Goal: Use online tool/utility: Utilize a website feature to perform a specific function

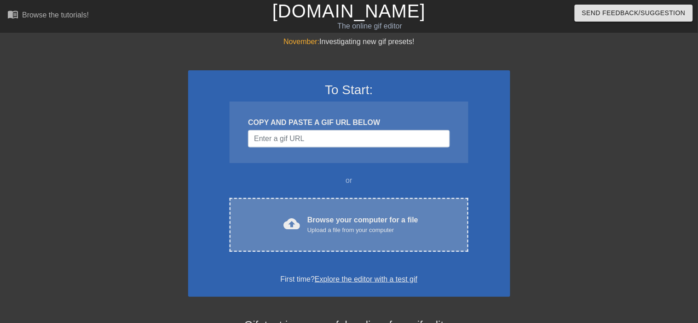
click at [325, 215] on div "Browse your computer for a file Upload a file from your computer" at bounding box center [362, 225] width 111 height 20
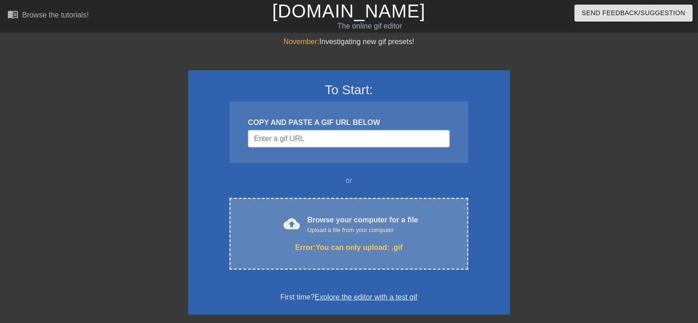
click at [333, 242] on div "Error: You can only upload: .gif" at bounding box center [349, 247] width 200 height 11
click at [325, 215] on div "Browse your computer for a file Upload a file from your computer" at bounding box center [362, 225] width 111 height 20
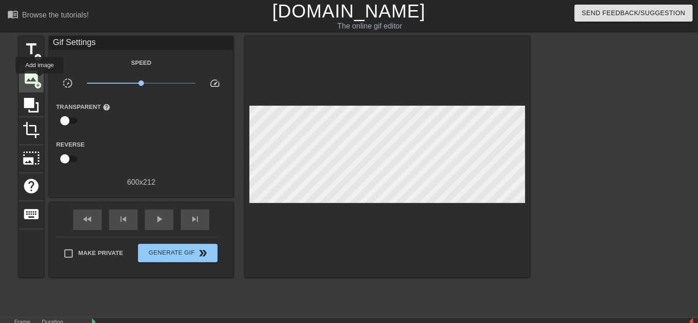
click at [40, 81] on span "add_circle" at bounding box center [38, 85] width 8 height 8
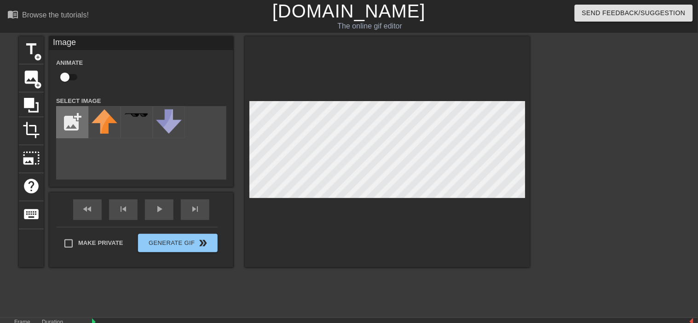
click at [76, 124] on input "file" at bounding box center [72, 122] width 31 height 31
type input "C:\fakepath\[PERSON_NAME].gif"
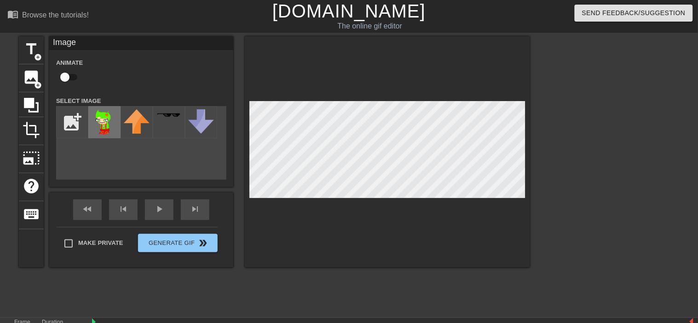
click at [112, 120] on img at bounding box center [105, 122] width 26 height 26
click at [285, 290] on div "title add_circle image add_circle crop photo_size_select_large help keyboard Im…" at bounding box center [274, 174] width 511 height 276
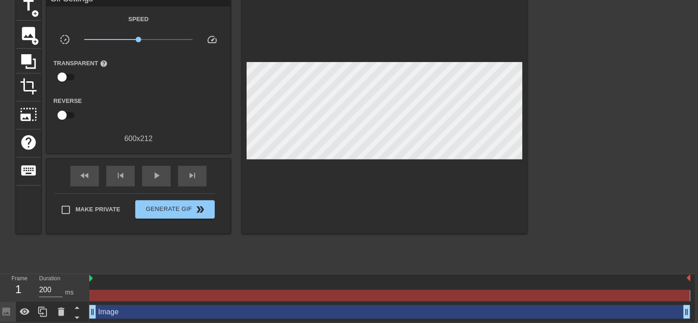
scroll to position [44, 4]
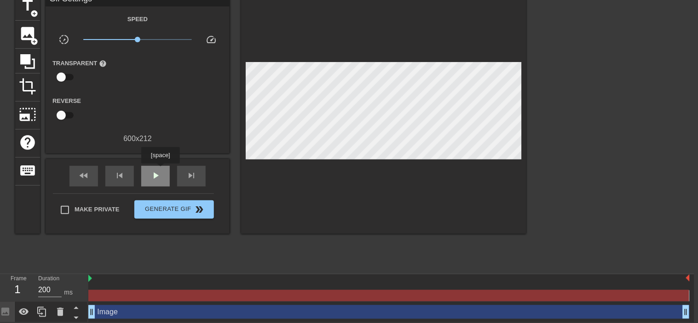
click at [161, 170] on div "play_arrow" at bounding box center [155, 176] width 29 height 21
click at [160, 172] on span "pause" at bounding box center [155, 175] width 11 height 11
click at [116, 313] on div "Image drag_handle drag_handle" at bounding box center [388, 312] width 601 height 14
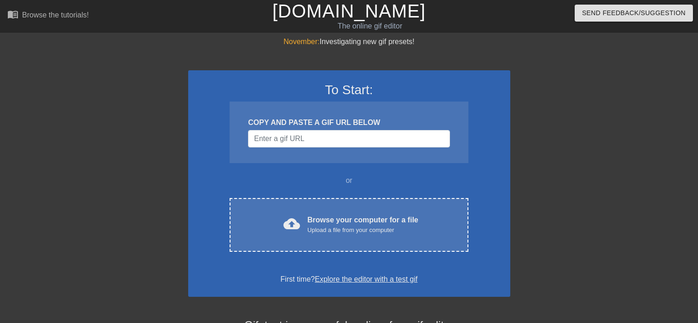
scroll to position [44, 4]
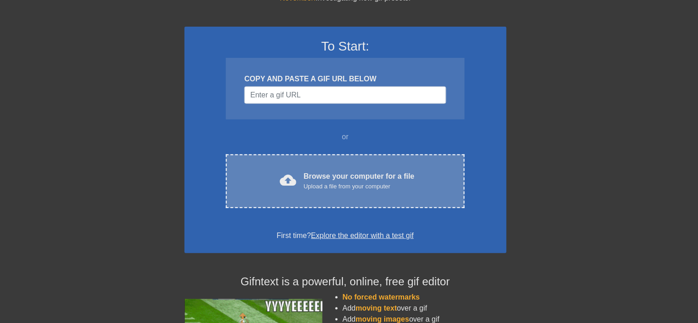
click at [337, 171] on div "Browse your computer for a file Upload a file from your computer" at bounding box center [359, 181] width 111 height 20
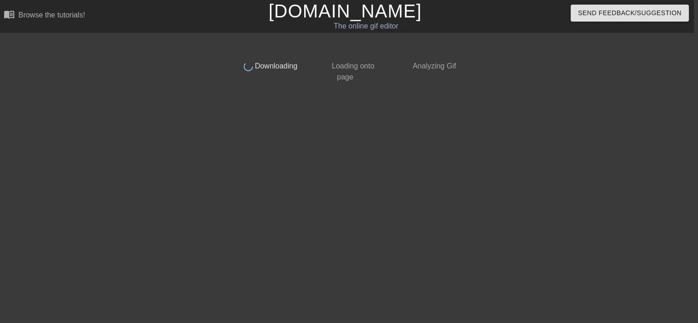
scroll to position [0, 4]
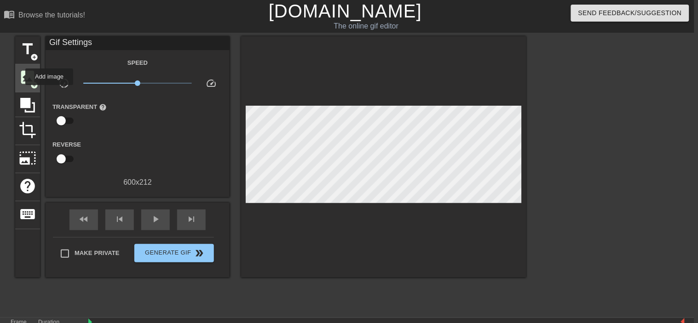
click at [18, 77] on div "image add_circle" at bounding box center [27, 78] width 25 height 28
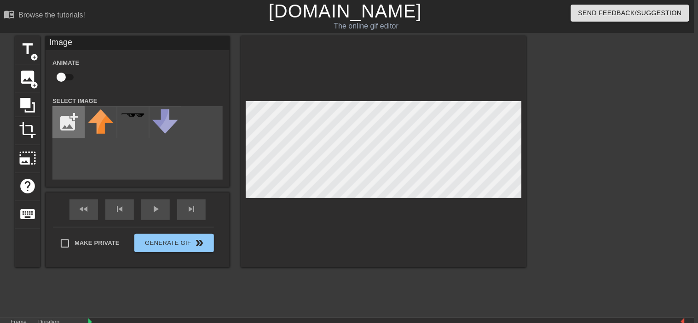
click at [66, 111] on input "file" at bounding box center [68, 122] width 31 height 31
type input "C:\fakepath\[PERSON_NAME].gif"
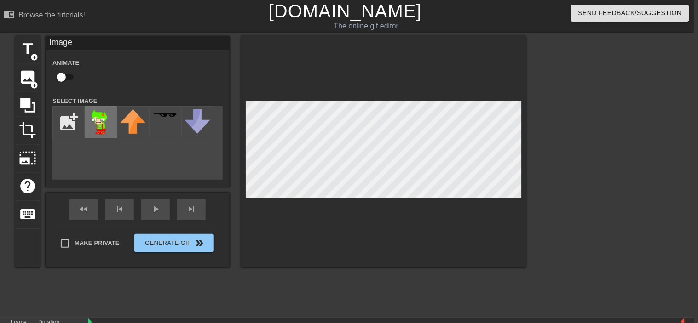
click at [103, 119] on img at bounding box center [101, 122] width 26 height 26
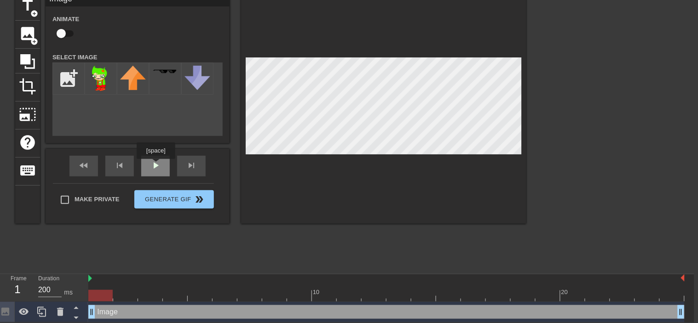
click at [156, 166] on span "play_arrow" at bounding box center [155, 165] width 11 height 11
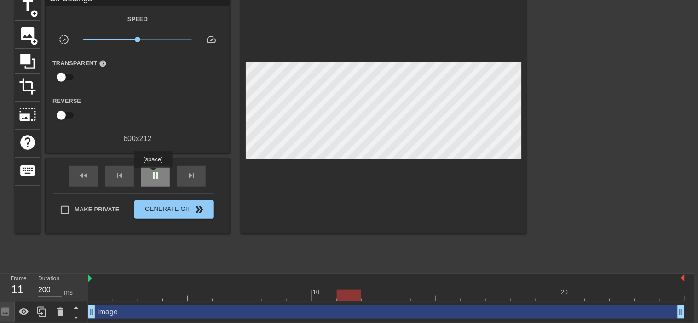
click at [152, 171] on span "pause" at bounding box center [155, 175] width 11 height 11
click at [21, 36] on span "image" at bounding box center [27, 33] width 17 height 17
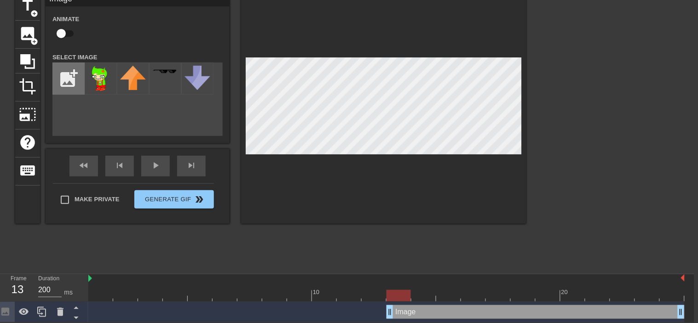
click at [73, 86] on input "file" at bounding box center [68, 78] width 31 height 31
click at [111, 69] on img at bounding box center [101, 79] width 26 height 26
click at [61, 22] on label "Animate" at bounding box center [65, 19] width 27 height 9
click at [58, 33] on input "checkbox" at bounding box center [61, 33] width 52 height 17
checkbox input "true"
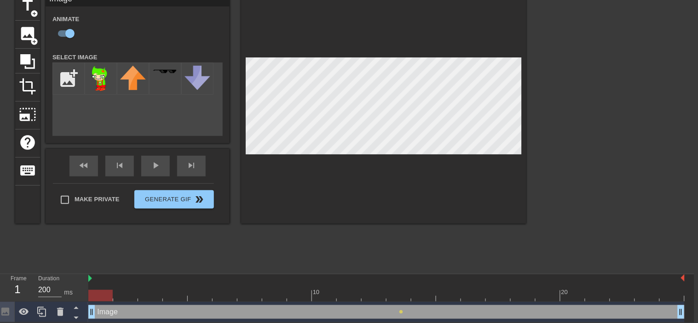
drag, startPoint x: 388, startPoint y: 311, endPoint x: 83, endPoint y: 298, distance: 304.8
click at [83, 298] on div "Frame 1 Duration 200 ms 10 20 Image drag_handle drag_handle lens" at bounding box center [345, 299] width 698 height 48
click at [160, 166] on span "play_arrow" at bounding box center [155, 165] width 11 height 11
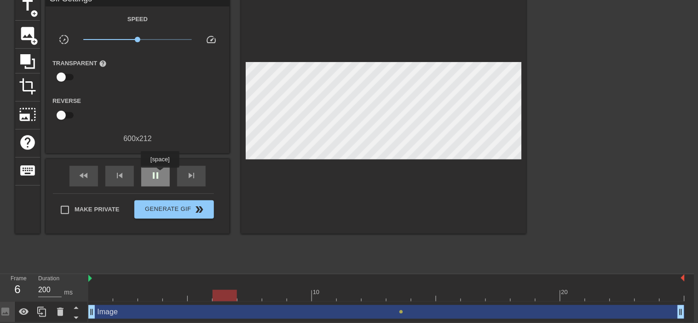
click at [159, 174] on span "pause" at bounding box center [155, 175] width 11 height 11
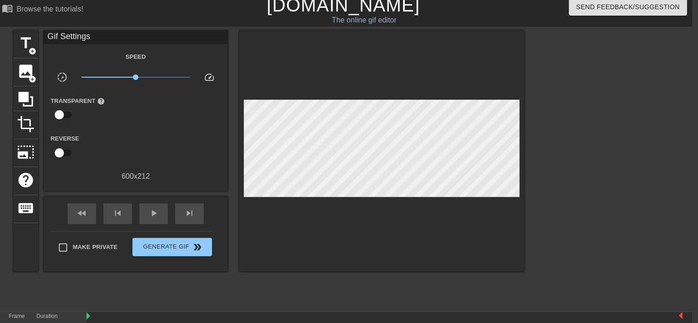
scroll to position [44, 6]
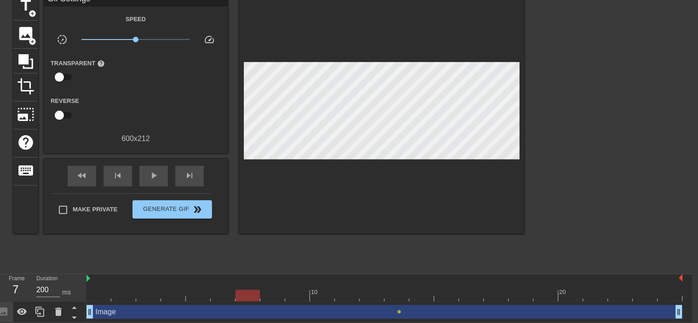
click at [107, 315] on div "Image drag_handle drag_handle" at bounding box center [384, 312] width 596 height 14
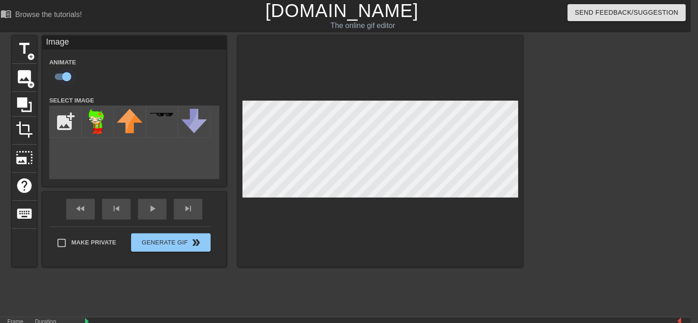
scroll to position [0, 7]
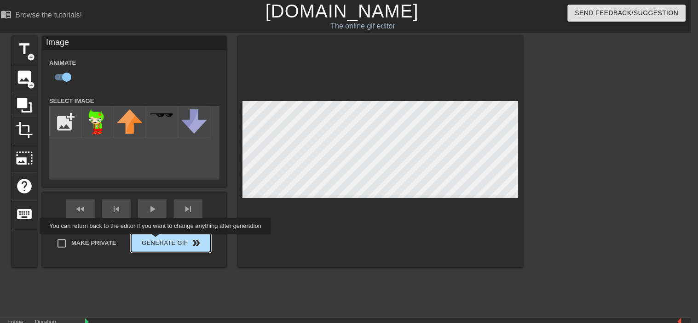
click at [155, 241] on button "Generate Gif double_arrow" at bounding box center [171, 243] width 80 height 18
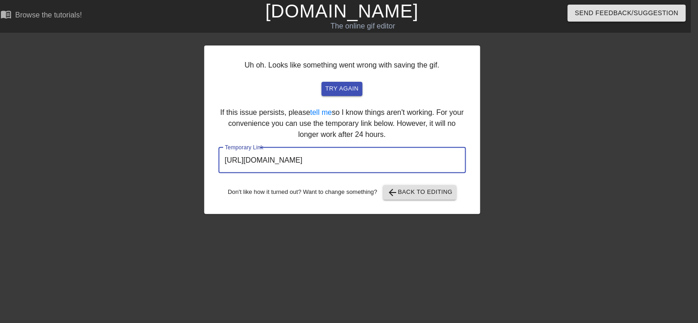
drag, startPoint x: 404, startPoint y: 149, endPoint x: 139, endPoint y: 146, distance: 265.0
click at [139, 146] on div "Uh oh. Looks like something went wrong with saving the gif. try again If this i…" at bounding box center [342, 174] width 698 height 276
click at [408, 187] on span "arrow_back Back to Editing" at bounding box center [420, 192] width 66 height 11
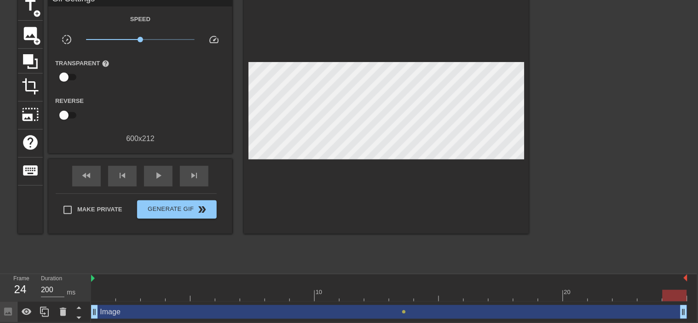
scroll to position [44, 0]
click at [210, 314] on div "Image drag_handle drag_handle" at bounding box center [390, 312] width 596 height 14
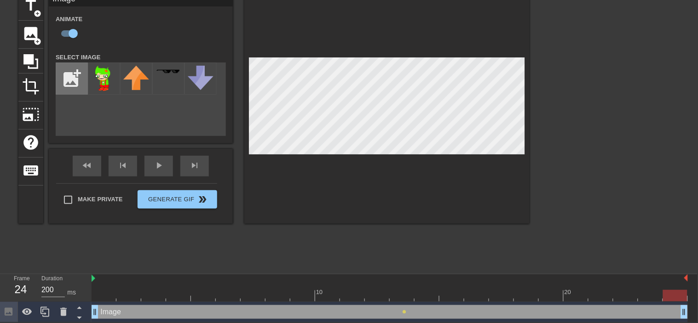
click at [74, 73] on input "file" at bounding box center [71, 78] width 31 height 31
click at [79, 75] on input "file" at bounding box center [71, 78] width 31 height 31
click at [68, 78] on input "file" at bounding box center [71, 78] width 31 height 31
type input "C:\fakepath\jake_frame (10).png"
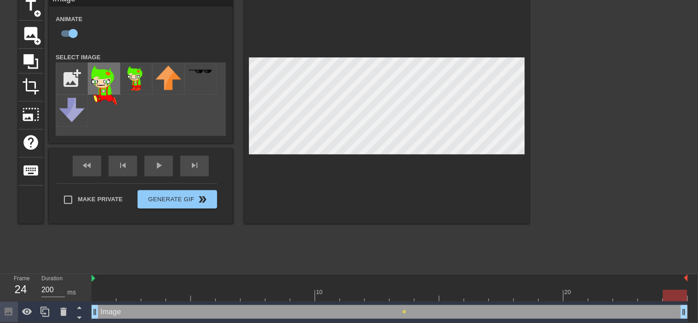
click at [97, 84] on img at bounding box center [104, 86] width 26 height 40
click at [76, 81] on input "file" at bounding box center [71, 78] width 31 height 31
click at [581, 105] on div at bounding box center [609, 131] width 138 height 276
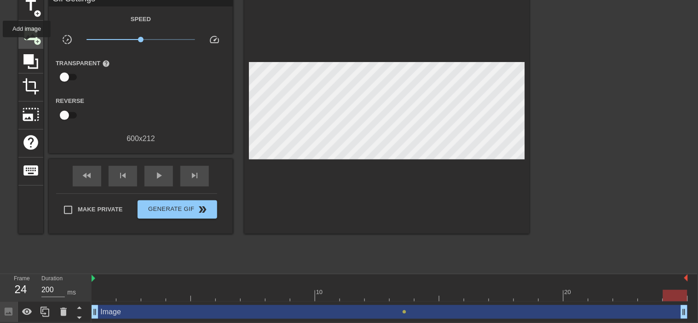
click at [29, 44] on div "image add_circle" at bounding box center [30, 35] width 25 height 28
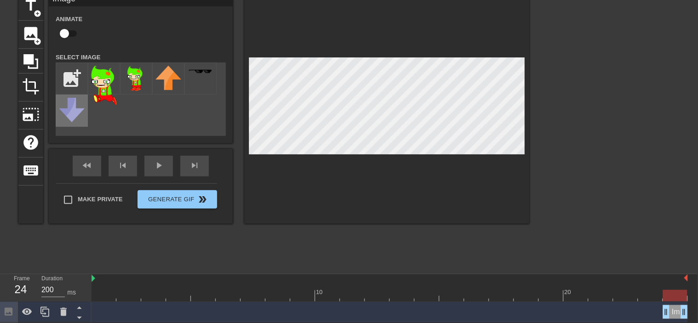
click at [69, 95] on div at bounding box center [72, 111] width 32 height 32
click at [93, 73] on img at bounding box center [104, 86] width 26 height 40
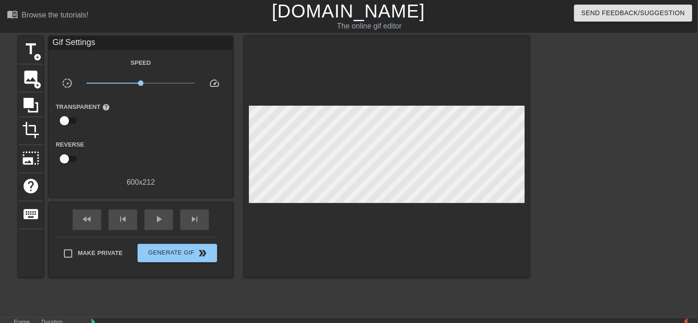
scroll to position [44, 1]
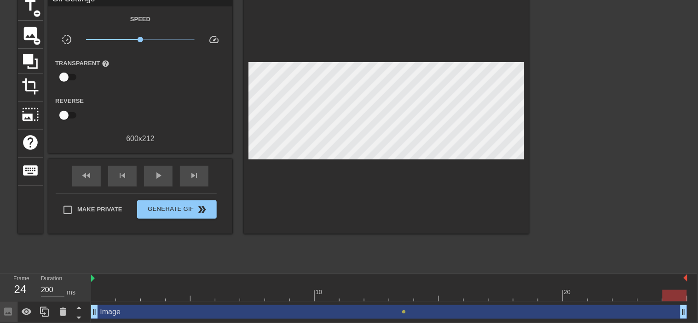
click at [407, 308] on div "Image drag_handle drag_handle" at bounding box center [389, 312] width 596 height 14
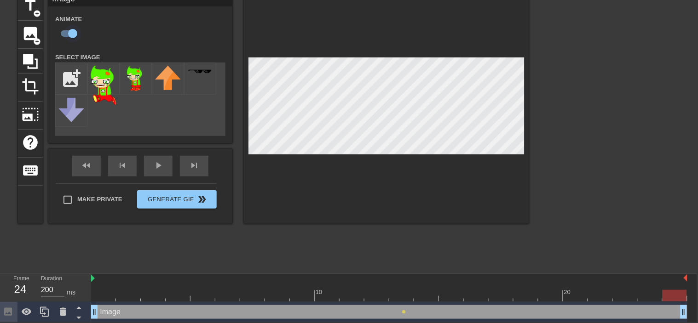
click at [69, 31] on input "checkbox" at bounding box center [72, 33] width 52 height 17
checkbox input "false"
click at [43, 312] on icon at bounding box center [44, 312] width 11 height 11
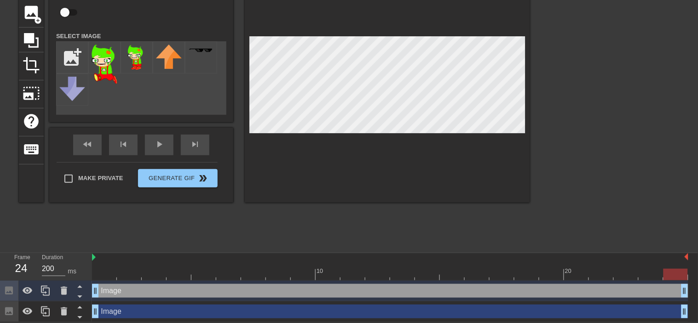
scroll to position [65, 7]
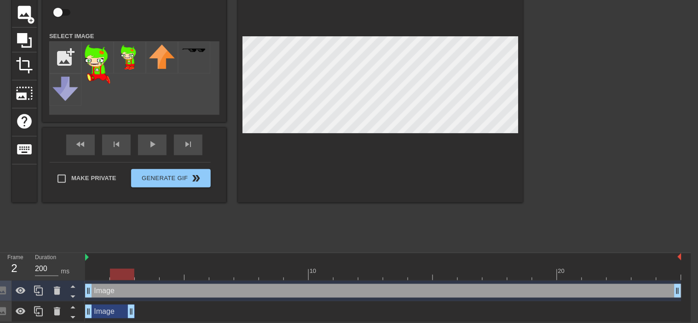
drag, startPoint x: 676, startPoint y: 310, endPoint x: 138, endPoint y: 316, distance: 537.7
click at [138, 316] on div "Image drag_handle drag_handle" at bounding box center [383, 312] width 596 height 14
drag, startPoint x: 86, startPoint y: 293, endPoint x: 129, endPoint y: 296, distance: 43.4
click at [129, 296] on div "Image drag_handle drag_handle" at bounding box center [383, 291] width 596 height 14
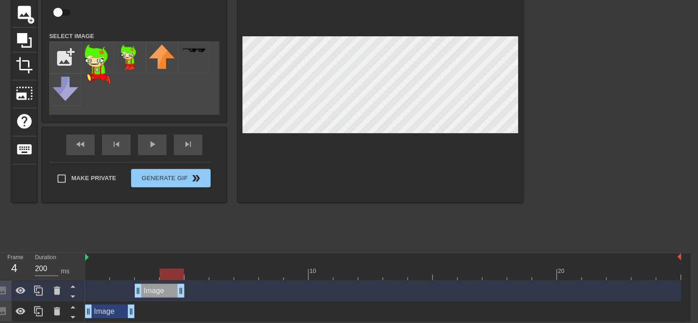
drag, startPoint x: 680, startPoint y: 293, endPoint x: 191, endPoint y: 293, distance: 488.5
click at [191, 293] on div "Image drag_handle drag_handle" at bounding box center [383, 291] width 596 height 14
click at [155, 136] on div "fast_rewind skip_previous play_arrow skip_next" at bounding box center [134, 145] width 150 height 34
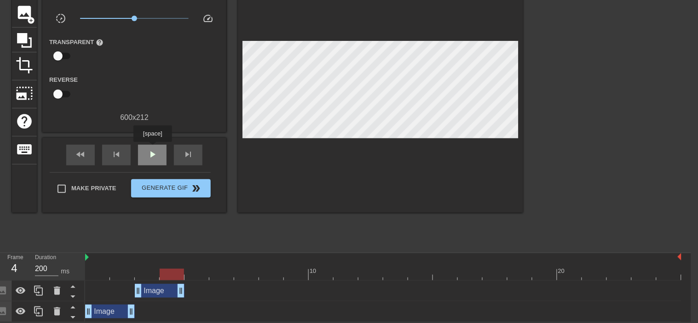
click at [153, 149] on span "play_arrow" at bounding box center [152, 154] width 11 height 11
click at [153, 149] on span "pause" at bounding box center [152, 154] width 11 height 11
click at [115, 312] on div "Image drag_handle drag_handle" at bounding box center [110, 312] width 50 height 14
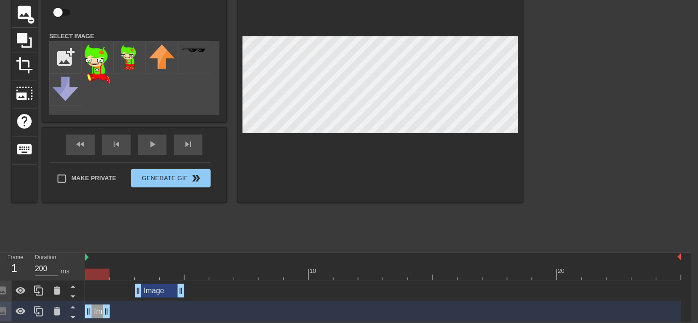
drag, startPoint x: 130, startPoint y: 316, endPoint x: 114, endPoint y: 315, distance: 16.6
click at [114, 315] on div "Image drag_handle drag_handle" at bounding box center [383, 312] width 596 height 14
drag, startPoint x: 135, startPoint y: 287, endPoint x: 155, endPoint y: 293, distance: 21.5
click at [155, 293] on div "Image drag_handle drag_handle" at bounding box center [383, 291] width 596 height 14
drag, startPoint x: 169, startPoint y: 291, endPoint x: 123, endPoint y: 289, distance: 45.6
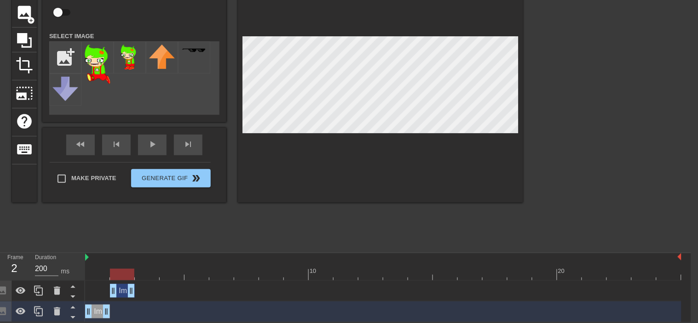
click at [123, 289] on div "Image drag_handle drag_handle" at bounding box center [122, 291] width 25 height 14
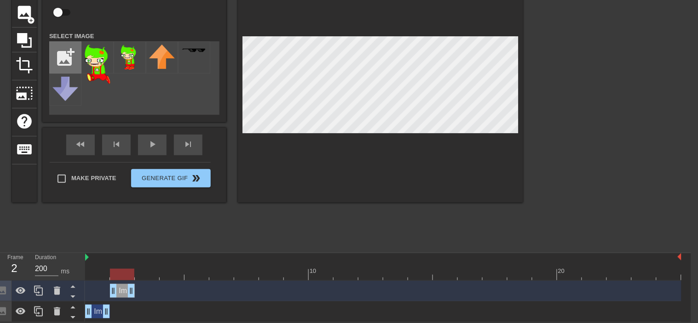
click at [69, 51] on input "file" at bounding box center [65, 57] width 31 height 31
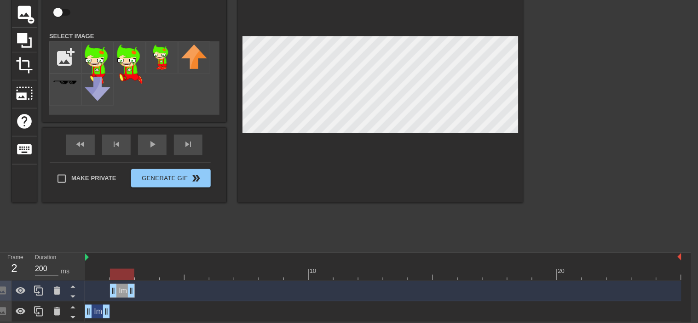
drag, startPoint x: 119, startPoint y: 276, endPoint x: 124, endPoint y: 278, distance: 5.2
click at [124, 278] on div at bounding box center [122, 274] width 24 height 11
click at [97, 58] on img at bounding box center [98, 65] width 26 height 40
drag, startPoint x: 124, startPoint y: 272, endPoint x: 142, endPoint y: 276, distance: 18.4
click at [160, 276] on div at bounding box center [172, 274] width 24 height 11
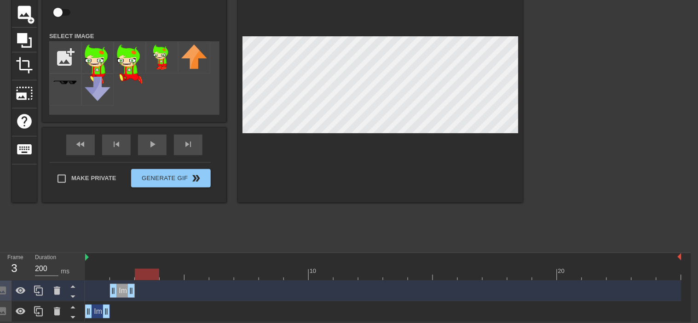
click at [148, 274] on div at bounding box center [147, 274] width 24 height 11
click at [40, 291] on icon at bounding box center [38, 291] width 11 height 11
drag, startPoint x: 121, startPoint y: 292, endPoint x: 141, endPoint y: 294, distance: 20.8
click at [141, 294] on div "Image drag_handle drag_handle" at bounding box center [147, 291] width 25 height 14
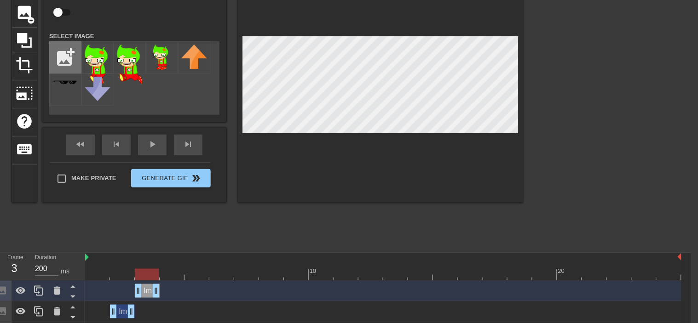
click at [63, 63] on input "file" at bounding box center [65, 57] width 31 height 31
click at [69, 63] on input "file" at bounding box center [65, 57] width 31 height 31
type input "C:\fakepath\Trickster_Jake_Sprite.webp"
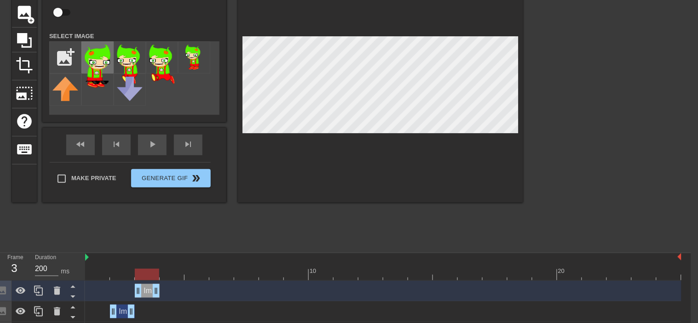
click at [92, 48] on img at bounding box center [98, 66] width 26 height 43
click at [134, 51] on img at bounding box center [130, 65] width 26 height 40
click at [80, 56] on input "file" at bounding box center [65, 57] width 31 height 31
click at [101, 56] on img at bounding box center [98, 66] width 26 height 43
click at [121, 52] on img at bounding box center [130, 65] width 26 height 40
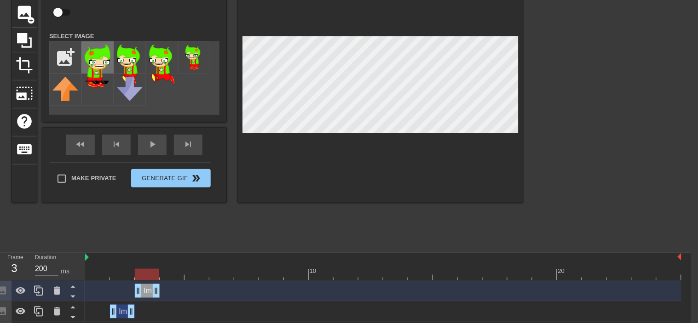
click at [97, 50] on img at bounding box center [98, 66] width 26 height 43
drag, startPoint x: 146, startPoint y: 276, endPoint x: 123, endPoint y: 274, distance: 22.6
click at [123, 274] on div at bounding box center [122, 274] width 24 height 11
drag, startPoint x: 144, startPoint y: 292, endPoint x: 125, endPoint y: 292, distance: 18.9
click at [125, 292] on div "Image drag_handle drag_handle" at bounding box center [122, 291] width 25 height 14
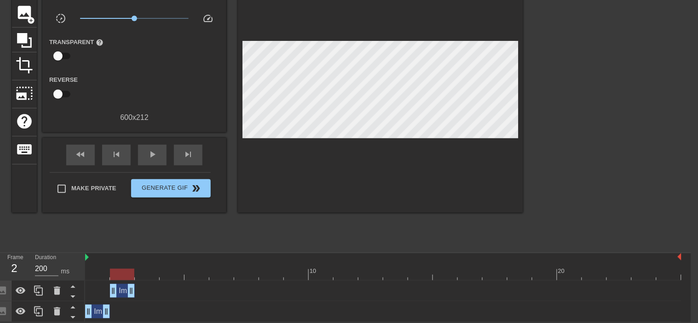
click at [121, 285] on div "Image drag_handle drag_handle" at bounding box center [122, 291] width 25 height 14
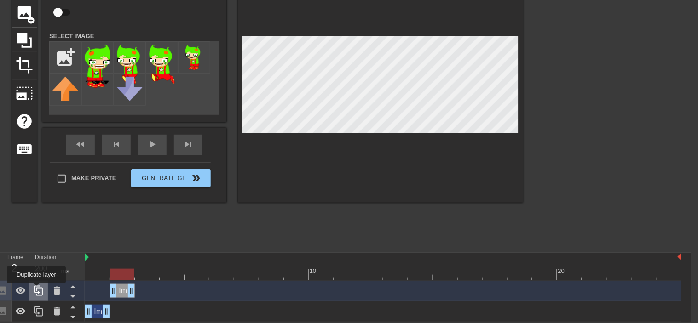
click at [36, 290] on icon at bounding box center [38, 291] width 9 height 10
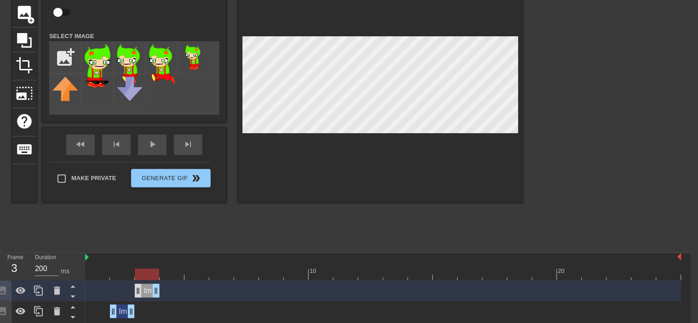
drag, startPoint x: 124, startPoint y: 287, endPoint x: 141, endPoint y: 289, distance: 17.5
click at [141, 289] on div "Image drag_handle drag_handle" at bounding box center [147, 291] width 25 height 14
click at [69, 51] on input "file" at bounding box center [65, 57] width 31 height 31
type input "C:\fakepath\jake_frame (11) (1).png"
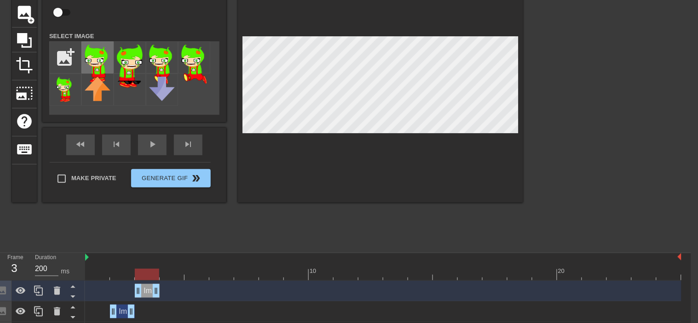
click at [107, 55] on img at bounding box center [98, 65] width 26 height 40
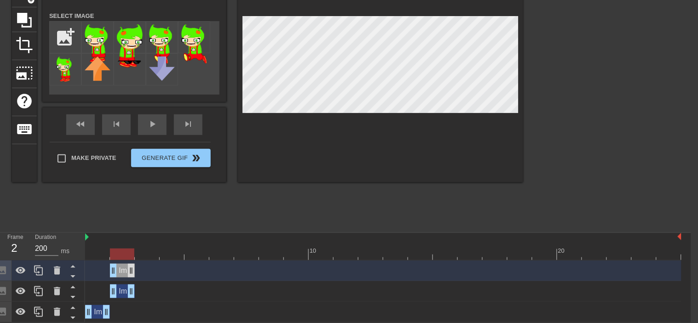
drag, startPoint x: 144, startPoint y: 272, endPoint x: 127, endPoint y: 270, distance: 16.6
click at [127, 270] on div "Image drag_handle drag_handle" at bounding box center [122, 271] width 25 height 14
drag, startPoint x: 121, startPoint y: 289, endPoint x: 152, endPoint y: 292, distance: 30.4
click at [152, 292] on div "Image drag_handle drag_handle" at bounding box center [147, 292] width 25 height 14
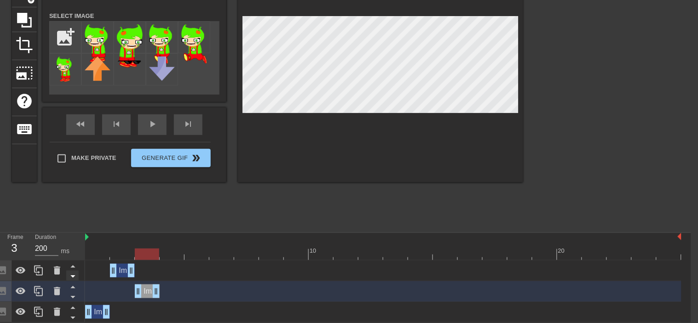
click at [73, 277] on icon at bounding box center [72, 277] width 5 height 2
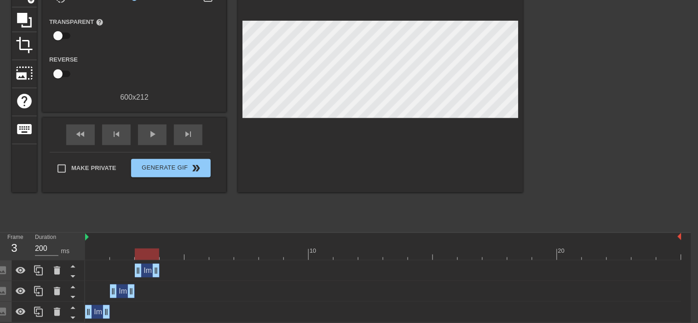
click at [134, 224] on div "title add_circle image add_circle crop photo_size_select_large help keyboard Gi…" at bounding box center [267, 89] width 511 height 276
drag, startPoint x: 144, startPoint y: 257, endPoint x: 121, endPoint y: 262, distance: 24.4
click at [121, 262] on div "10 20 Image drag_handle drag_handle Image drag_handle drag_handle Image drag_ha…" at bounding box center [388, 278] width 606 height 90
click at [125, 289] on div "Image drag_handle drag_handle" at bounding box center [122, 292] width 25 height 14
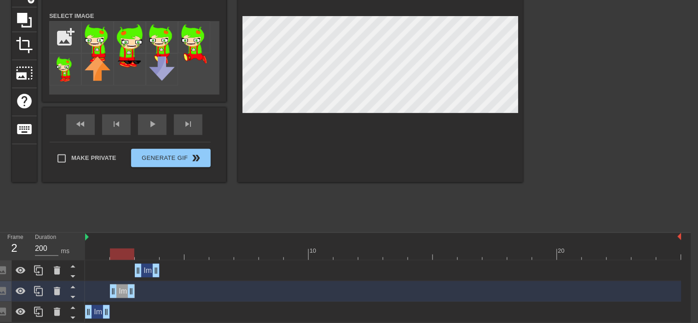
drag, startPoint x: 117, startPoint y: 252, endPoint x: 119, endPoint y: 269, distance: 17.5
click at [119, 269] on div "10 20 Image drag_handle drag_handle Image drag_handle drag_handle Image drag_ha…" at bounding box center [388, 278] width 606 height 90
click at [100, 314] on div "Image drag_handle drag_handle" at bounding box center [97, 312] width 25 height 14
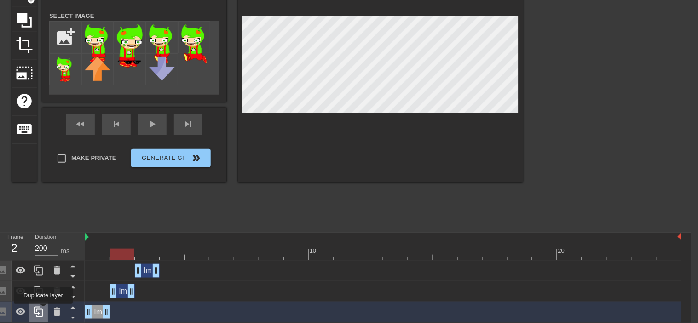
click at [43, 310] on icon at bounding box center [38, 312] width 11 height 11
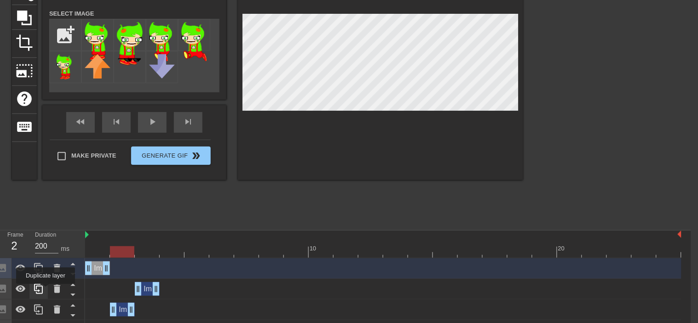
scroll to position [106, 7]
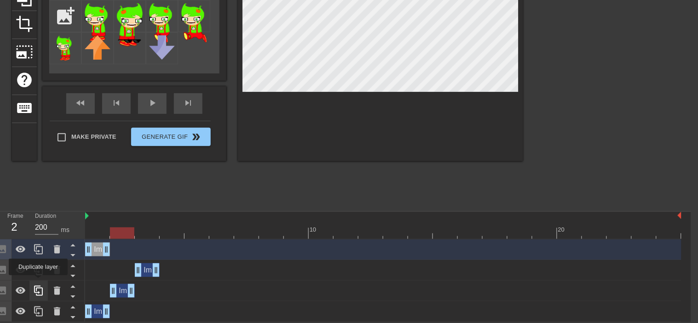
click at [37, 283] on div at bounding box center [38, 291] width 18 height 20
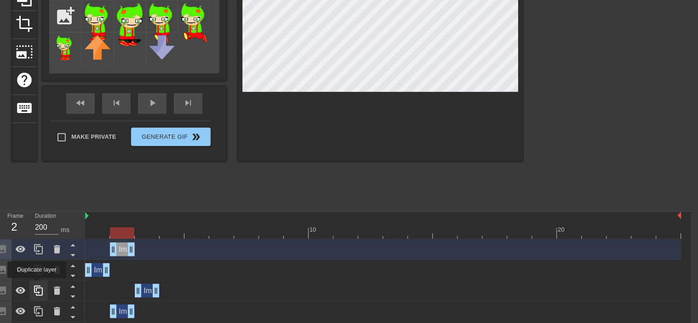
click at [37, 286] on icon at bounding box center [38, 291] width 9 height 10
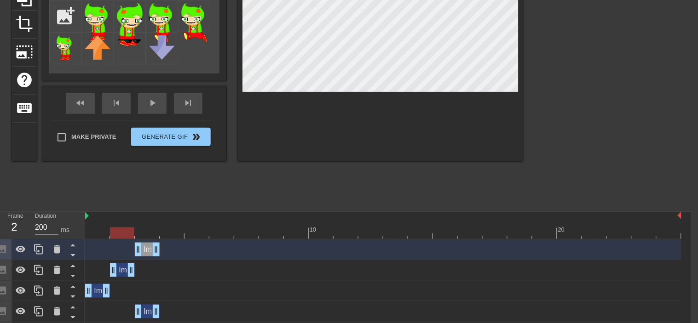
scroll to position [148, 7]
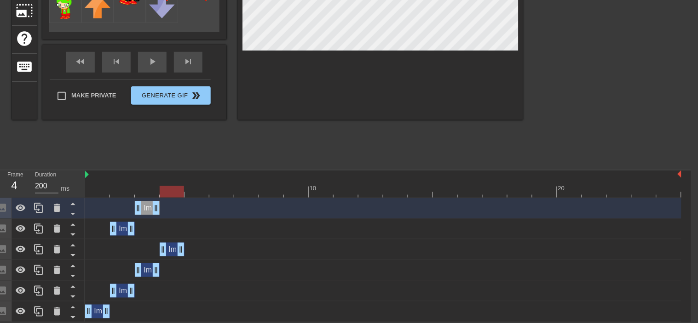
drag, startPoint x: 97, startPoint y: 249, endPoint x: 169, endPoint y: 253, distance: 72.8
click at [169, 253] on div "Image drag_handle drag_handle" at bounding box center [172, 250] width 25 height 14
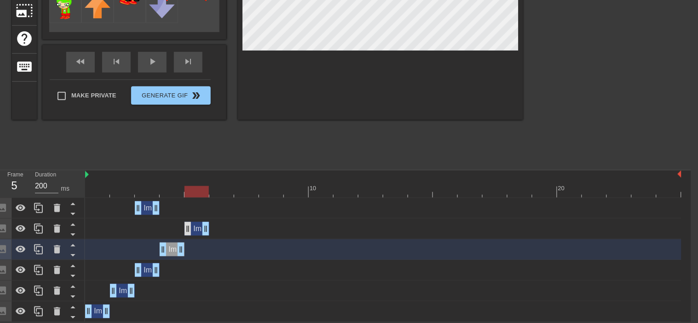
drag, startPoint x: 119, startPoint y: 226, endPoint x: 190, endPoint y: 232, distance: 70.6
click at [190, 232] on div "Image drag_handle drag_handle" at bounding box center [196, 229] width 25 height 14
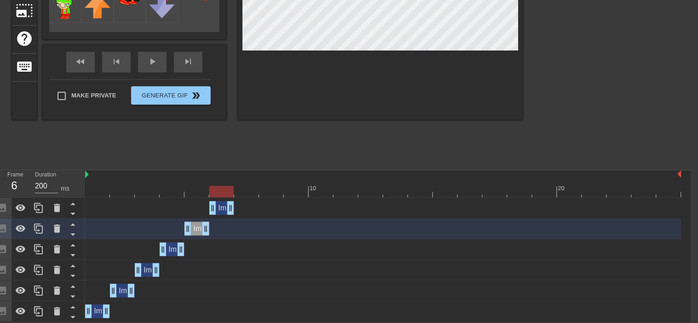
drag, startPoint x: 146, startPoint y: 207, endPoint x: 214, endPoint y: 215, distance: 68.6
click at [214, 215] on div "Image drag_handle drag_handle" at bounding box center [383, 208] width 596 height 21
click at [39, 245] on icon at bounding box center [38, 249] width 11 height 11
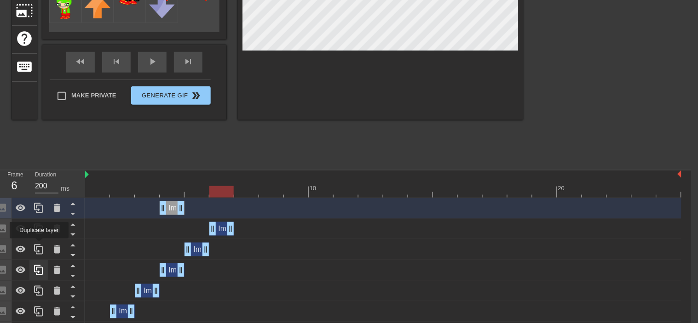
click at [39, 245] on icon at bounding box center [38, 249] width 11 height 11
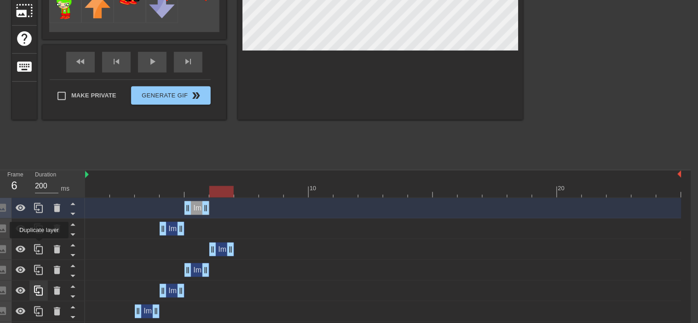
click at [39, 245] on icon at bounding box center [38, 249] width 11 height 11
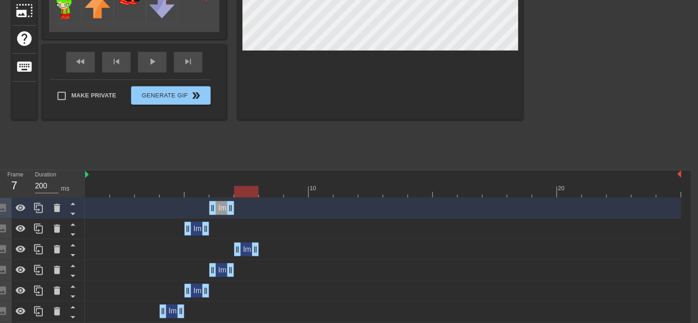
drag, startPoint x: 169, startPoint y: 253, endPoint x: 238, endPoint y: 258, distance: 69.2
click at [238, 258] on div "Image drag_handle drag_handle" at bounding box center [383, 250] width 596 height 21
drag, startPoint x: 193, startPoint y: 223, endPoint x: 263, endPoint y: 229, distance: 69.8
click at [263, 229] on div "Image drag_handle drag_handle" at bounding box center [271, 229] width 25 height 14
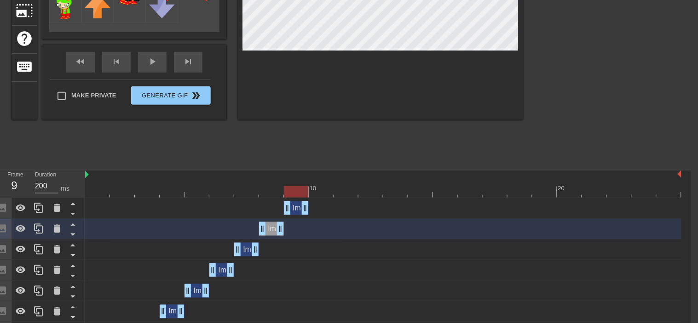
drag, startPoint x: 222, startPoint y: 207, endPoint x: 297, endPoint y: 218, distance: 76.2
click at [297, 218] on div "Image drag_handle drag_handle" at bounding box center [383, 208] width 596 height 21
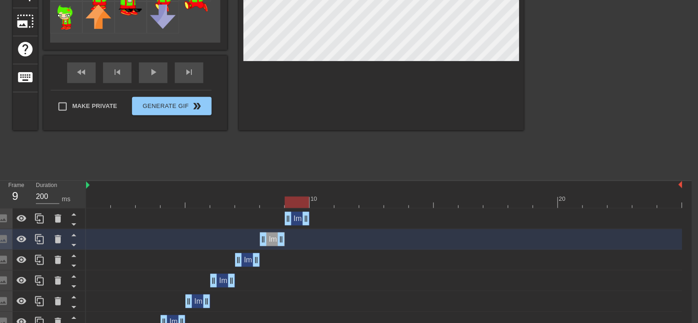
scroll to position [136, 6]
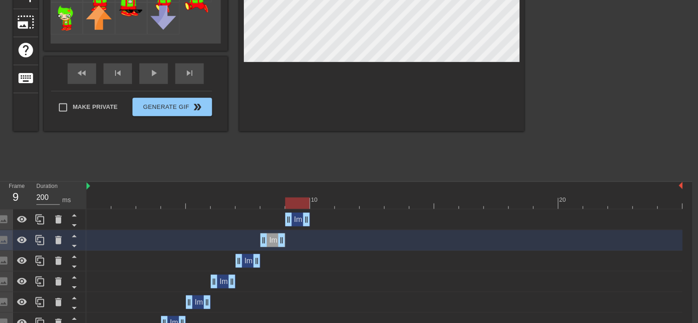
click at [299, 219] on div "Image drag_handle drag_handle" at bounding box center [297, 220] width 25 height 14
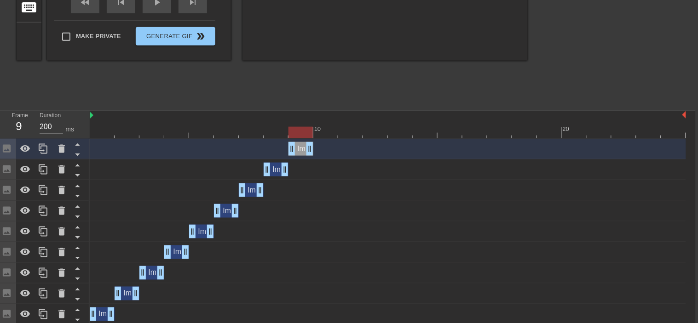
scroll to position [204, 2]
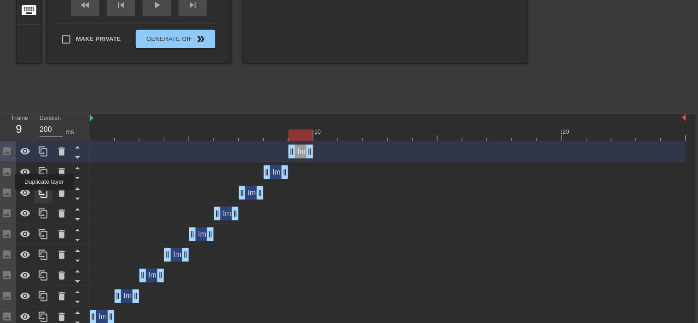
click at [44, 197] on icon at bounding box center [43, 193] width 9 height 10
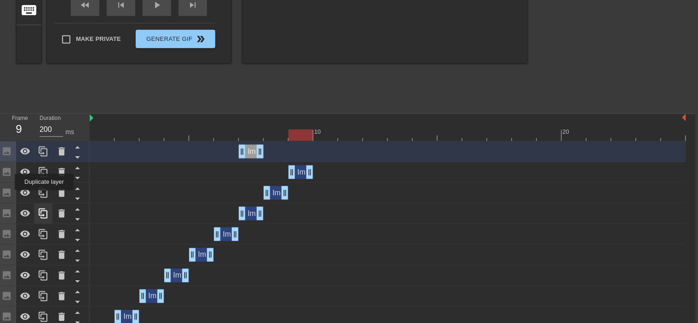
click at [44, 197] on icon at bounding box center [43, 193] width 9 height 10
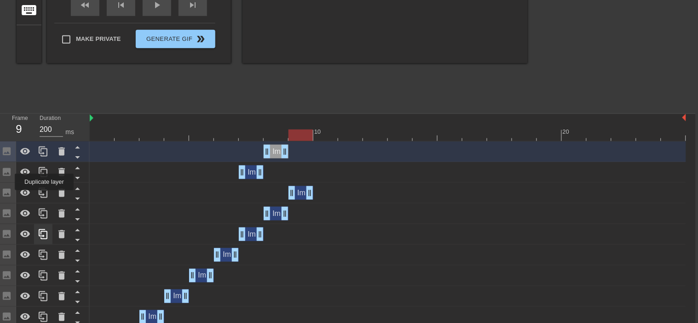
click at [44, 197] on icon at bounding box center [43, 193] width 9 height 10
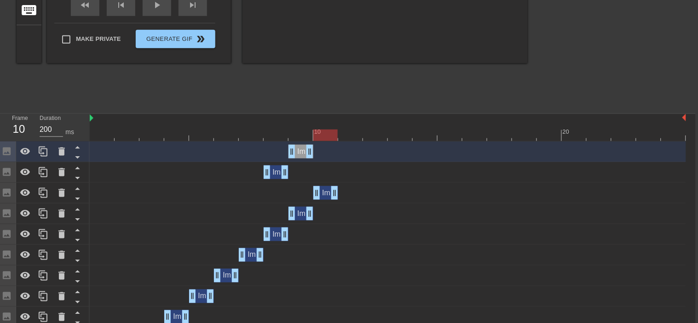
drag, startPoint x: 250, startPoint y: 193, endPoint x: 326, endPoint y: 195, distance: 75.5
click at [326, 195] on div "Image drag_handle drag_handle" at bounding box center [325, 193] width 25 height 14
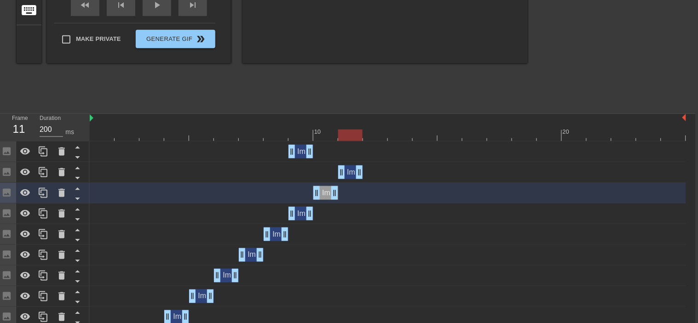
drag, startPoint x: 275, startPoint y: 170, endPoint x: 347, endPoint y: 175, distance: 72.4
click at [347, 175] on div "Image drag_handle drag_handle" at bounding box center [350, 173] width 25 height 14
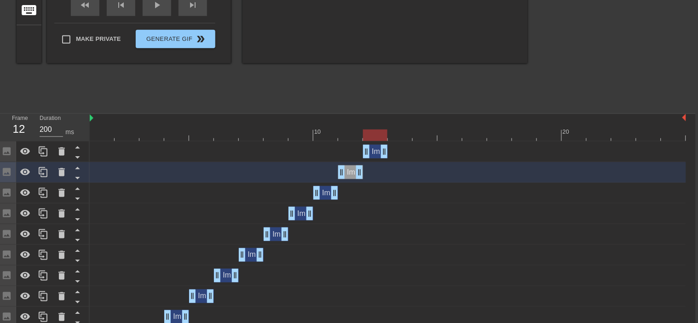
drag, startPoint x: 304, startPoint y: 151, endPoint x: 374, endPoint y: 156, distance: 70.1
click at [374, 156] on div "Image drag_handle drag_handle" at bounding box center [375, 152] width 25 height 14
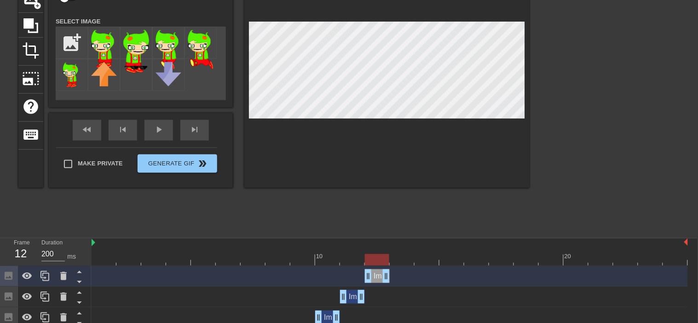
scroll to position [98, 1]
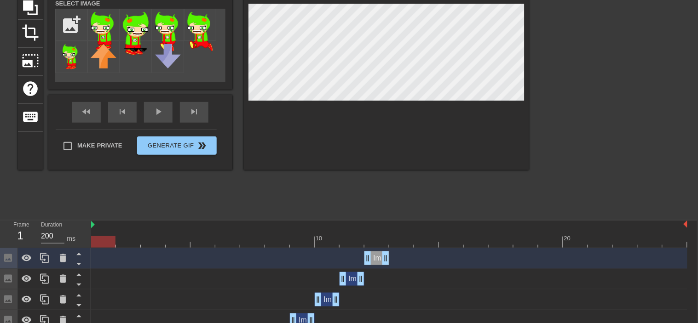
drag, startPoint x: 374, startPoint y: 236, endPoint x: 81, endPoint y: 236, distance: 292.6
click at [161, 111] on span "play_arrow" at bounding box center [158, 111] width 11 height 11
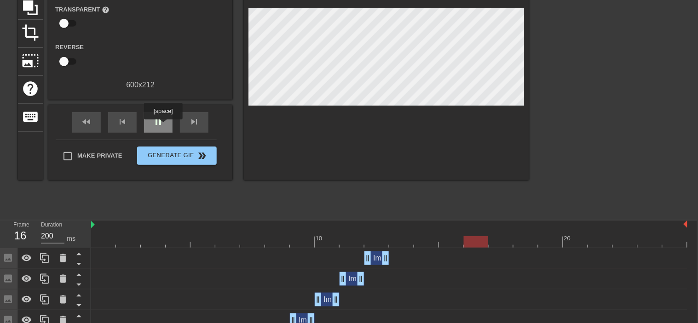
click at [162, 125] on div "pause" at bounding box center [158, 122] width 29 height 21
drag, startPoint x: 505, startPoint y: 240, endPoint x: 110, endPoint y: 230, distance: 394.8
click at [110, 230] on div "10 20" at bounding box center [389, 234] width 596 height 27
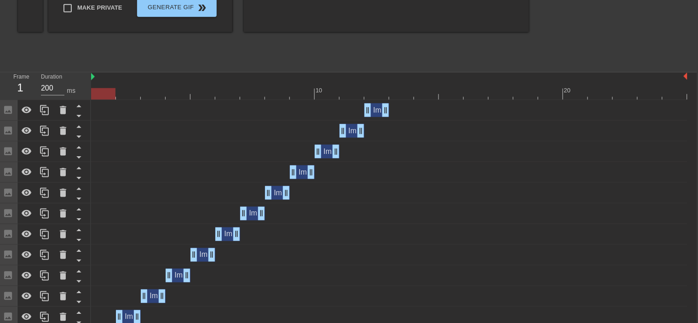
scroll to position [245, 1]
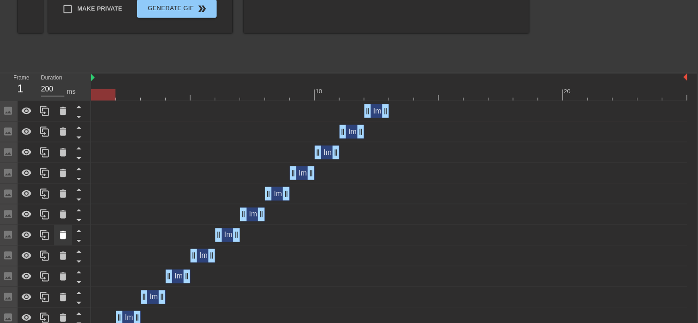
click at [66, 235] on icon at bounding box center [62, 235] width 11 height 11
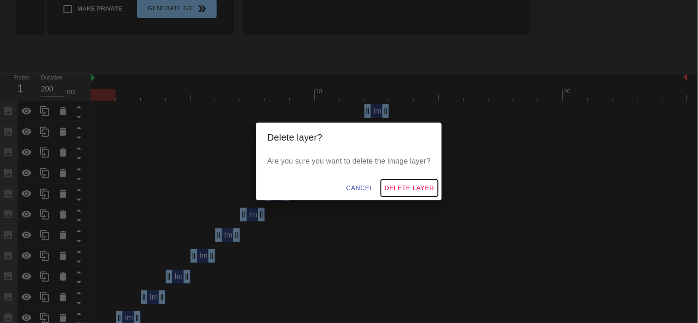
click at [401, 184] on span "Delete Layer" at bounding box center [410, 188] width 50 height 11
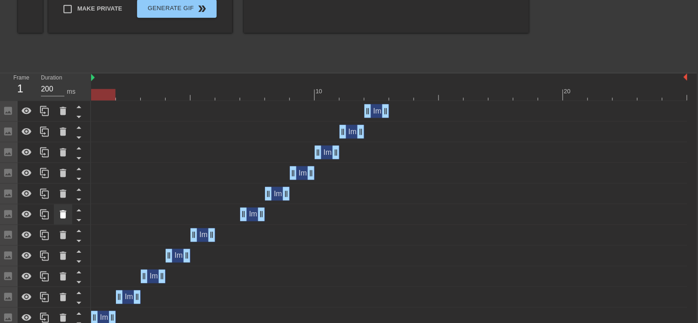
click at [58, 215] on icon at bounding box center [62, 214] width 11 height 11
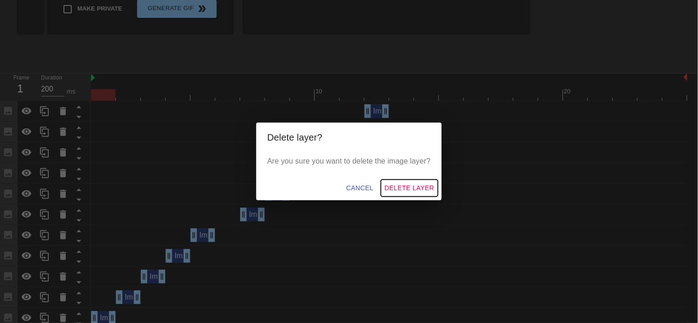
click at [402, 183] on span "Delete Layer" at bounding box center [410, 188] width 50 height 11
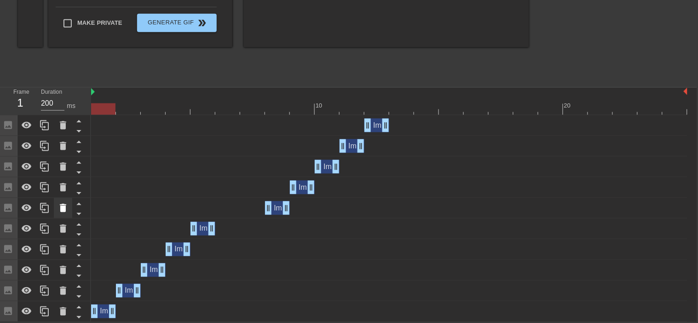
click at [63, 209] on icon at bounding box center [63, 208] width 6 height 8
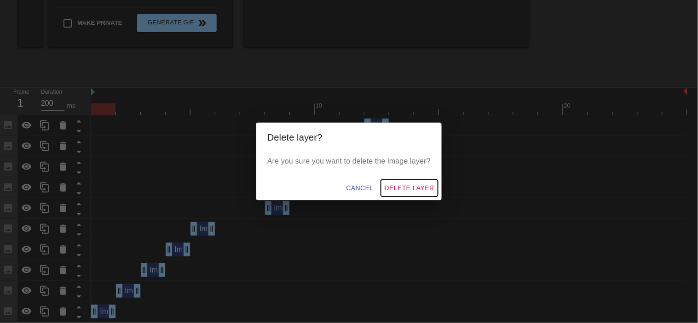
click at [409, 191] on span "Delete Layer" at bounding box center [410, 188] width 50 height 11
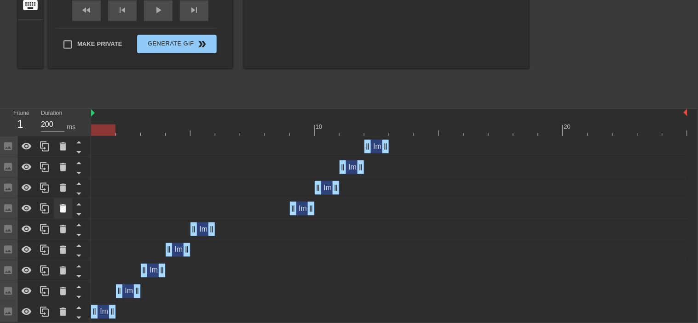
click at [61, 210] on icon at bounding box center [63, 209] width 6 height 8
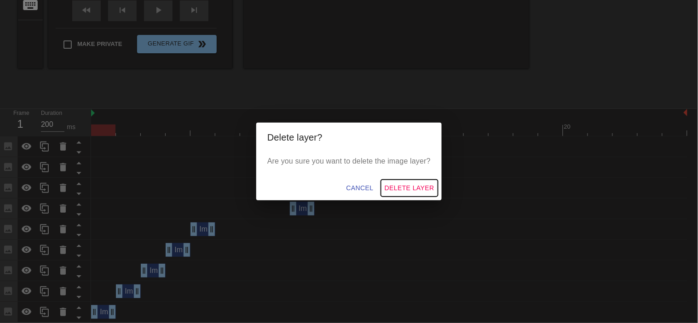
click at [408, 190] on span "Delete Layer" at bounding box center [410, 188] width 50 height 11
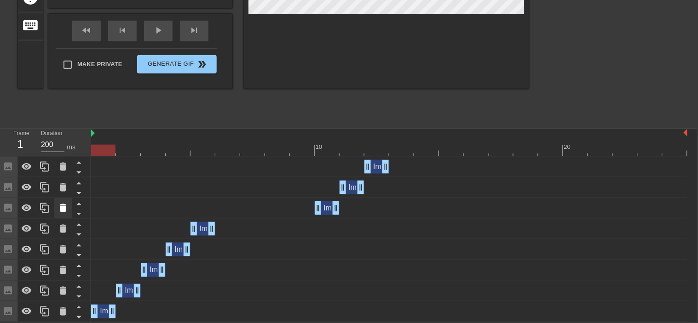
click at [62, 210] on icon at bounding box center [63, 208] width 6 height 8
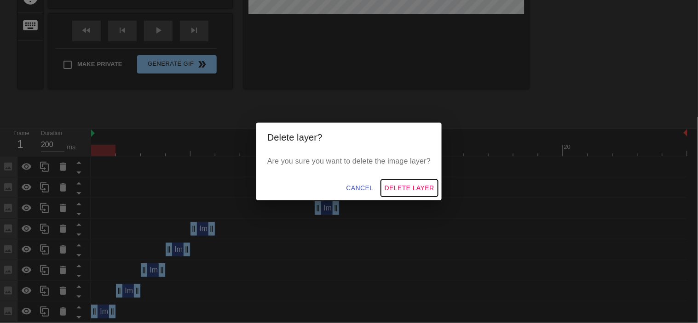
click at [410, 188] on span "Delete Layer" at bounding box center [410, 188] width 50 height 11
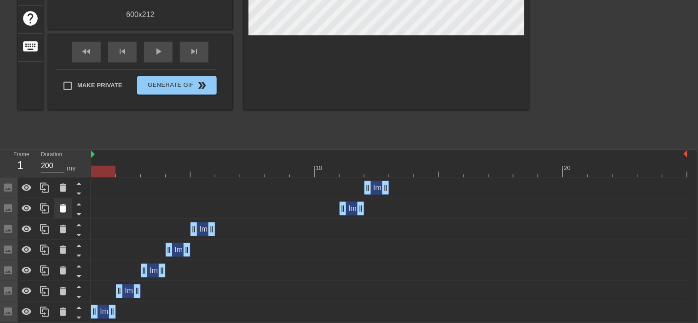
click at [63, 208] on icon at bounding box center [63, 209] width 6 height 8
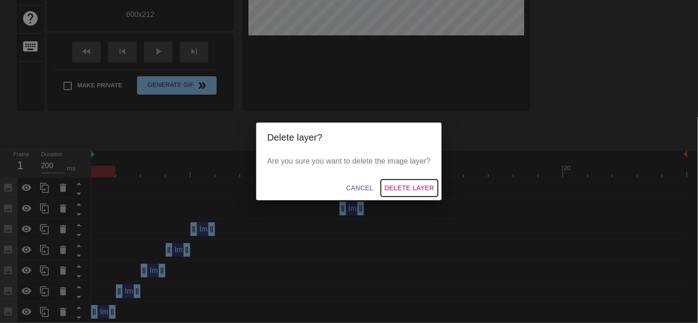
click at [412, 189] on span "Delete Layer" at bounding box center [410, 188] width 50 height 11
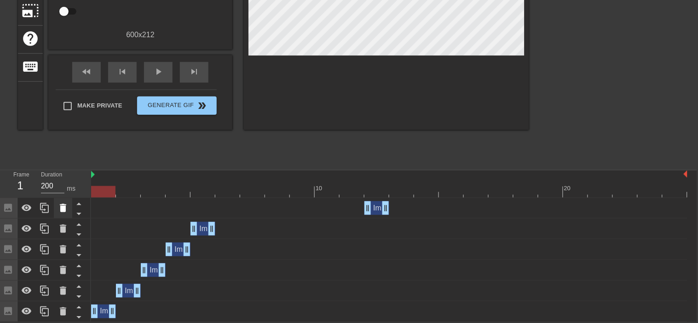
click at [62, 213] on icon at bounding box center [62, 208] width 11 height 11
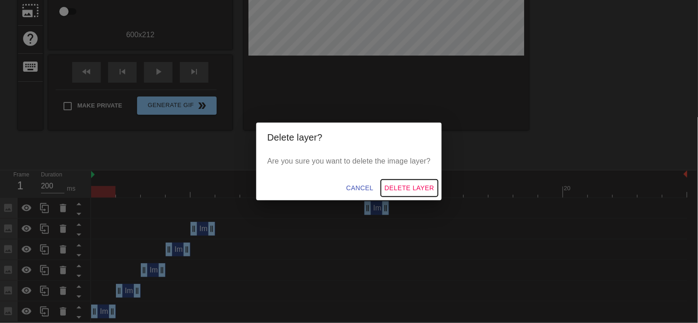
click at [407, 187] on span "Delete Layer" at bounding box center [410, 188] width 50 height 11
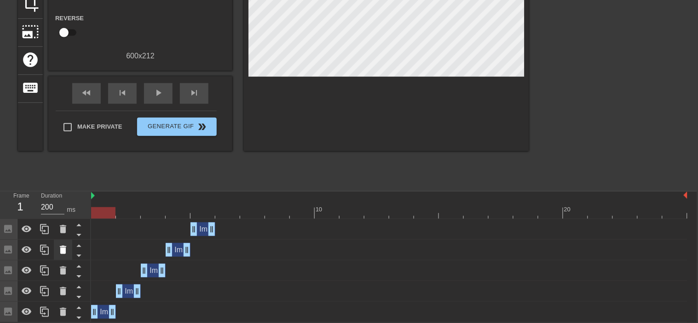
click at [60, 247] on icon at bounding box center [62, 250] width 11 height 11
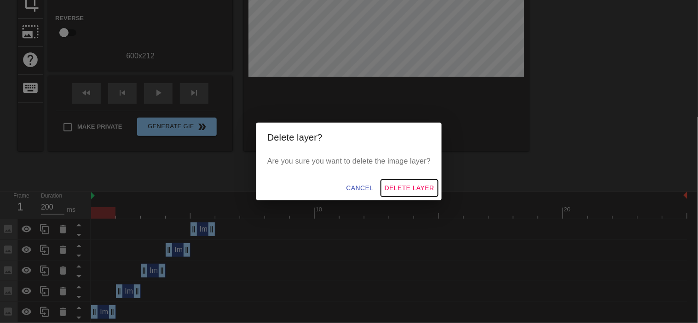
click at [407, 180] on button "Delete Layer" at bounding box center [409, 188] width 57 height 17
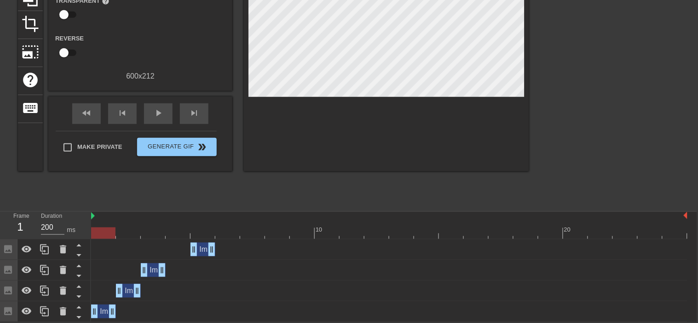
scroll to position [106, 1]
click at [62, 249] on icon at bounding box center [63, 250] width 6 height 8
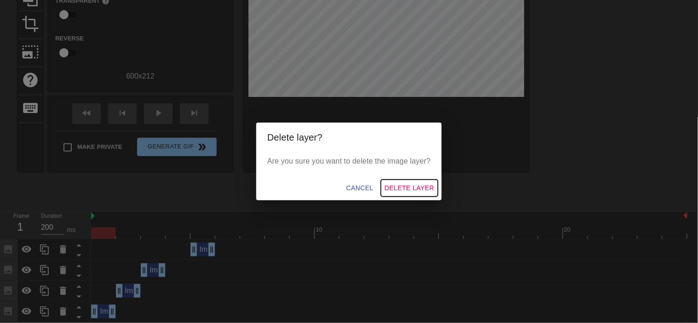
click at [413, 190] on span "Delete Layer" at bounding box center [410, 188] width 50 height 11
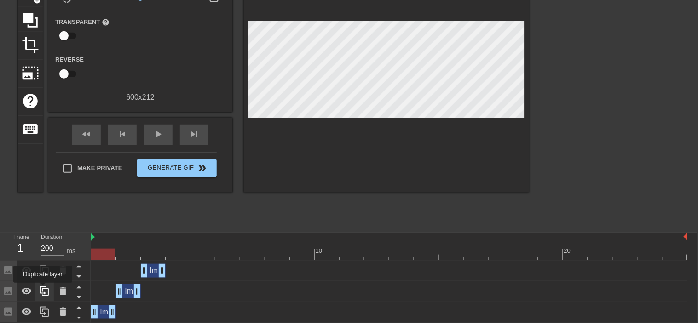
click at [44, 290] on icon at bounding box center [44, 291] width 11 height 11
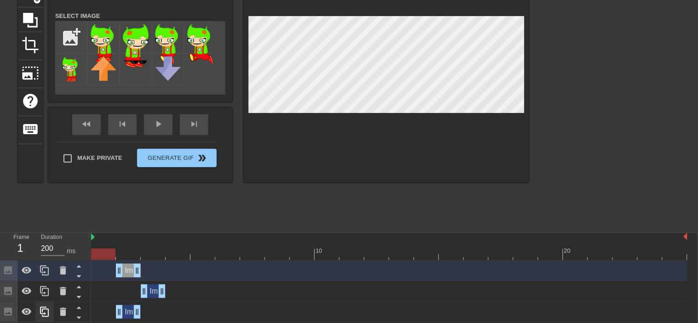
scroll to position [106, 1]
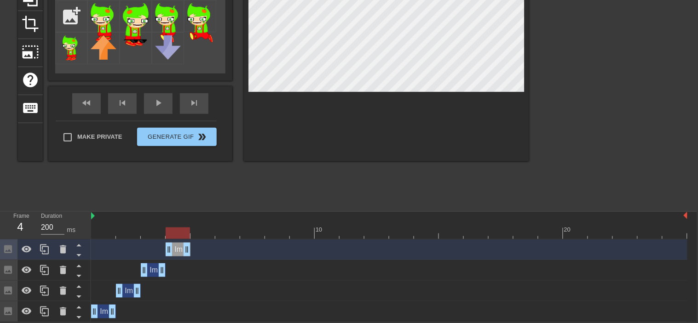
drag, startPoint x: 129, startPoint y: 248, endPoint x: 173, endPoint y: 255, distance: 44.6
click at [173, 255] on div "Image drag_handle drag_handle" at bounding box center [178, 250] width 25 height 14
click at [46, 246] on icon at bounding box center [44, 250] width 9 height 10
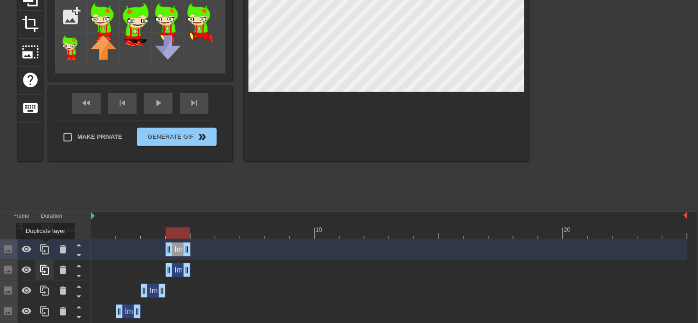
click at [46, 246] on icon at bounding box center [44, 250] width 9 height 10
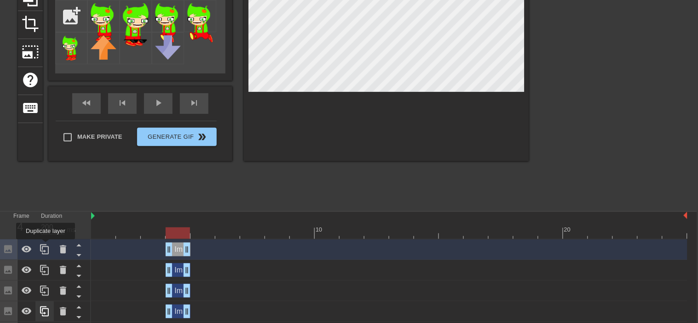
click at [46, 246] on icon at bounding box center [44, 250] width 9 height 10
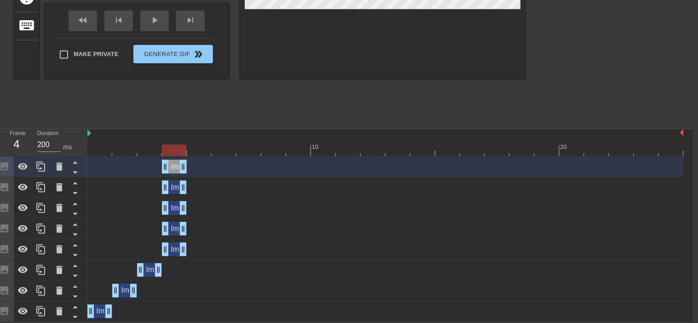
scroll to position [189, 5]
drag, startPoint x: 177, startPoint y: 149, endPoint x: 236, endPoint y: 162, distance: 60.8
click at [236, 162] on div "10 20 Image drag_handle drag_handle Image drag_handle drag_handle Image drag_ha…" at bounding box center [390, 225] width 606 height 193
click at [40, 311] on icon at bounding box center [40, 311] width 11 height 11
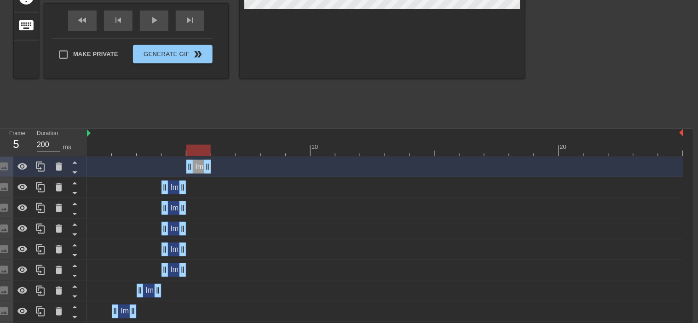
drag, startPoint x: 103, startPoint y: 167, endPoint x: 203, endPoint y: 177, distance: 100.7
click at [203, 177] on div "Image drag_handle drag_handle Image drag_handle drag_handle Image drag_handle d…" at bounding box center [390, 250] width 606 height 186
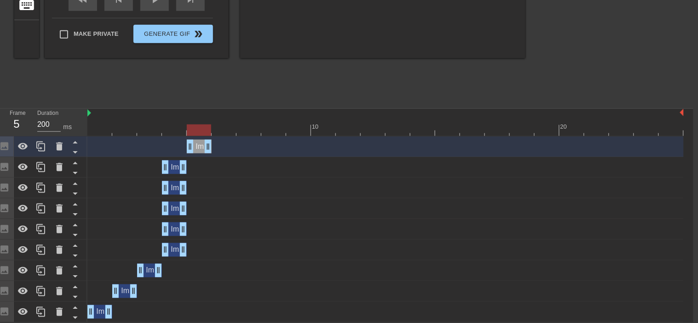
scroll to position [209, 2]
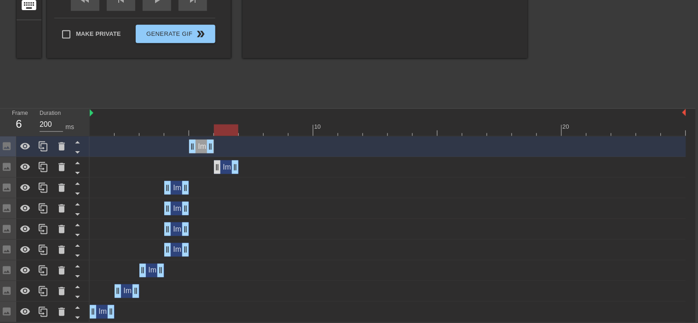
drag, startPoint x: 175, startPoint y: 167, endPoint x: 215, endPoint y: 168, distance: 40.5
click at [215, 168] on div "Image drag_handle drag_handle" at bounding box center [226, 168] width 25 height 14
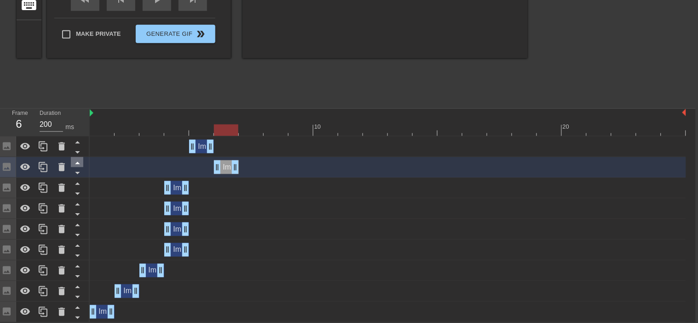
click at [78, 162] on icon at bounding box center [77, 162] width 11 height 11
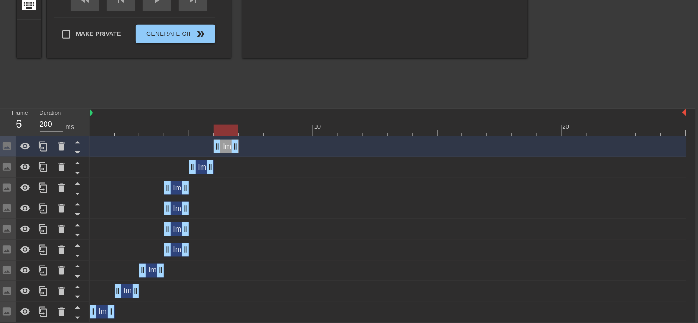
click at [149, 270] on div "Image drag_handle drag_handle" at bounding box center [151, 271] width 25 height 14
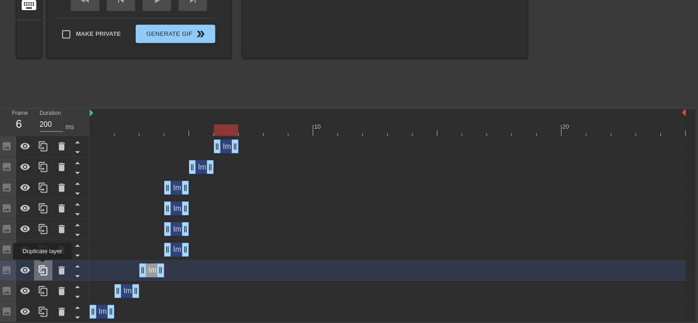
click at [43, 267] on icon at bounding box center [43, 271] width 9 height 10
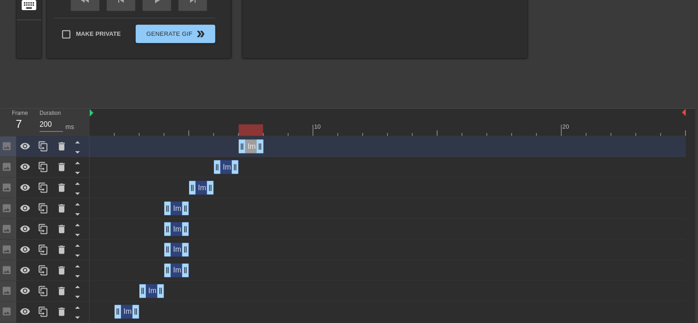
drag, startPoint x: 149, startPoint y: 145, endPoint x: 247, endPoint y: 150, distance: 98.1
click at [247, 150] on div "Image drag_handle drag_handle" at bounding box center [251, 147] width 25 height 14
drag, startPoint x: 177, startPoint y: 207, endPoint x: 275, endPoint y: 204, distance: 98.5
click at [275, 204] on div "Image drag_handle drag_handle" at bounding box center [276, 209] width 25 height 14
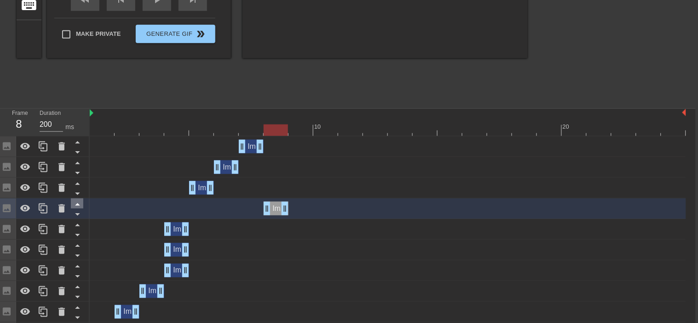
click at [77, 201] on icon at bounding box center [77, 204] width 11 height 11
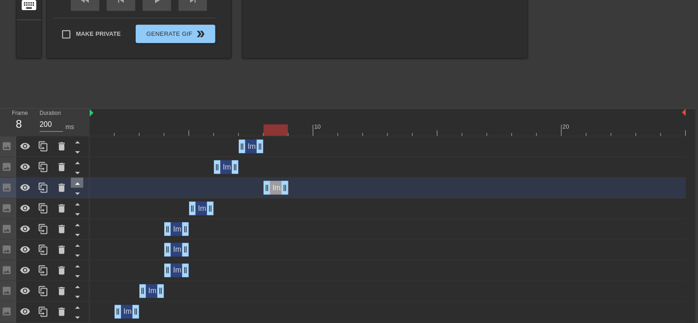
click at [75, 185] on icon at bounding box center [77, 183] width 11 height 11
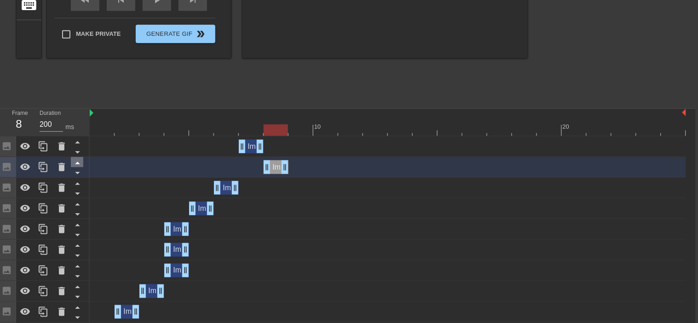
click at [78, 164] on icon at bounding box center [77, 163] width 5 height 2
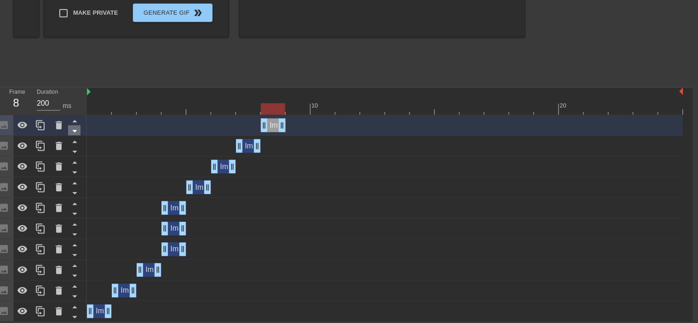
scroll to position [230, 6]
drag, startPoint x: 262, startPoint y: 105, endPoint x: 97, endPoint y: 112, distance: 165.3
click at [97, 112] on div at bounding box center [98, 108] width 24 height 11
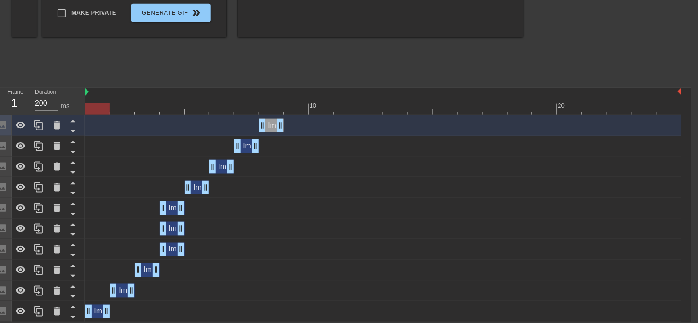
scroll to position [0, 7]
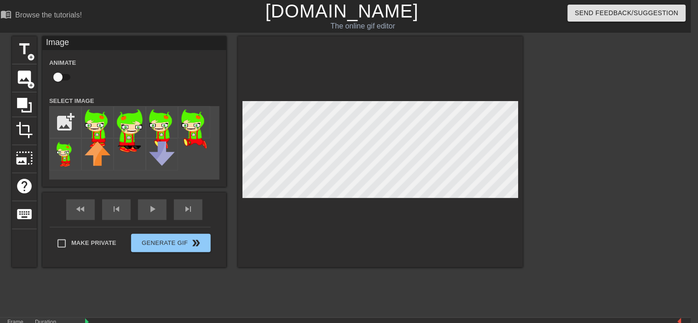
click at [147, 199] on div "fast_rewind skip_previous play_arrow skip_next" at bounding box center [134, 210] width 150 height 34
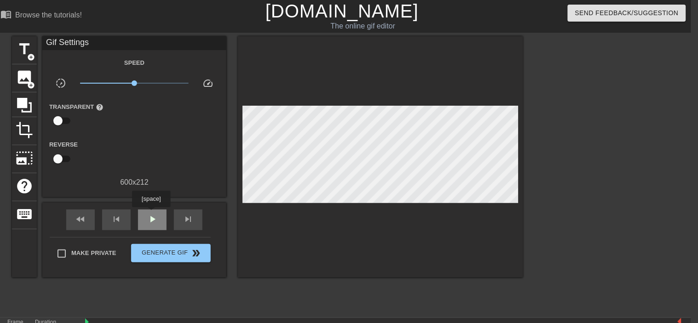
click at [151, 214] on span "play_arrow" at bounding box center [152, 219] width 11 height 11
click at [150, 214] on span "pause" at bounding box center [152, 219] width 11 height 11
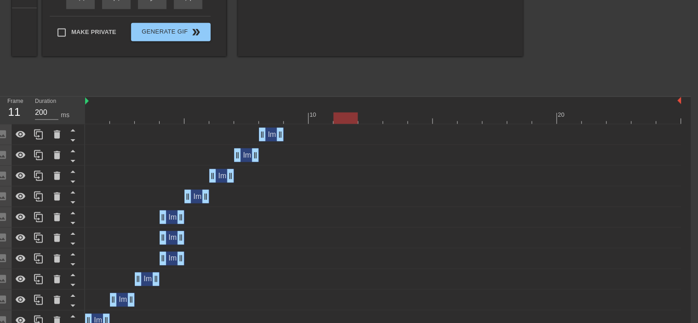
scroll to position [230, 7]
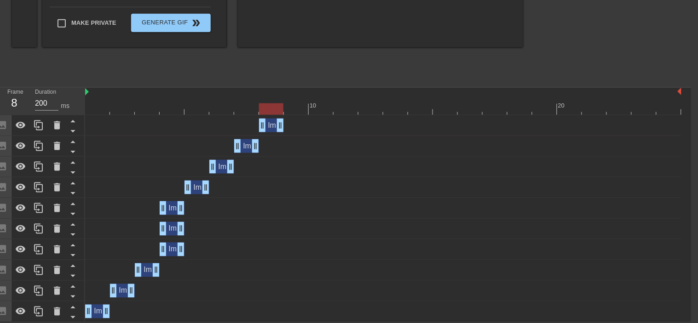
drag, startPoint x: 333, startPoint y: 111, endPoint x: 237, endPoint y: 115, distance: 96.2
click at [237, 115] on div "10 20" at bounding box center [383, 102] width 596 height 28
click at [146, 272] on div "Image drag_handle drag_handle" at bounding box center [147, 271] width 25 height 14
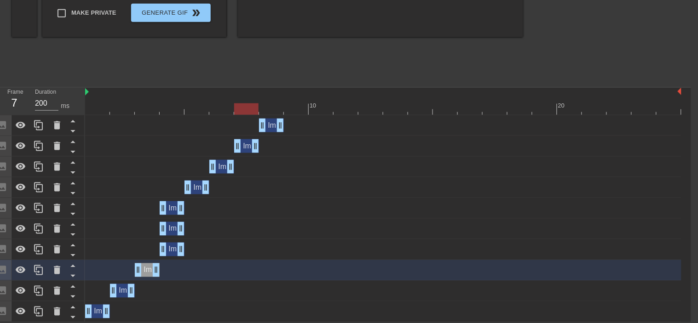
click at [269, 124] on div "Image drag_handle drag_handle" at bounding box center [271, 126] width 25 height 14
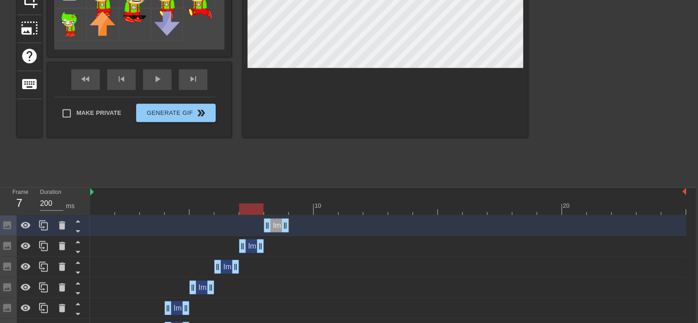
scroll to position [132, 2]
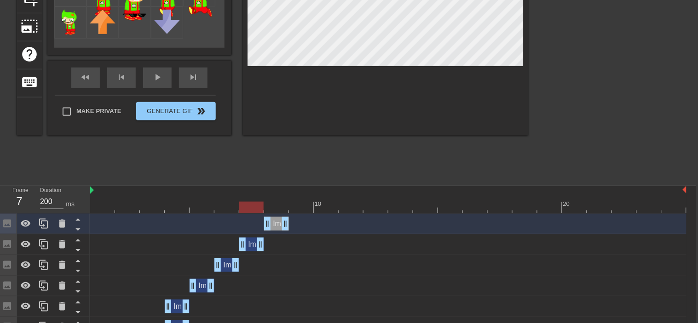
click at [252, 247] on div "Image drag_handle drag_handle" at bounding box center [251, 245] width 25 height 14
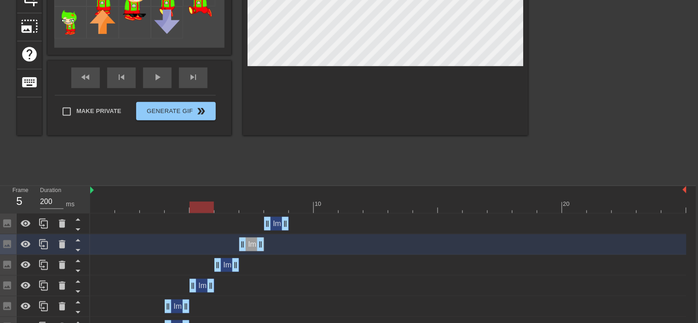
drag, startPoint x: 254, startPoint y: 210, endPoint x: 207, endPoint y: 210, distance: 47.8
click at [207, 210] on div at bounding box center [202, 207] width 24 height 11
click at [45, 286] on icon at bounding box center [43, 286] width 11 height 11
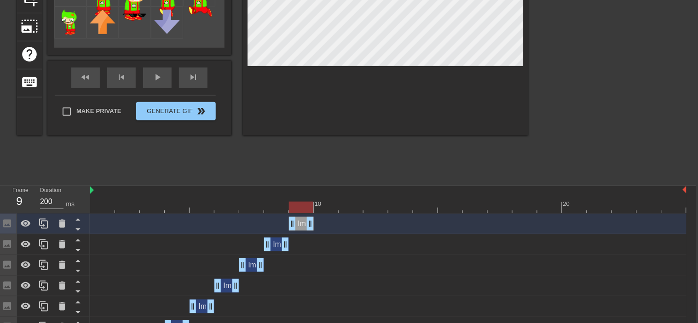
drag, startPoint x: 203, startPoint y: 225, endPoint x: 300, endPoint y: 219, distance: 97.7
click at [300, 219] on div "Image drag_handle drag_handle" at bounding box center [301, 224] width 25 height 14
click at [40, 240] on icon at bounding box center [43, 245] width 9 height 10
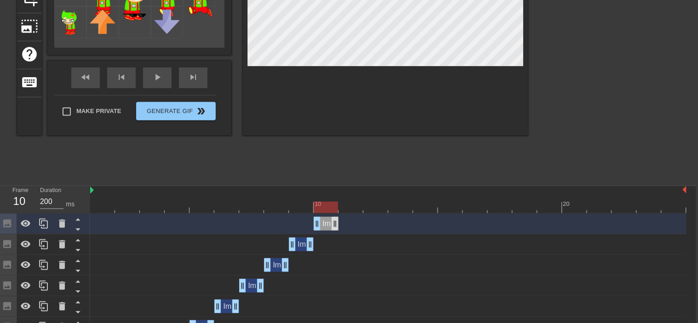
drag, startPoint x: 278, startPoint y: 224, endPoint x: 334, endPoint y: 223, distance: 56.1
click at [334, 223] on div "Image drag_handle drag_handle" at bounding box center [326, 224] width 25 height 14
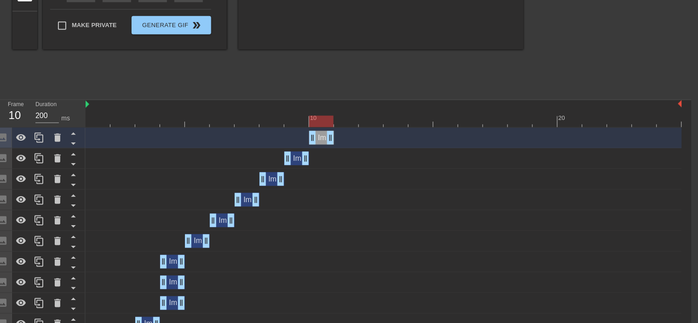
scroll to position [239, 6]
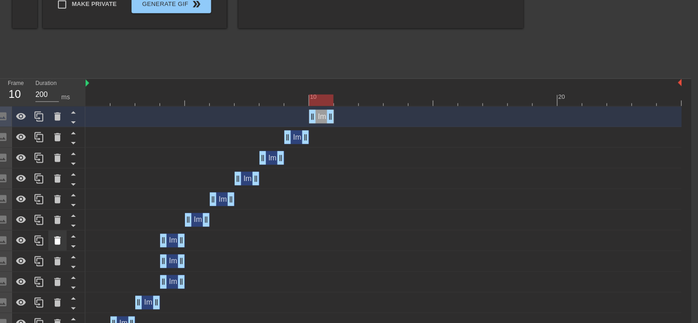
click at [52, 240] on icon at bounding box center [57, 241] width 11 height 11
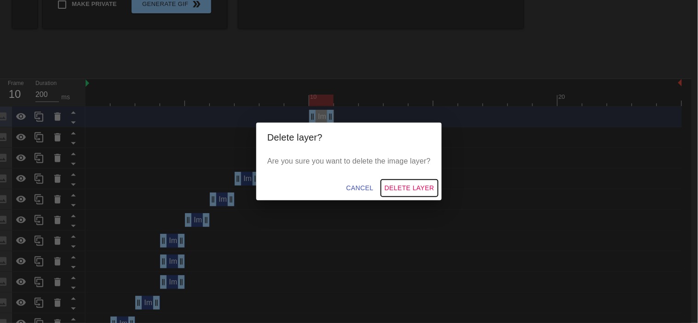
click at [412, 188] on span "Delete Layer" at bounding box center [410, 188] width 50 height 11
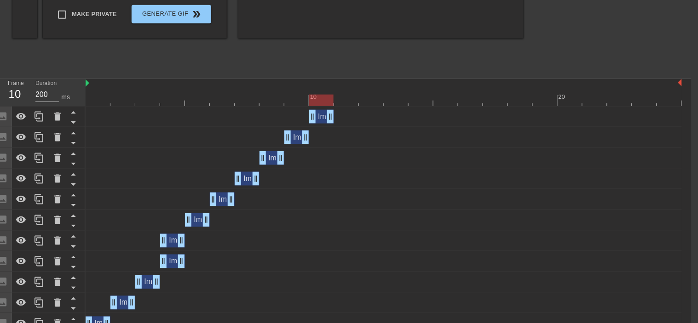
click at [175, 243] on div "Image drag_handle drag_handle" at bounding box center [172, 241] width 25 height 14
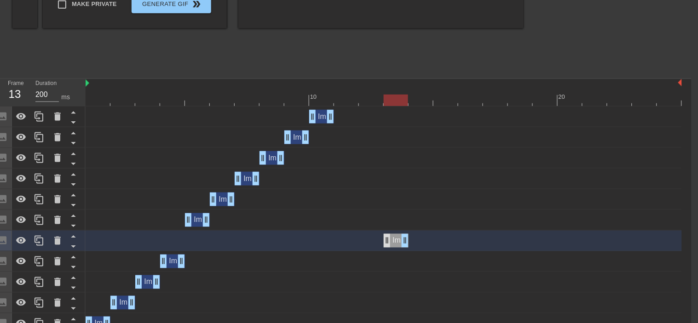
drag, startPoint x: 168, startPoint y: 241, endPoint x: 387, endPoint y: 238, distance: 218.5
click at [387, 238] on div "Image drag_handle drag_handle" at bounding box center [396, 241] width 25 height 14
click at [75, 238] on icon at bounding box center [73, 236] width 11 height 11
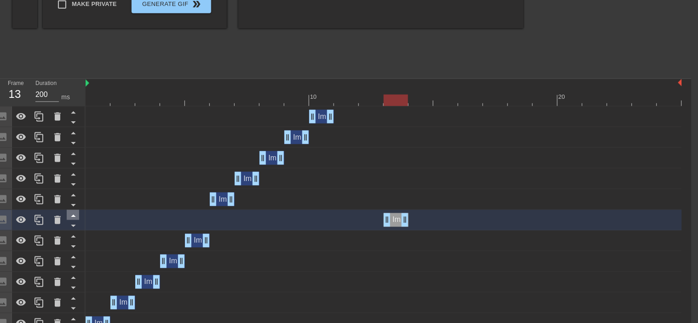
click at [73, 218] on icon at bounding box center [73, 215] width 11 height 11
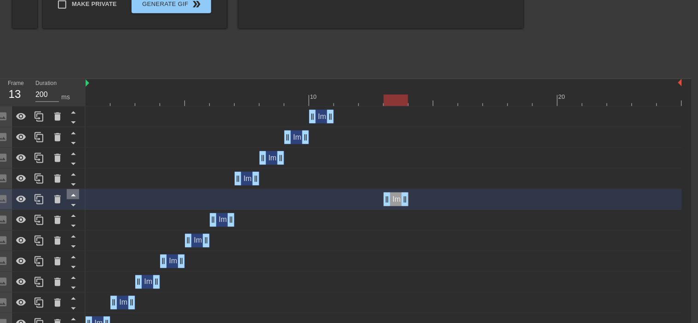
click at [72, 195] on icon at bounding box center [73, 195] width 11 height 11
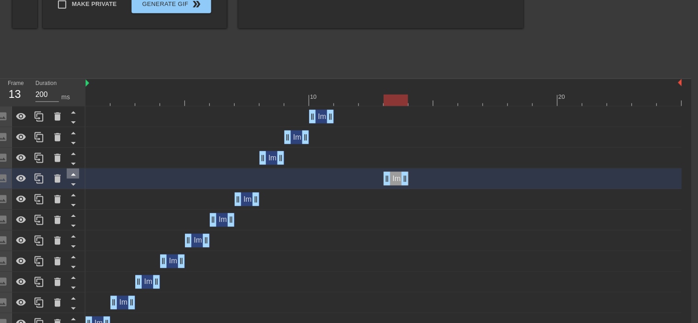
click at [73, 174] on icon at bounding box center [73, 175] width 5 height 2
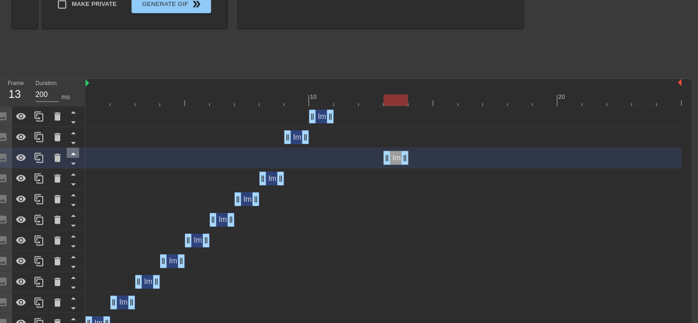
click at [73, 154] on icon at bounding box center [73, 154] width 5 height 2
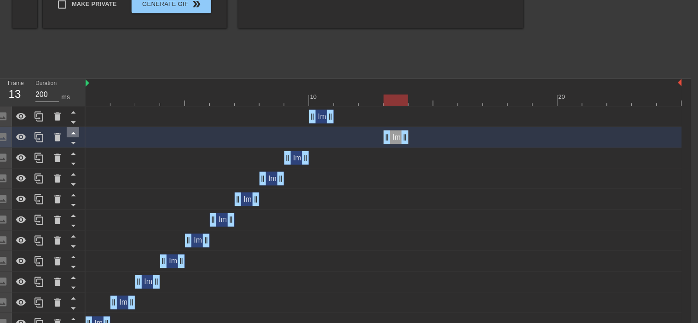
click at [72, 132] on icon at bounding box center [73, 132] width 11 height 11
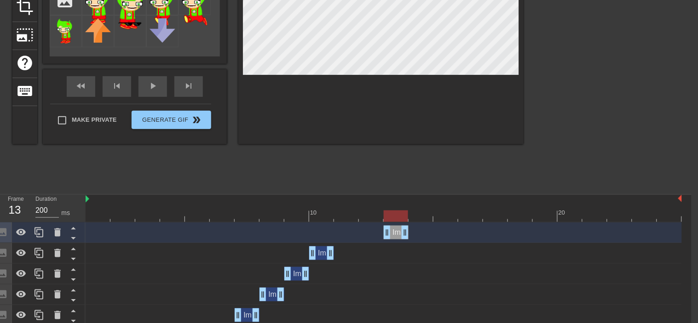
scroll to position [121, 7]
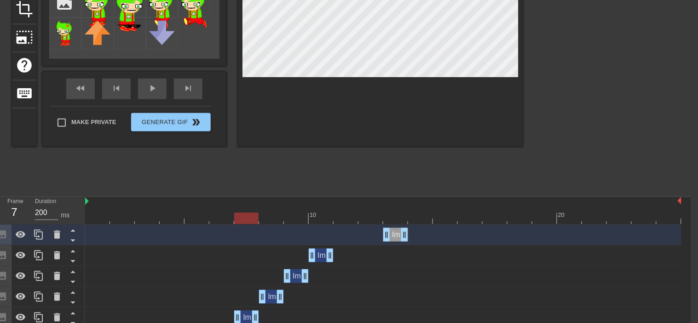
drag, startPoint x: 390, startPoint y: 219, endPoint x: 251, endPoint y: 233, distance: 139.6
click at [251, 233] on div "10 20 Image drag_handle drag_handle Image drag_handle drag_handle Image drag_ha…" at bounding box center [388, 324] width 606 height 255
click at [38, 316] on icon at bounding box center [38, 317] width 11 height 11
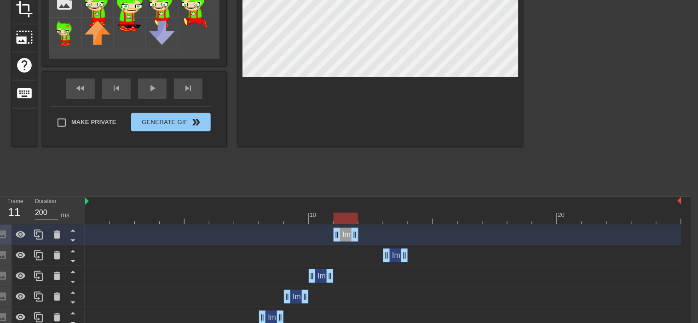
drag, startPoint x: 247, startPoint y: 235, endPoint x: 343, endPoint y: 244, distance: 96.1
click at [343, 244] on div "Image drag_handle drag_handle" at bounding box center [383, 235] width 596 height 21
click at [69, 250] on icon at bounding box center [72, 251] width 11 height 11
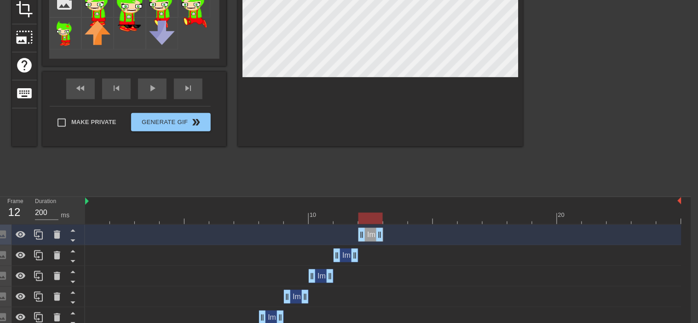
drag, startPoint x: 397, startPoint y: 236, endPoint x: 374, endPoint y: 236, distance: 22.5
click at [374, 236] on div "Image drag_handle drag_handle" at bounding box center [370, 235] width 25 height 14
click at [345, 202] on div at bounding box center [383, 201] width 596 height 9
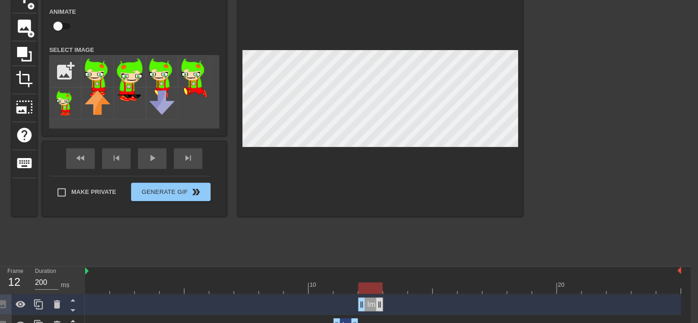
scroll to position [43, 7]
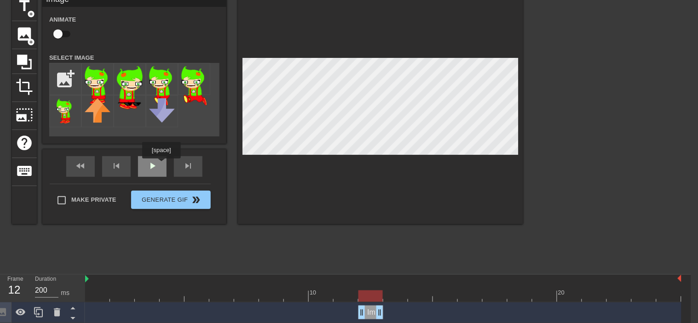
click at [158, 167] on div "play_arrow" at bounding box center [152, 166] width 29 height 21
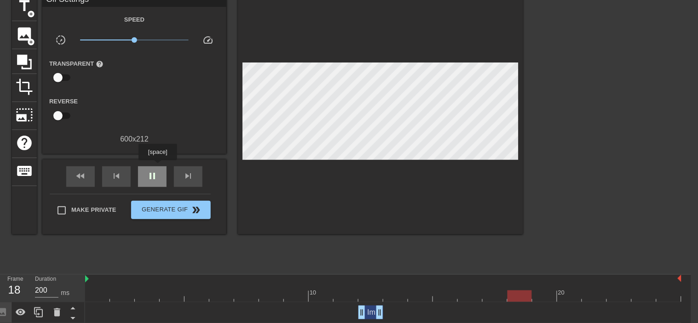
click at [156, 171] on span "pause" at bounding box center [152, 176] width 11 height 11
drag, startPoint x: 547, startPoint y: 296, endPoint x: 62, endPoint y: 293, distance: 485.3
click at [148, 174] on span "play_arrow" at bounding box center [152, 176] width 11 height 11
click at [148, 176] on div "pause" at bounding box center [152, 177] width 29 height 21
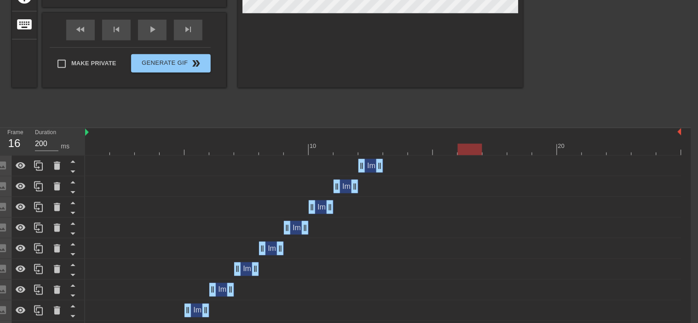
scroll to position [190, 7]
click at [371, 144] on div at bounding box center [383, 149] width 596 height 11
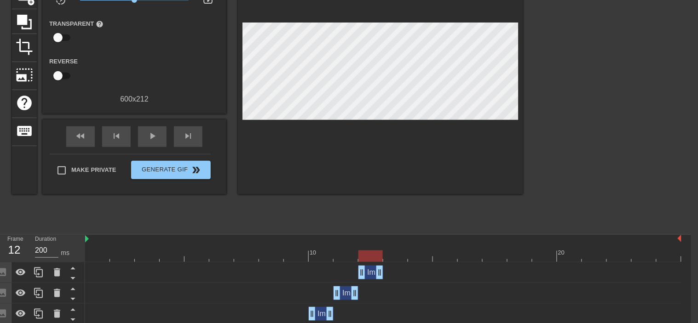
scroll to position [83, 7]
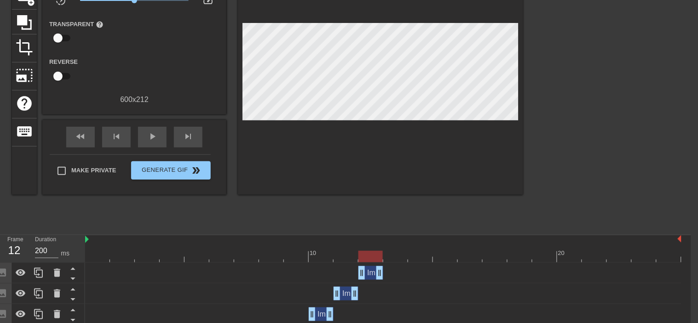
click at [369, 272] on div "Image drag_handle drag_handle" at bounding box center [370, 273] width 25 height 14
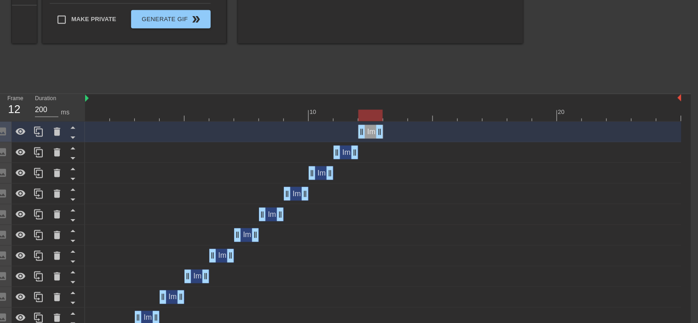
scroll to position [244, 7]
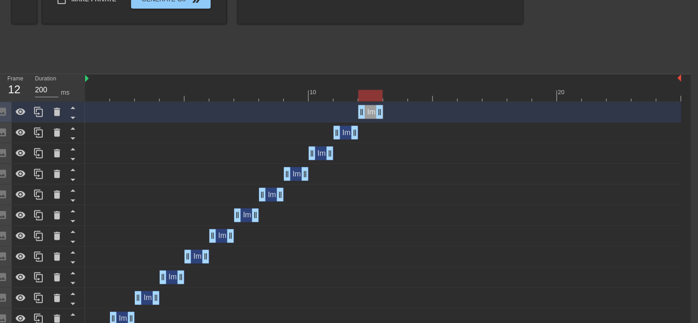
click at [92, 98] on div at bounding box center [383, 95] width 596 height 11
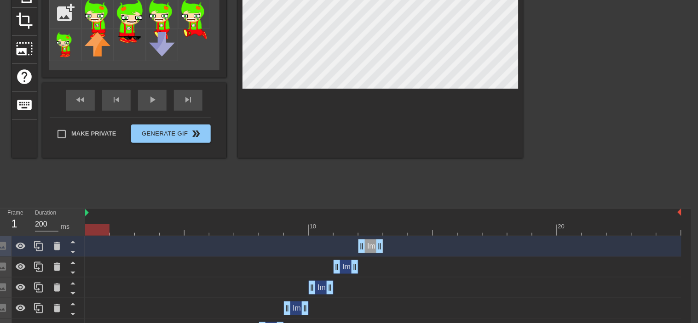
scroll to position [85, 7]
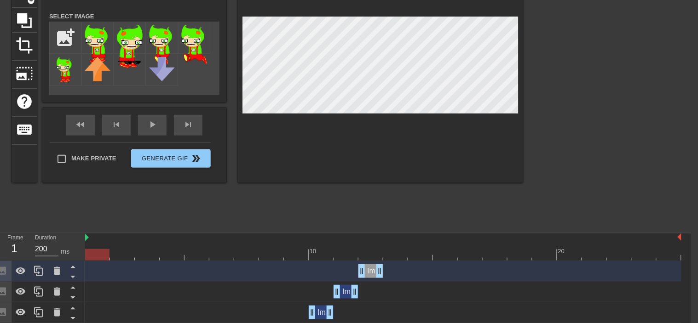
click at [369, 246] on div at bounding box center [370, 248] width 25 height 11
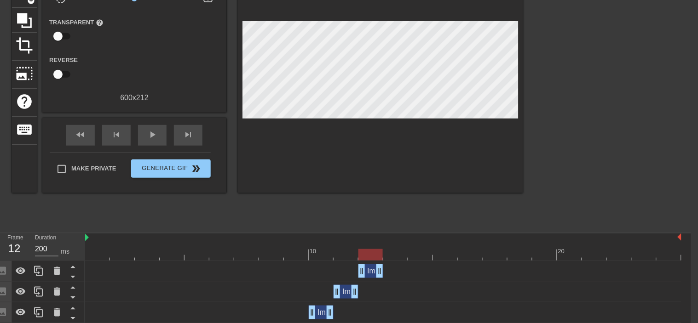
click at [267, 207] on div "title add_circle image add_circle crop photo_size_select_large help keyboard Gi…" at bounding box center [267, 90] width 511 height 276
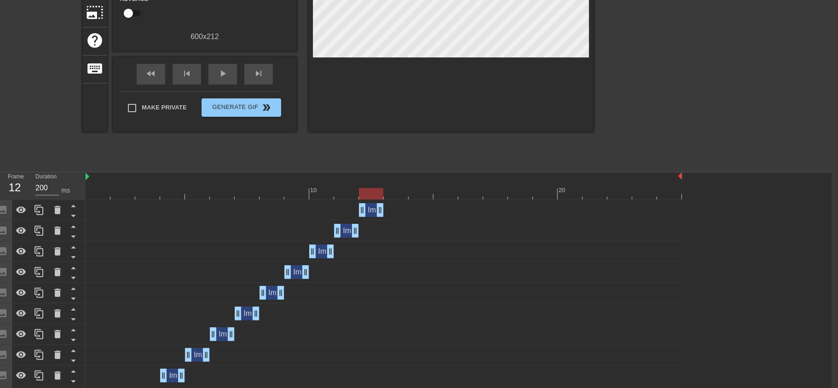
scroll to position [207, 6]
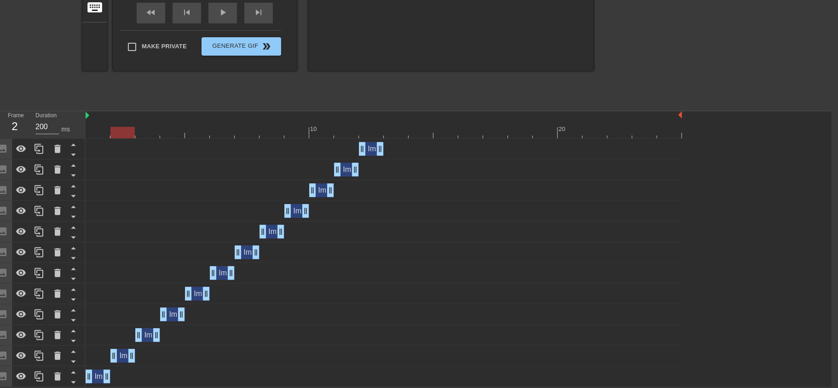
drag, startPoint x: 370, startPoint y: 128, endPoint x: 119, endPoint y: 140, distance: 251.0
click at [119, 140] on div "10 20 Image drag_handle drag_handle Image drag_handle drag_handle Image drag_ha…" at bounding box center [459, 249] width 746 height 276
click at [121, 323] on div "Image drag_handle drag_handle" at bounding box center [122, 356] width 25 height 14
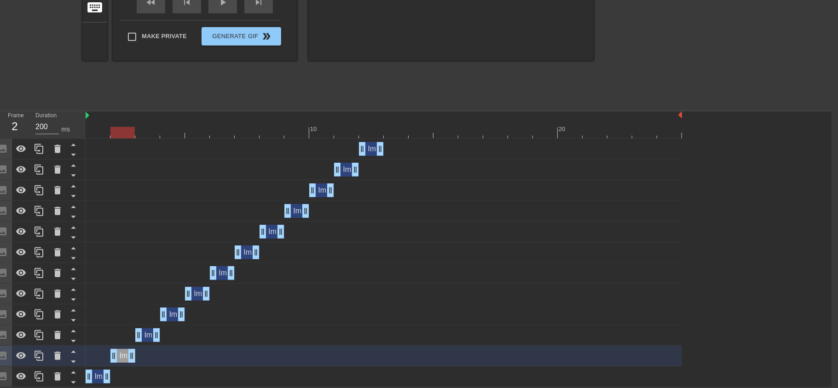
click at [146, 323] on div "Image drag_handle drag_handle" at bounding box center [147, 335] width 25 height 14
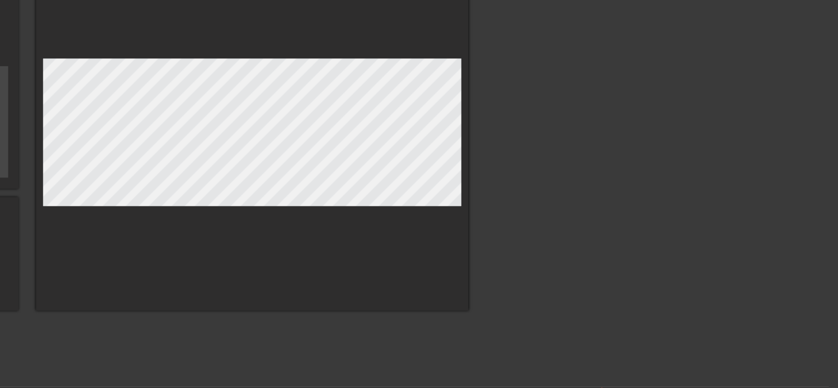
scroll to position [0, 6]
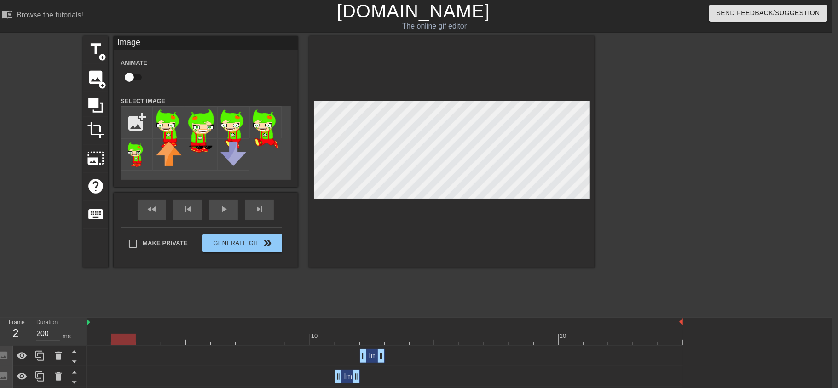
drag, startPoint x: 122, startPoint y: 342, endPoint x: 115, endPoint y: 351, distance: 11.4
drag, startPoint x: 115, startPoint y: 343, endPoint x: 116, endPoint y: 349, distance: 6.1
drag, startPoint x: 122, startPoint y: 343, endPoint x: 139, endPoint y: 342, distance: 16.6
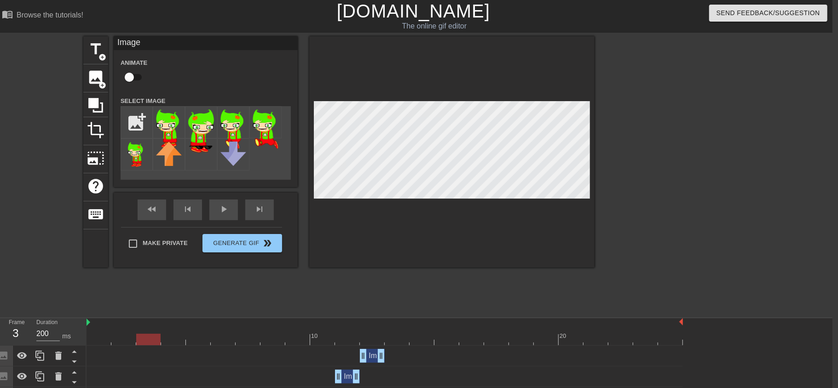
click at [139, 323] on div at bounding box center [148, 339] width 24 height 11
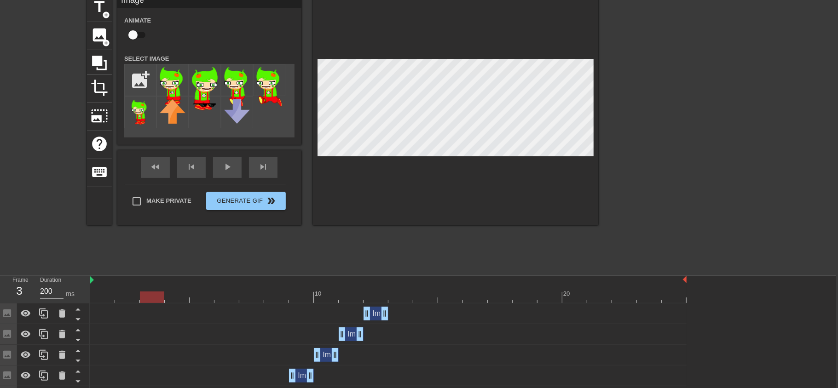
scroll to position [42, 0]
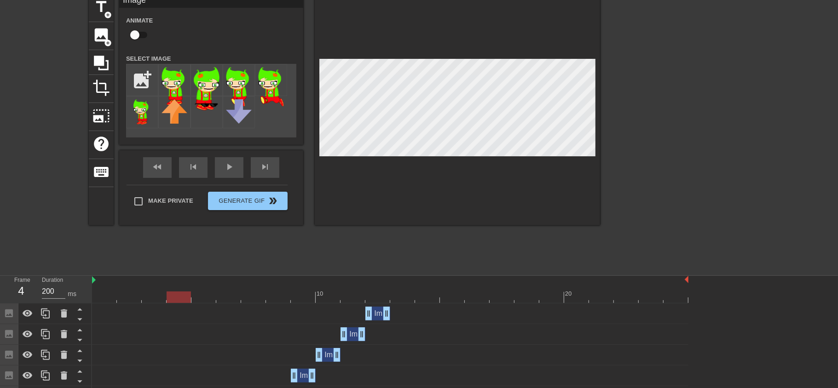
drag, startPoint x: 149, startPoint y: 298, endPoint x: 170, endPoint y: 305, distance: 22.3
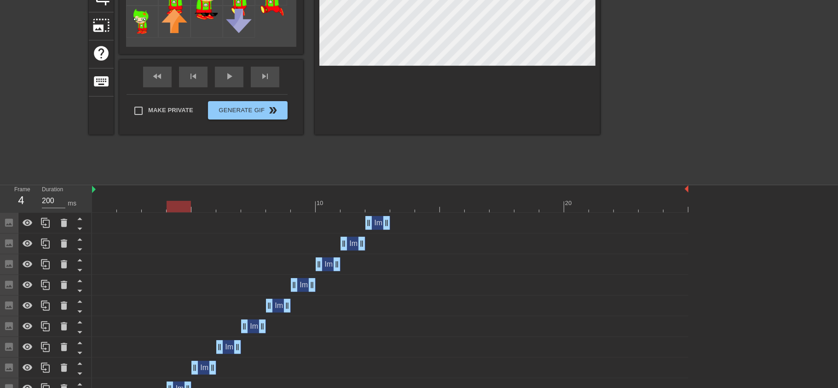
scroll to position [207, 0]
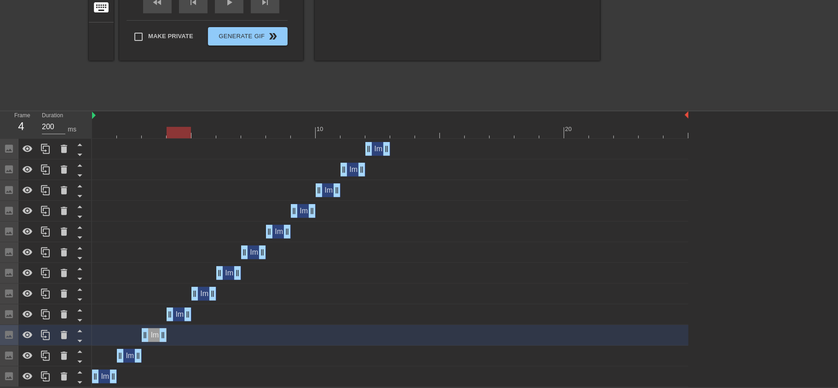
click at [177, 314] on div "Image drag_handle drag_handle" at bounding box center [179, 315] width 25 height 14
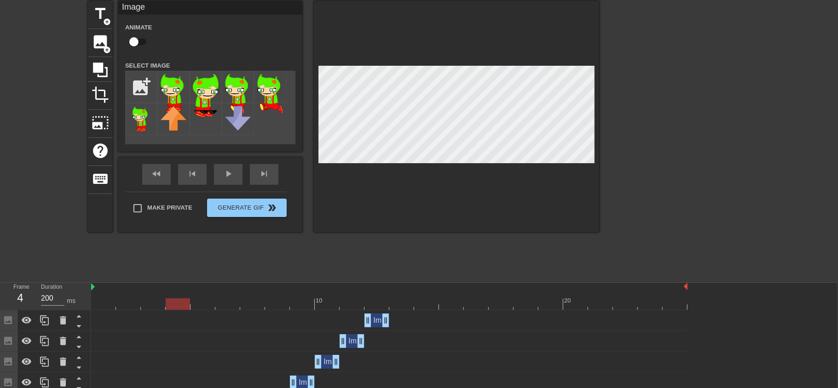
scroll to position [40, 0]
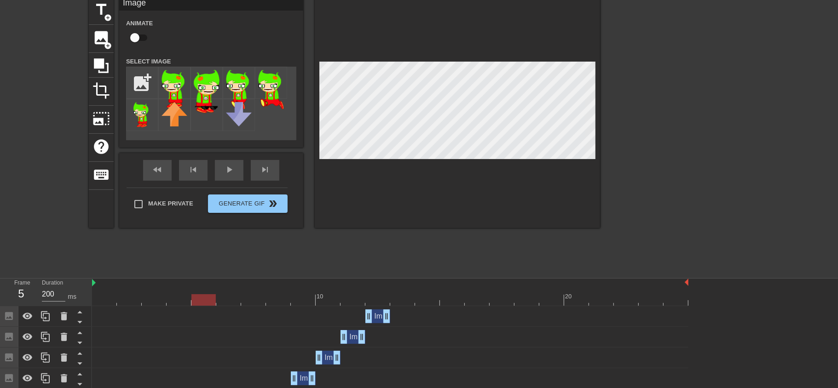
drag, startPoint x: 182, startPoint y: 302, endPoint x: 195, endPoint y: 315, distance: 18.5
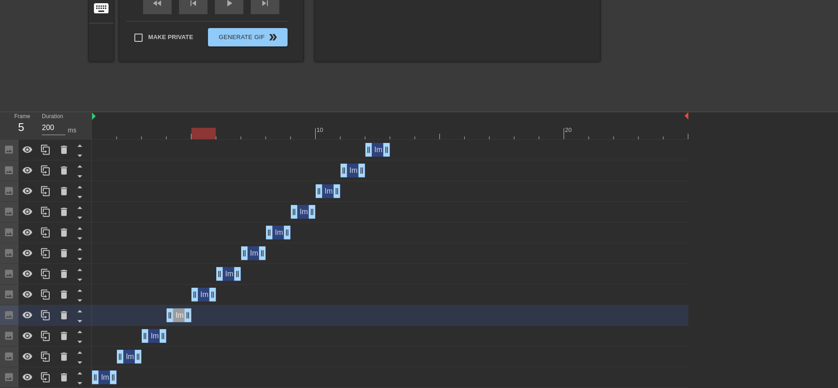
scroll to position [207, 0]
click at [205, 292] on div "Image drag_handle drag_handle" at bounding box center [203, 294] width 25 height 14
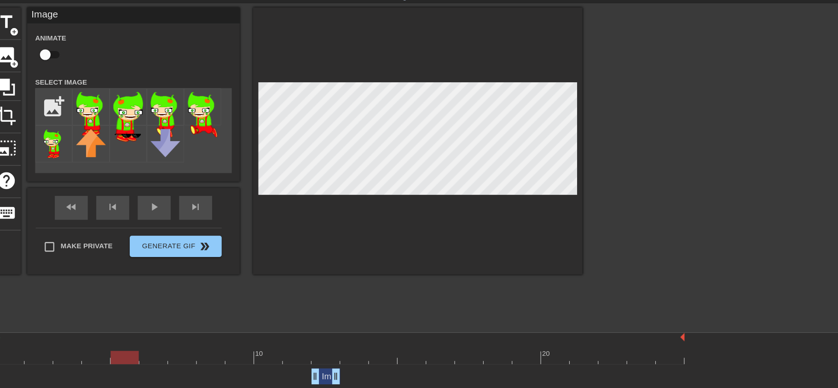
scroll to position [9, 0]
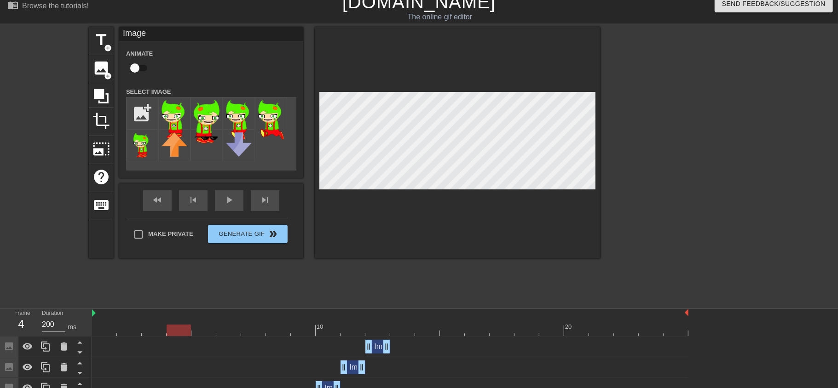
drag, startPoint x: 201, startPoint y: 329, endPoint x: 193, endPoint y: 335, distance: 10.2
click at [191, 323] on div at bounding box center [179, 330] width 24 height 11
drag, startPoint x: 209, startPoint y: 331, endPoint x: 224, endPoint y: 362, distance: 34.4
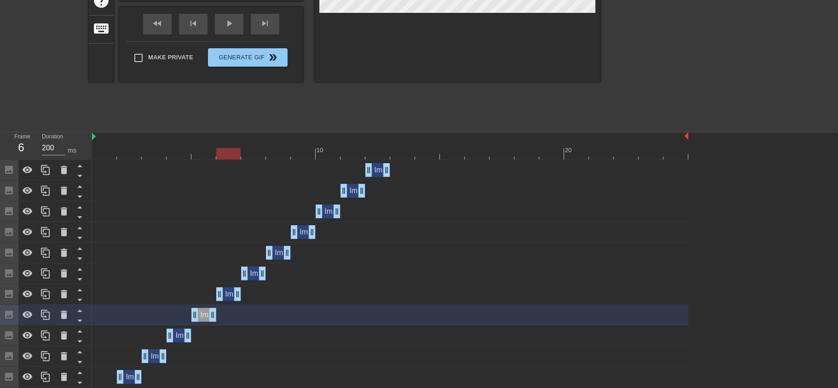
scroll to position [194, 0]
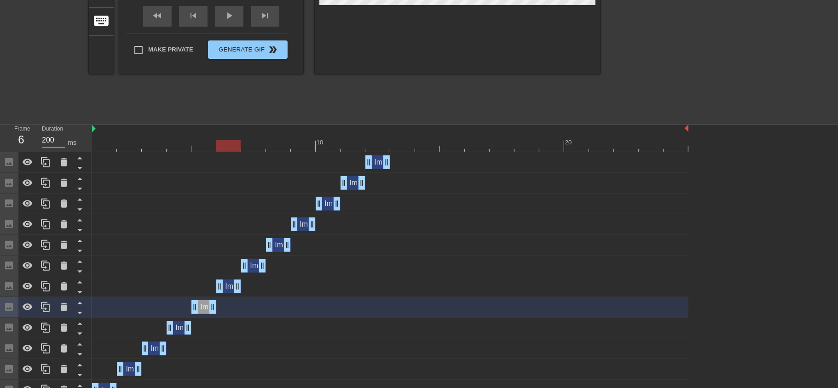
click at [226, 290] on div "Image drag_handle drag_handle" at bounding box center [228, 287] width 25 height 14
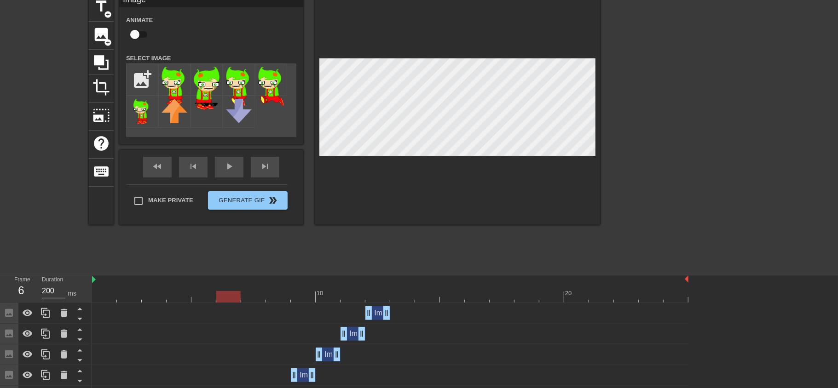
scroll to position [50, 0]
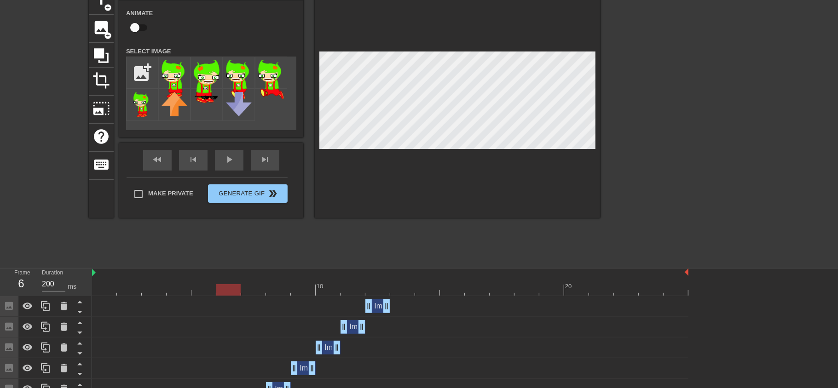
drag, startPoint x: 232, startPoint y: 292, endPoint x: 234, endPoint y: 298, distance: 6.3
drag, startPoint x: 230, startPoint y: 283, endPoint x: 247, endPoint y: 305, distance: 28.2
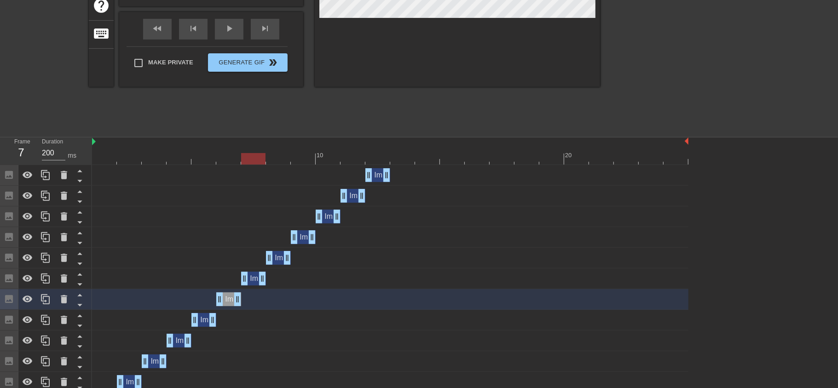
scroll to position [184, 0]
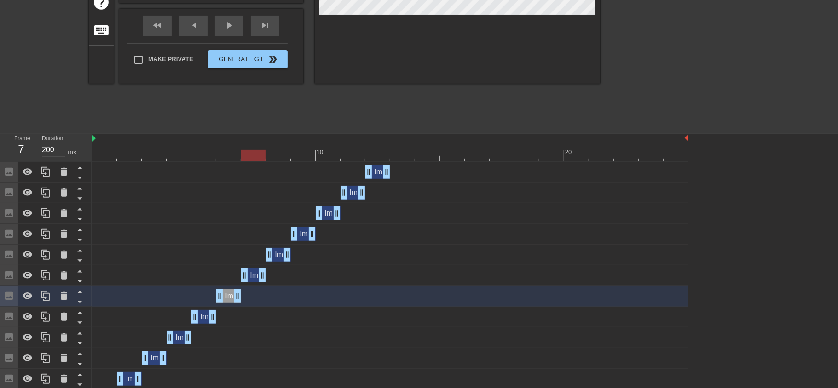
click at [251, 276] on div "Image drag_handle drag_handle" at bounding box center [253, 276] width 25 height 14
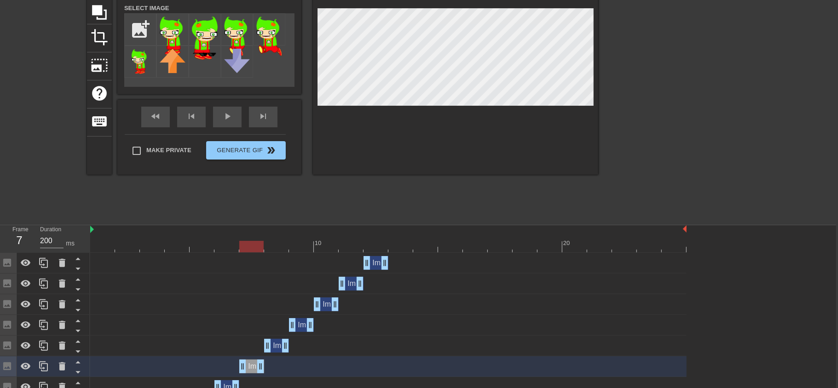
scroll to position [61, 2]
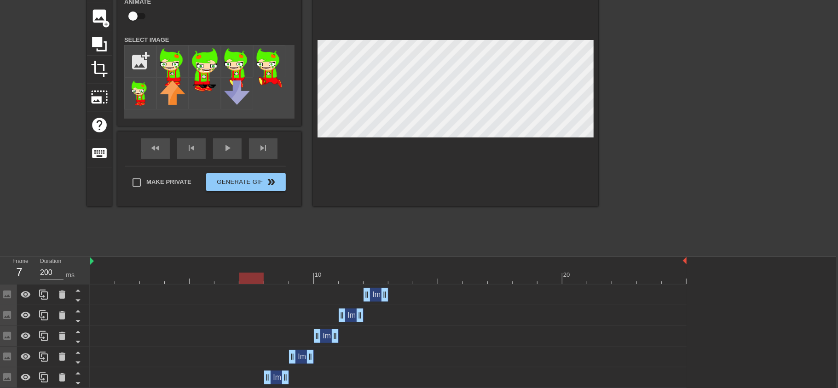
drag, startPoint x: 246, startPoint y: 273, endPoint x: 242, endPoint y: 276, distance: 5.5
click at [242, 276] on div at bounding box center [251, 278] width 24 height 11
drag, startPoint x: 252, startPoint y: 281, endPoint x: 80, endPoint y: 294, distance: 172.1
click at [80, 294] on div "Frame 1 Duration 200 ms 10 20 Image drag_handle drag_handle Image drag_handle d…" at bounding box center [417, 395] width 838 height 276
click at [229, 142] on div "fast_rewind skip_previous play_arrow skip_next" at bounding box center [209, 149] width 150 height 34
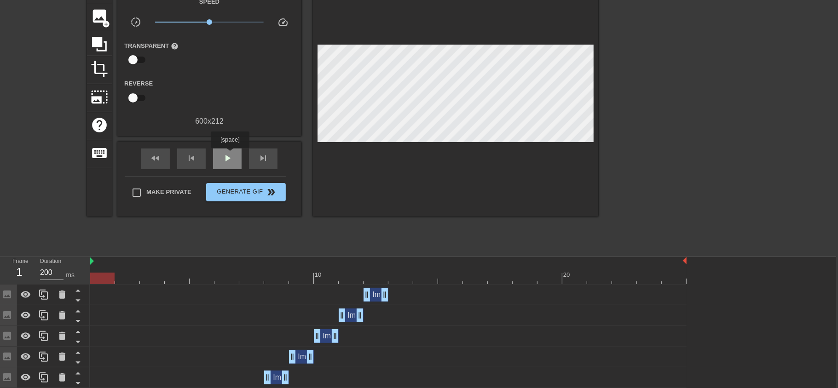
click at [230, 155] on span "play_arrow" at bounding box center [227, 158] width 11 height 11
click at [228, 155] on span "pause" at bounding box center [227, 158] width 11 height 11
click at [55, 298] on div at bounding box center [62, 295] width 18 height 20
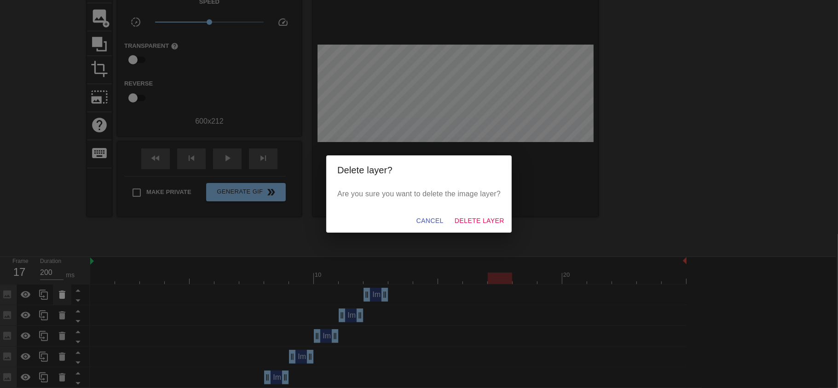
click at [55, 298] on div "Delete layer? Are you sure you want to delete the image layer? Cancel Delete La…" at bounding box center [419, 194] width 838 height 388
click at [474, 219] on span "Delete Layer" at bounding box center [479, 220] width 50 height 11
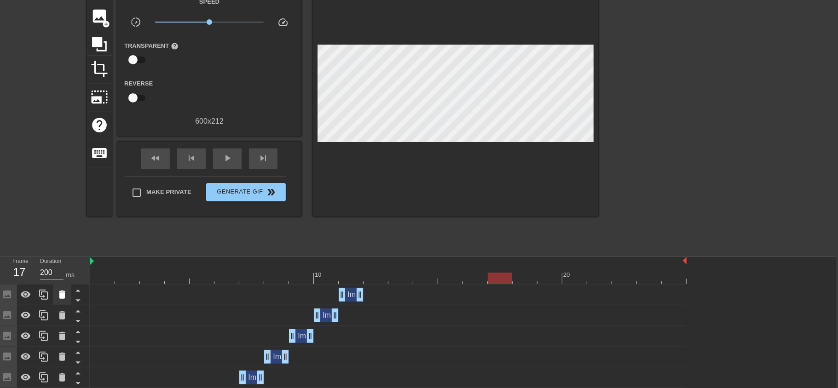
click at [62, 294] on icon at bounding box center [62, 295] width 6 height 8
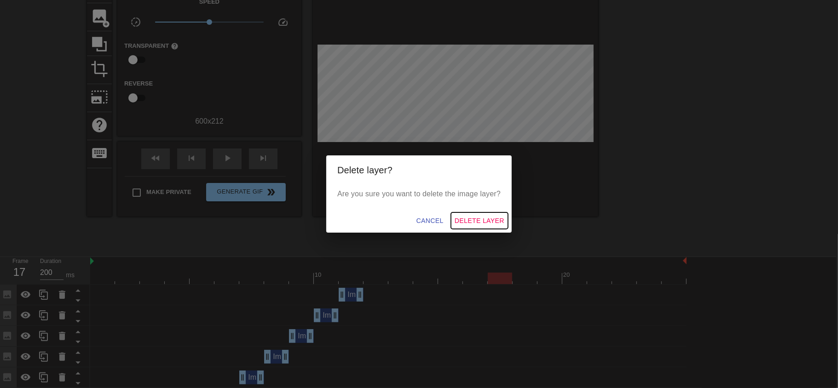
click at [475, 218] on span "Delete Layer" at bounding box center [479, 220] width 50 height 11
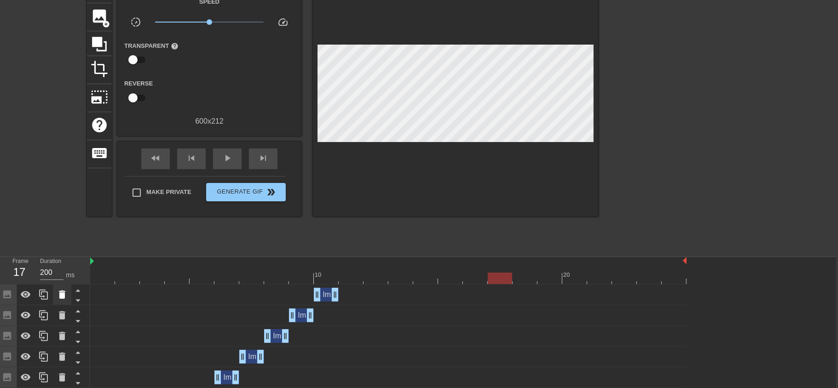
click at [63, 297] on icon at bounding box center [62, 295] width 6 height 8
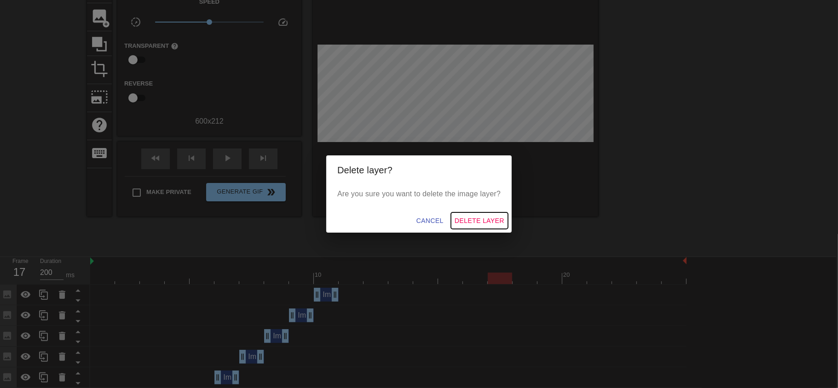
click at [483, 223] on span "Delete Layer" at bounding box center [479, 220] width 50 height 11
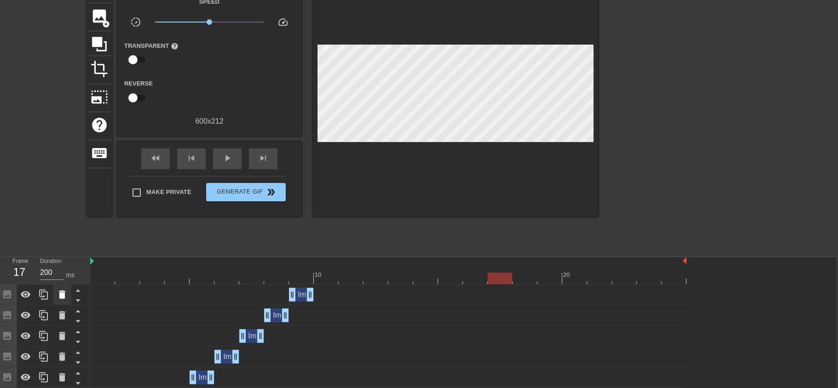
click at [63, 299] on icon at bounding box center [62, 294] width 11 height 11
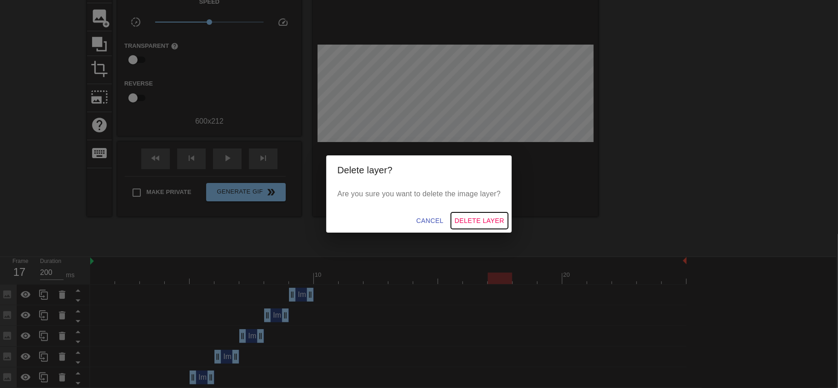
click at [479, 219] on span "Delete Layer" at bounding box center [479, 220] width 50 height 11
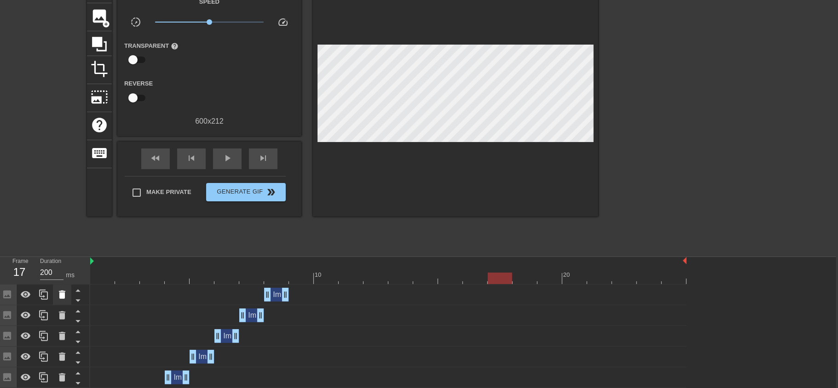
click at [61, 302] on div at bounding box center [62, 295] width 18 height 20
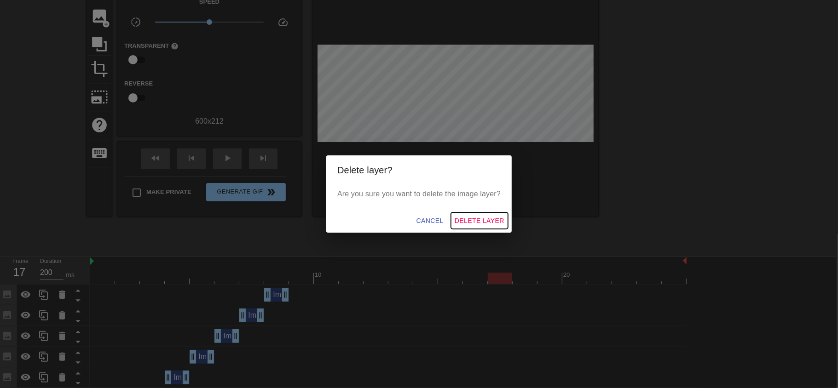
click at [476, 221] on span "Delete Layer" at bounding box center [479, 220] width 50 height 11
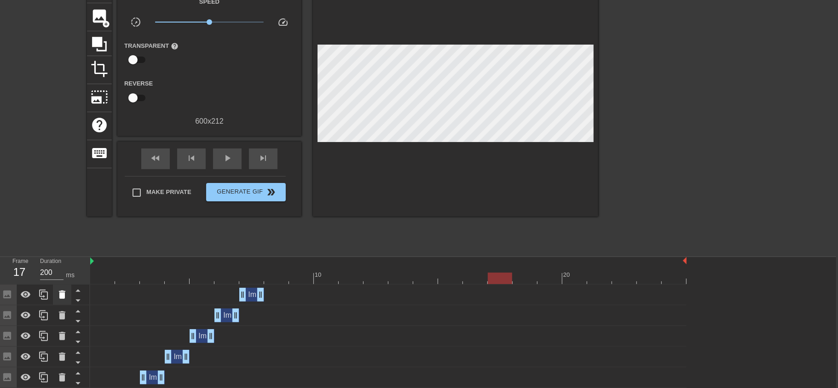
click at [60, 296] on icon at bounding box center [62, 295] width 6 height 8
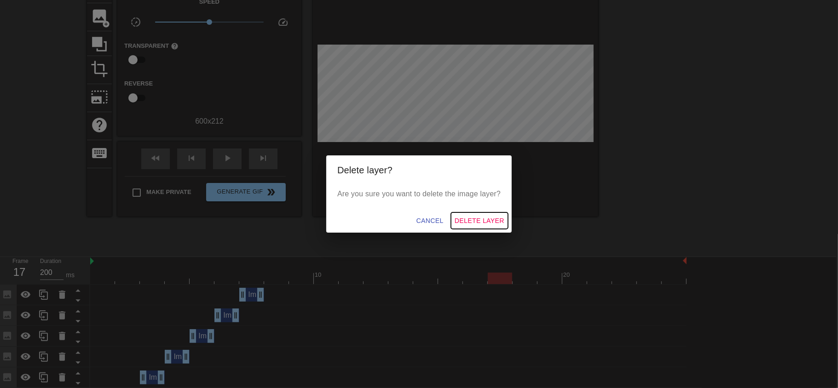
click at [477, 219] on span "Delete Layer" at bounding box center [479, 220] width 50 height 11
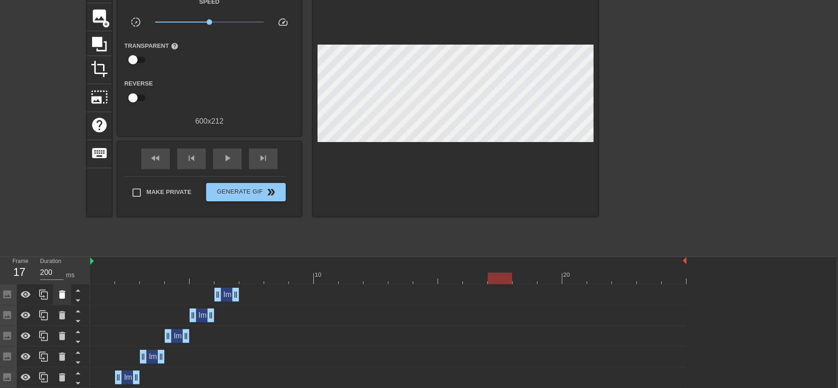
click at [59, 295] on icon at bounding box center [62, 295] width 6 height 8
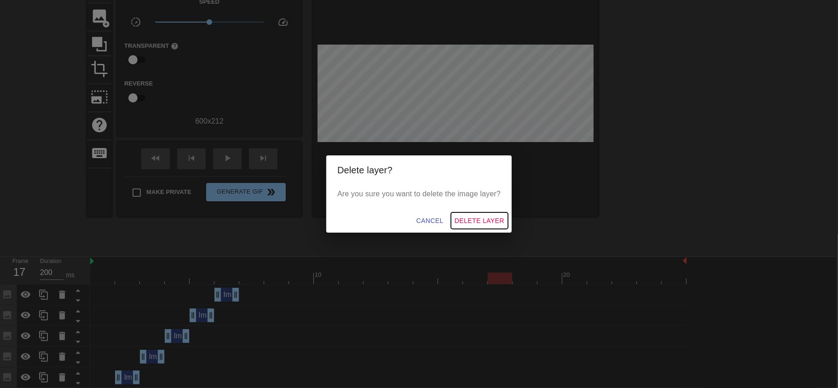
click at [480, 217] on span "Delete Layer" at bounding box center [479, 220] width 50 height 11
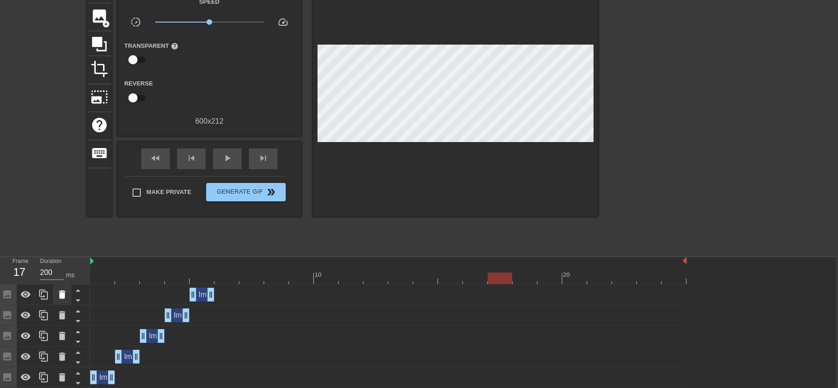
click at [63, 297] on icon at bounding box center [62, 295] width 6 height 8
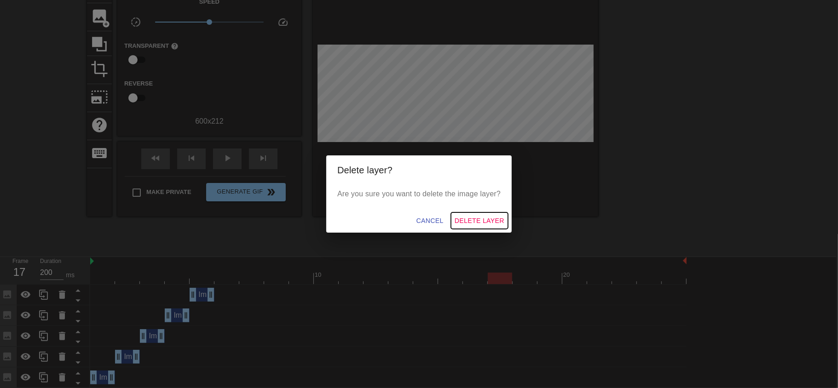
click at [475, 219] on span "Delete Layer" at bounding box center [479, 220] width 50 height 11
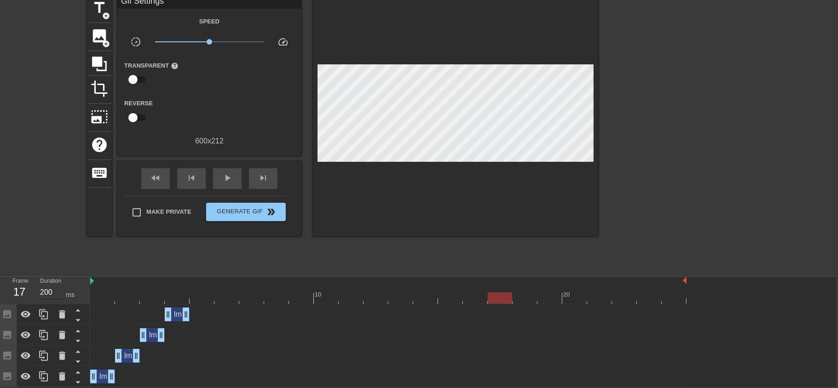
click at [61, 293] on input "199" at bounding box center [51, 292] width 23 height 15
click at [473, 220] on div at bounding box center [455, 115] width 285 height 241
click at [57, 317] on icon at bounding box center [62, 314] width 11 height 11
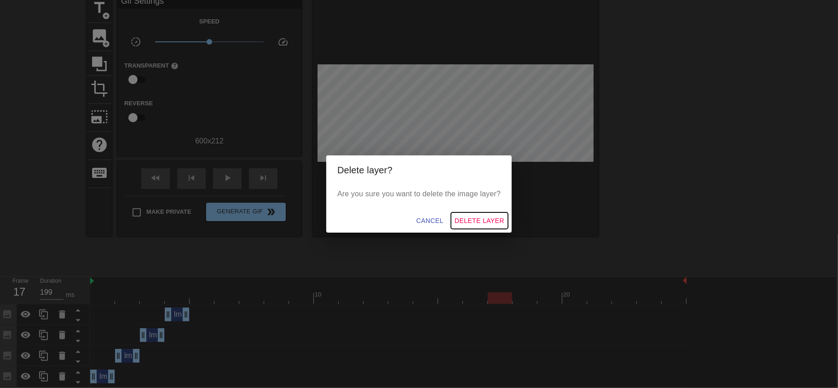
click at [477, 226] on button "Delete Layer" at bounding box center [479, 221] width 57 height 17
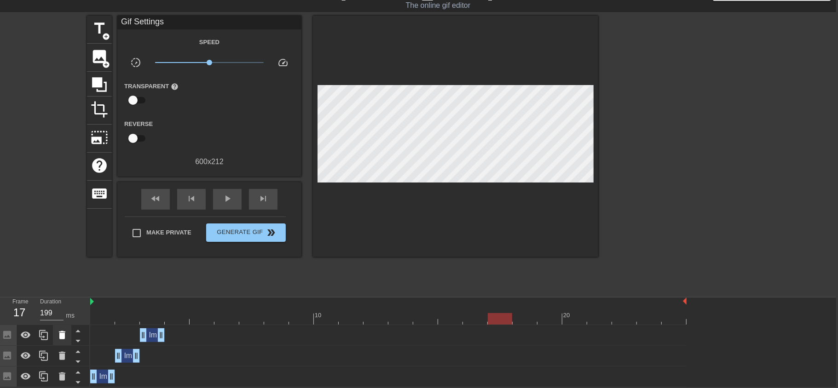
click at [61, 323] on icon at bounding box center [62, 335] width 6 height 8
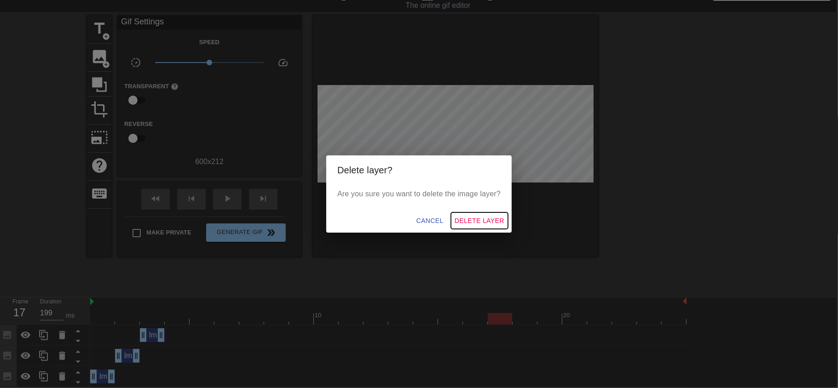
click at [477, 219] on span "Delete Layer" at bounding box center [479, 220] width 50 height 11
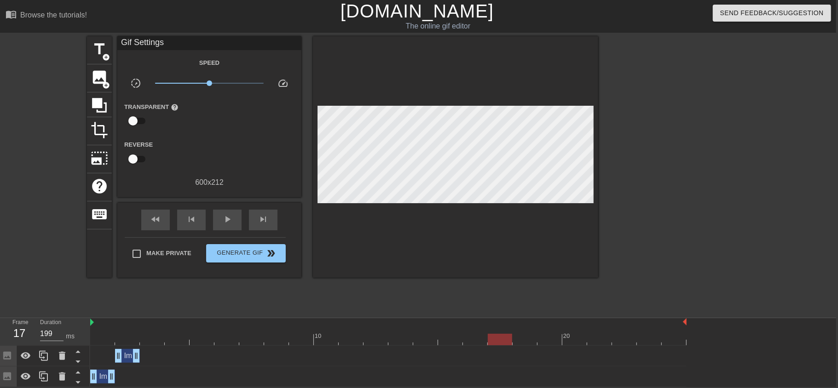
scroll to position [0, 2]
click at [65, 323] on div at bounding box center [62, 356] width 18 height 20
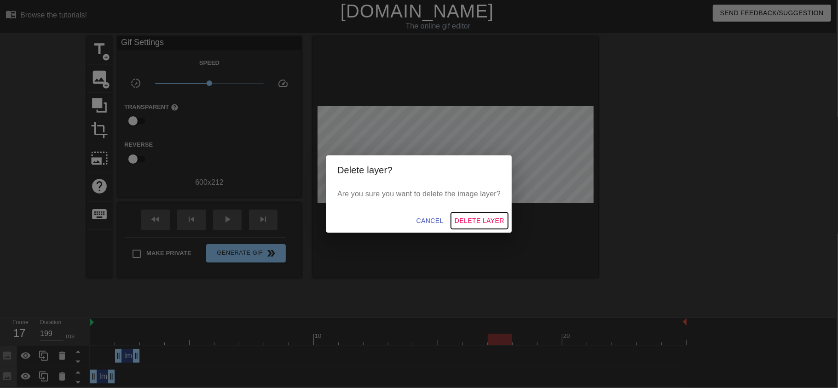
click at [476, 219] on span "Delete Layer" at bounding box center [479, 220] width 50 height 11
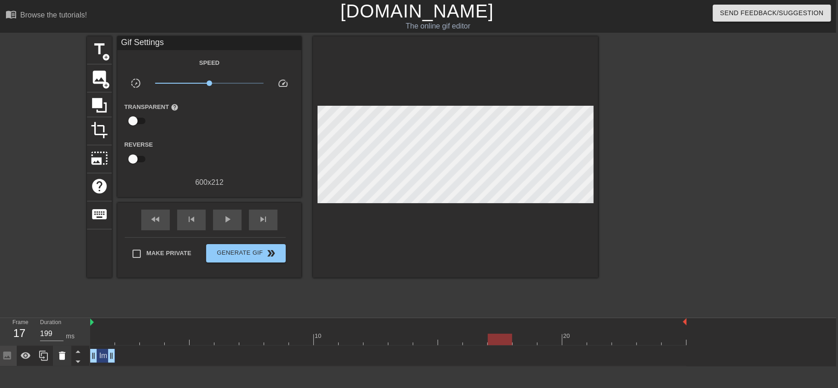
click at [63, 323] on icon at bounding box center [62, 356] width 6 height 8
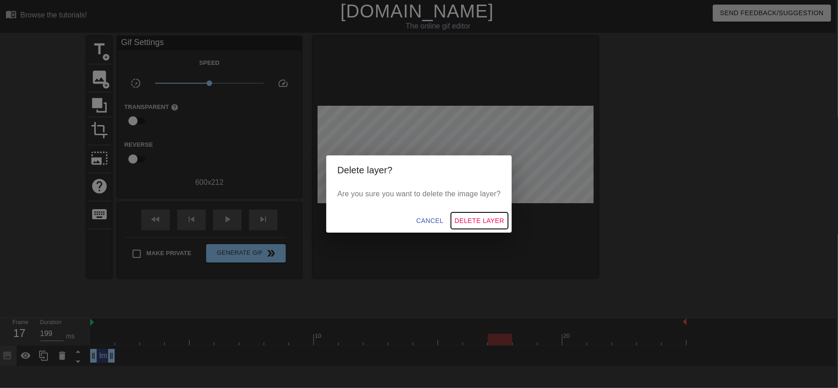
click at [473, 216] on span "Delete Layer" at bounding box center [479, 220] width 50 height 11
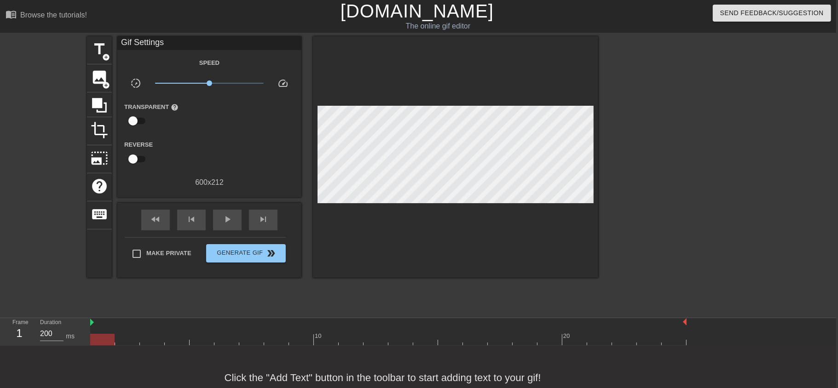
drag, startPoint x: 496, startPoint y: 339, endPoint x: 46, endPoint y: 310, distance: 450.8
click at [46, 310] on div "menu_book Browse the tutorials! Gifntext.com The online gif editor Send Feedbac…" at bounding box center [417, 205] width 838 height 410
drag, startPoint x: 110, startPoint y: 340, endPoint x: 764, endPoint y: 308, distance: 654.4
click at [697, 308] on div "menu_book Browse the tutorials! Gifntext.com The online gif editor Send Feedbac…" at bounding box center [417, 205] width 838 height 410
click at [51, 323] on input "200" at bounding box center [51, 334] width 23 height 15
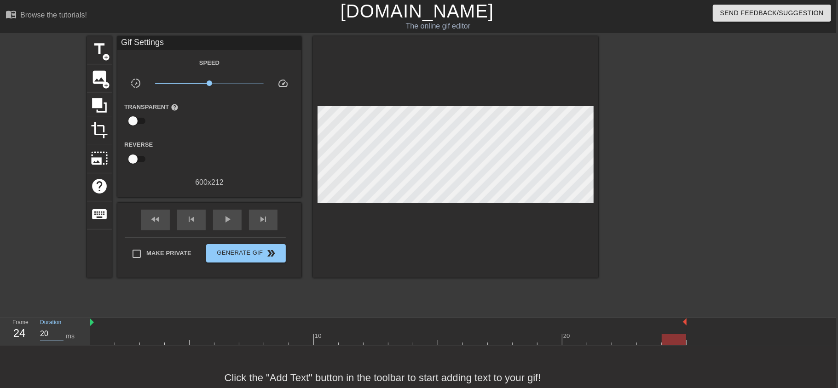
click at [121, 315] on div "menu_book Browse the tutorials! Gifntext.com The online gif editor Send Feedbac…" at bounding box center [417, 205] width 838 height 410
click at [224, 218] on span "play_arrow" at bounding box center [227, 219] width 11 height 11
click at [223, 220] on div "pause" at bounding box center [227, 220] width 29 height 21
drag, startPoint x: 350, startPoint y: 343, endPoint x: 693, endPoint y: 304, distance: 345.8
click at [693, 304] on div "menu_book Browse the tutorials! Gifntext.com The online gif editor Send Feedbac…" at bounding box center [417, 205] width 838 height 410
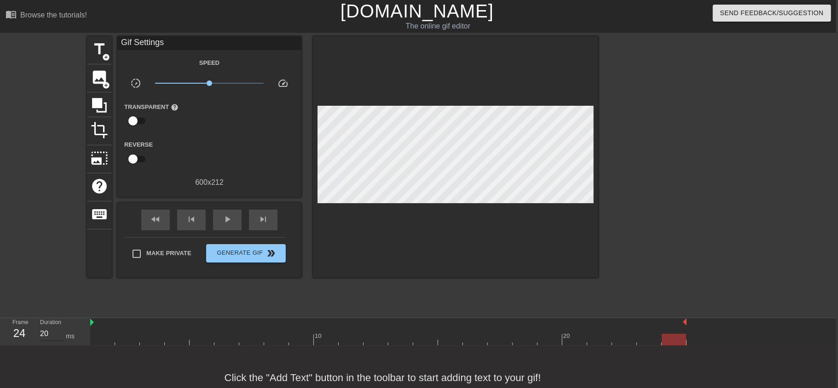
click at [46, 323] on input "20" at bounding box center [51, 334] width 23 height 15
type input "200"
click at [199, 271] on div "fast_rewind skip_previous play_arrow skip_next Make Private Generate Gif double…" at bounding box center [209, 240] width 184 height 75
click at [104, 82] on span "add_circle" at bounding box center [106, 85] width 8 height 8
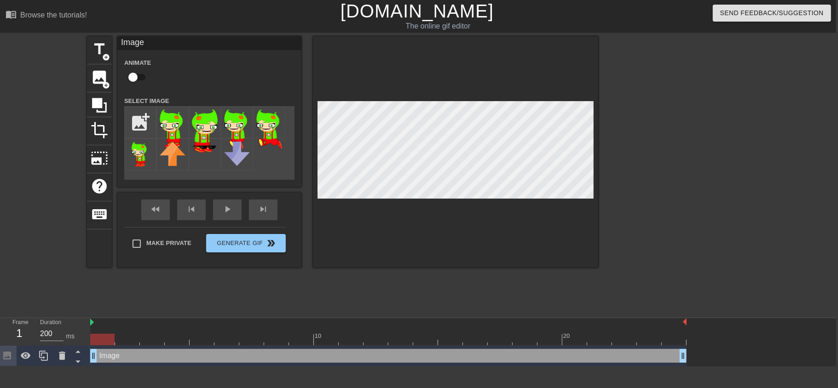
drag, startPoint x: 665, startPoint y: 356, endPoint x: 78, endPoint y: 387, distance: 587.8
click at [78, 323] on html "menu_book Browse the tutorials! Gifntext.com The online gif editor Send Feedbac…" at bounding box center [417, 183] width 838 height 367
click at [131, 117] on input "file" at bounding box center [140, 122] width 31 height 31
type input "C:\fakepath\Jake_sit (4).png"
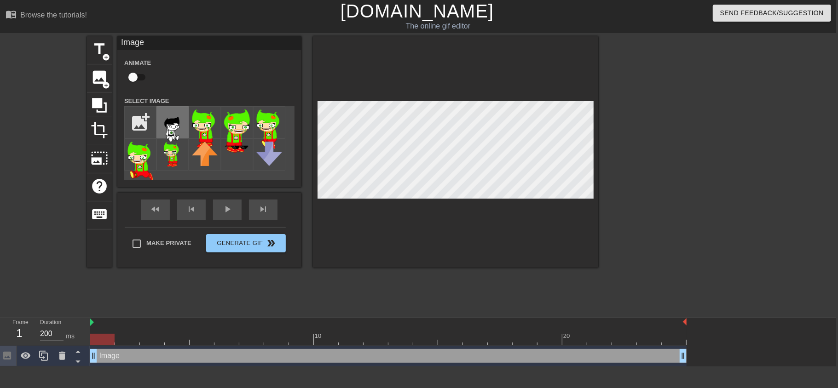
click at [166, 125] on img at bounding box center [173, 125] width 26 height 33
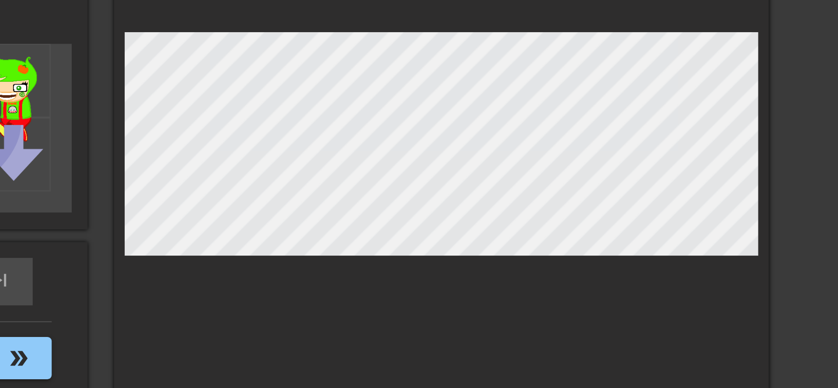
click at [614, 191] on div at bounding box center [678, 174] width 138 height 276
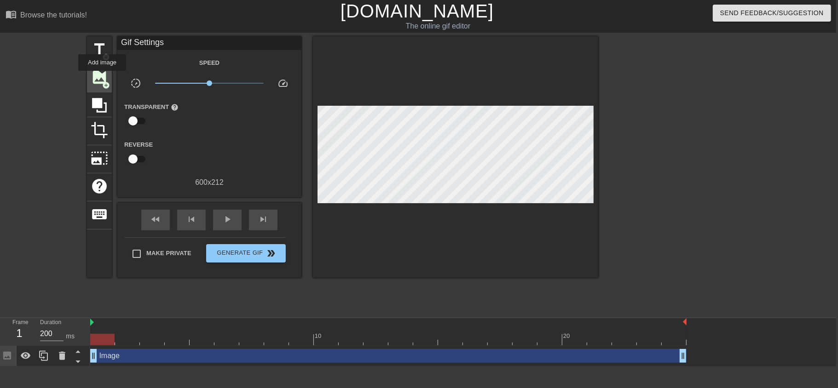
click at [102, 77] on span "image" at bounding box center [99, 77] width 17 height 17
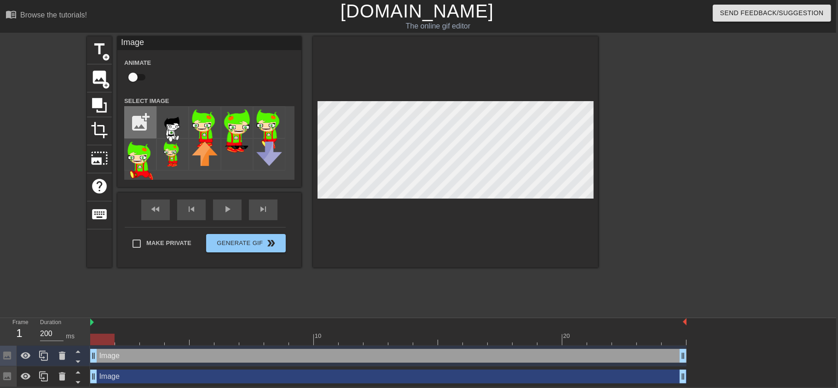
click at [144, 126] on input "file" at bounding box center [140, 122] width 31 height 31
type input "C:\fakepath\Trickster_Jake_Sprite.webp"
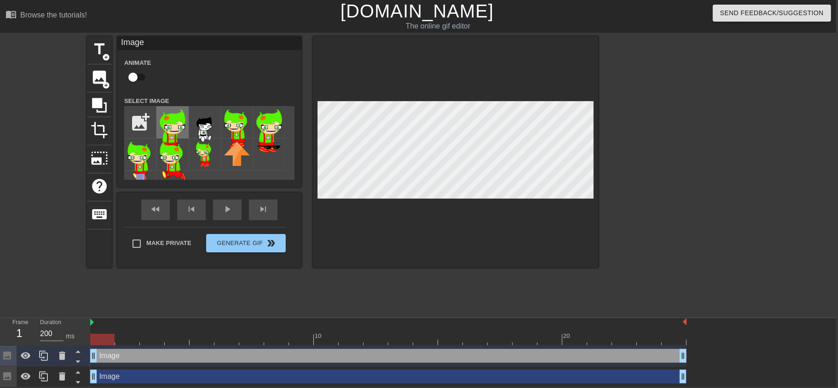
click at [176, 120] on img at bounding box center [173, 130] width 26 height 43
click at [236, 117] on img at bounding box center [237, 129] width 26 height 40
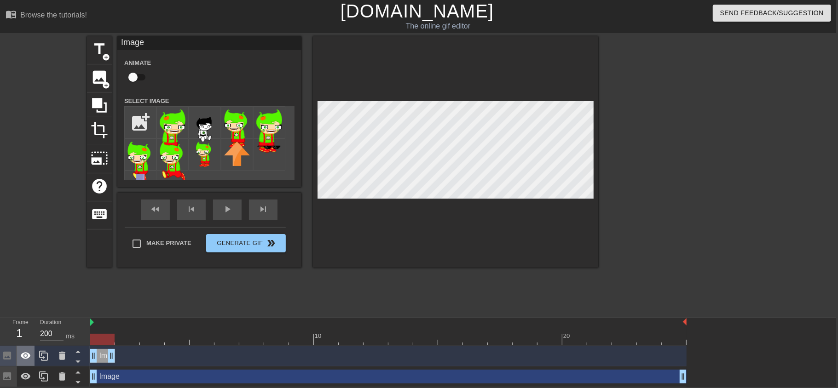
drag, startPoint x: 682, startPoint y: 358, endPoint x: 31, endPoint y: 346, distance: 651.0
click at [31, 323] on div "Frame 1 Duration 200 ms 10 20 Image drag_handle drag_handle Image drag_handle d…" at bounding box center [417, 352] width 838 height 69
click at [43, 323] on icon at bounding box center [43, 356] width 11 height 11
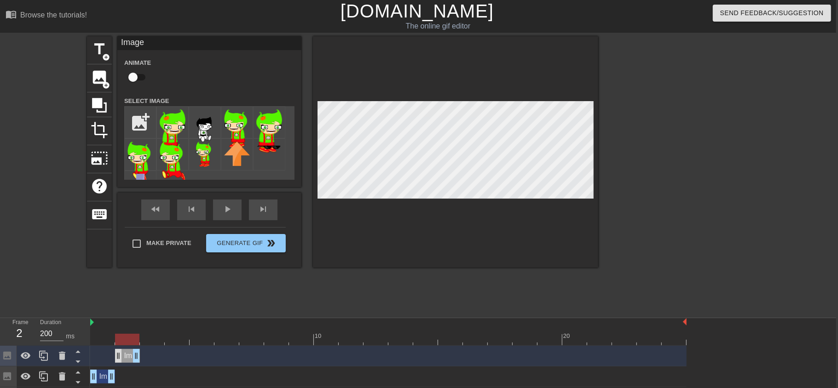
drag, startPoint x: 101, startPoint y: 358, endPoint x: 115, endPoint y: 358, distance: 14.3
click at [115, 323] on div "Image drag_handle drag_handle" at bounding box center [127, 356] width 25 height 14
drag, startPoint x: 134, startPoint y: 333, endPoint x: 118, endPoint y: 340, distance: 17.3
click at [118, 323] on div at bounding box center [127, 339] width 24 height 11
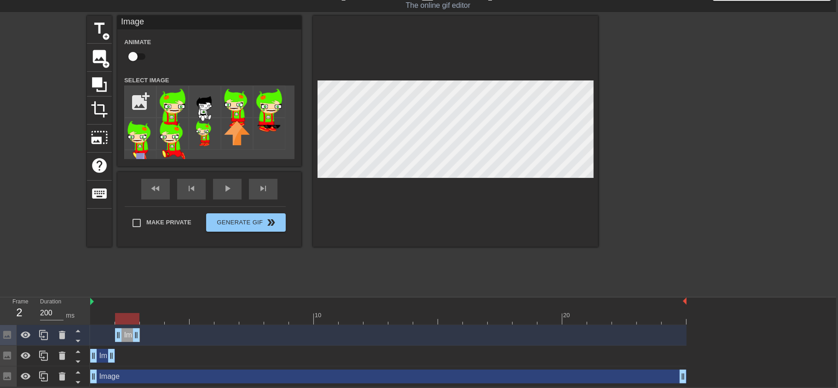
scroll to position [21, 0]
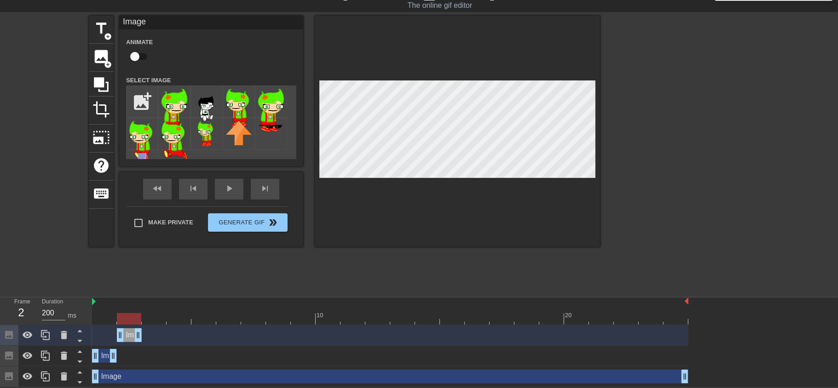
click at [129, 323] on div "Image drag_handle drag_handle" at bounding box center [129, 335] width 25 height 14
click at [45, 323] on icon at bounding box center [45, 335] width 11 height 11
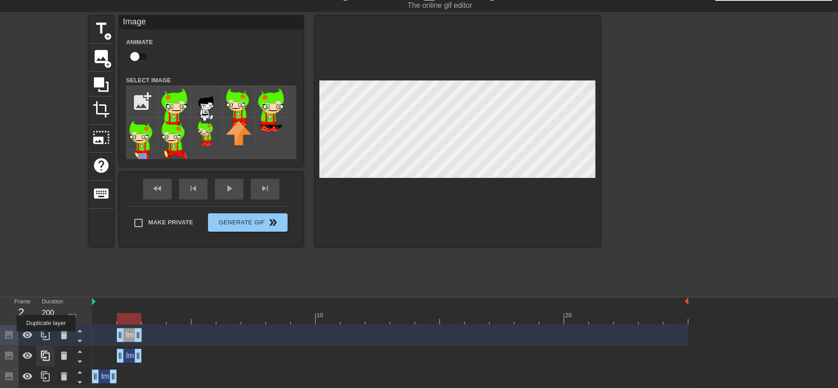
click at [45, 323] on icon at bounding box center [45, 335] width 11 height 11
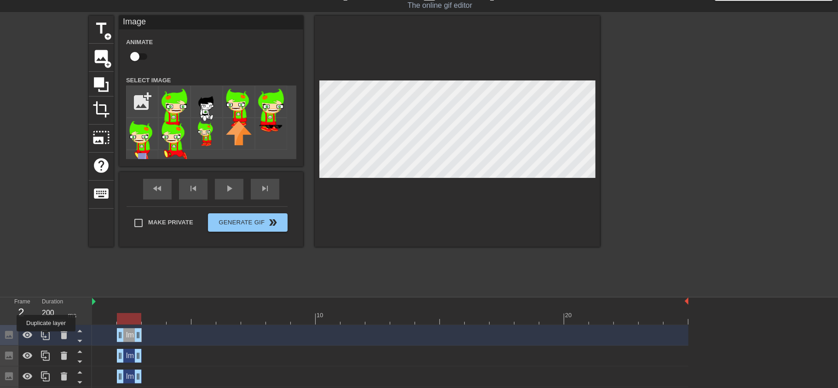
click at [45, 323] on icon at bounding box center [45, 335] width 11 height 11
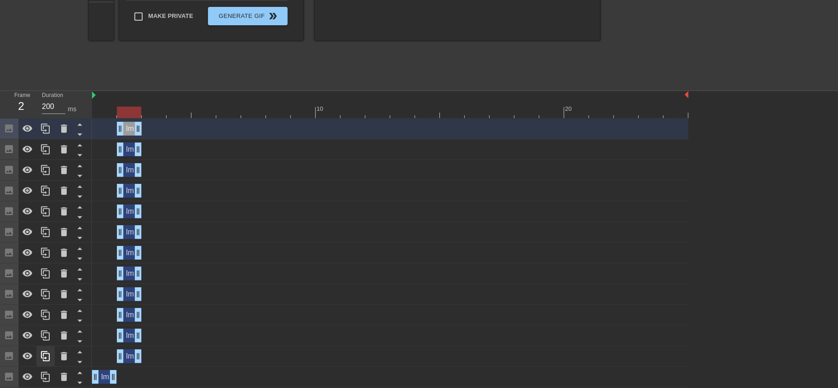
scroll to position [248, 0]
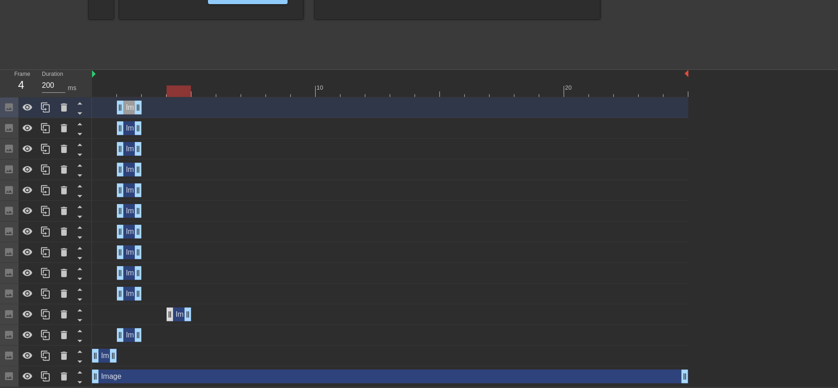
drag, startPoint x: 128, startPoint y: 314, endPoint x: 169, endPoint y: 316, distance: 41.0
click at [169, 316] on div "Image drag_handle drag_handle" at bounding box center [179, 315] width 25 height 14
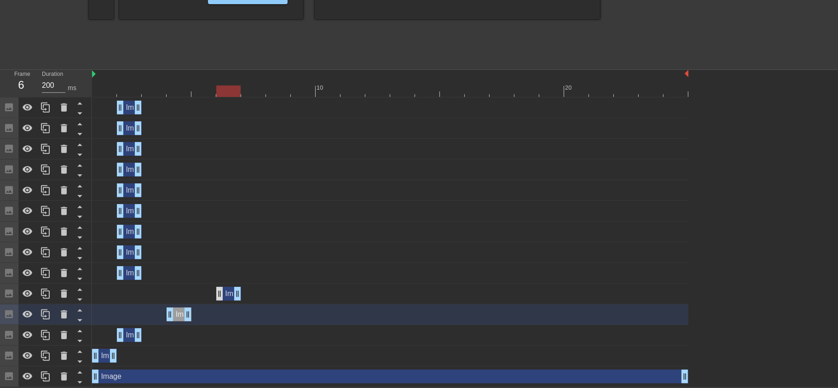
drag, startPoint x: 128, startPoint y: 295, endPoint x: 223, endPoint y: 293, distance: 95.3
click at [223, 293] on div "Image drag_handle drag_handle" at bounding box center [228, 294] width 25 height 14
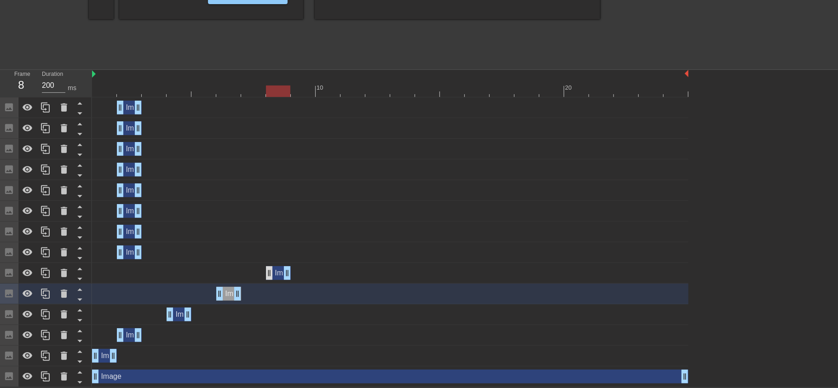
drag, startPoint x: 126, startPoint y: 270, endPoint x: 268, endPoint y: 273, distance: 141.3
click at [268, 273] on div "Image drag_handle drag_handle" at bounding box center [278, 273] width 25 height 14
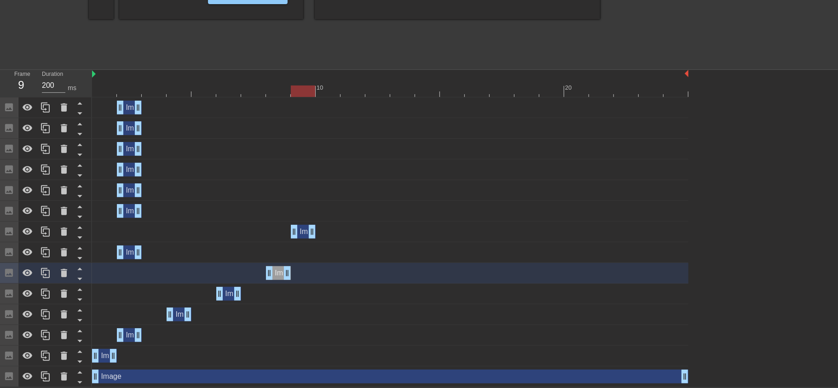
drag, startPoint x: 130, startPoint y: 230, endPoint x: 310, endPoint y: 240, distance: 180.2
click at [310, 240] on div "Image drag_handle drag_handle" at bounding box center [390, 232] width 596 height 21
drag, startPoint x: 304, startPoint y: 231, endPoint x: 332, endPoint y: 231, distance: 28.5
click at [332, 231] on div "Image drag_handle drag_handle" at bounding box center [328, 232] width 25 height 14
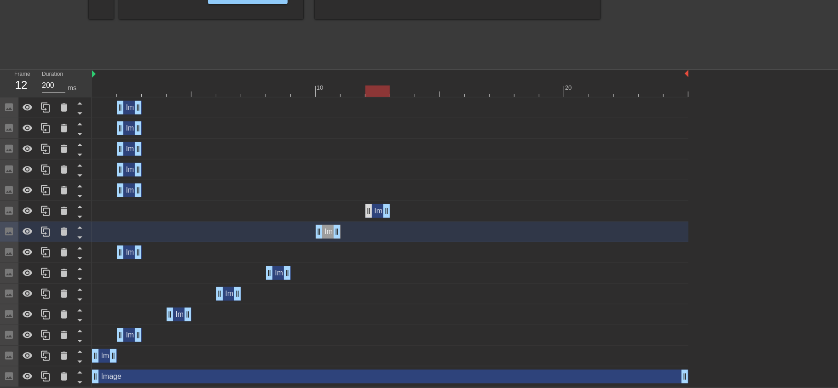
drag, startPoint x: 125, startPoint y: 207, endPoint x: 368, endPoint y: 214, distance: 243.9
click at [368, 214] on div "Image drag_handle drag_handle" at bounding box center [377, 211] width 25 height 14
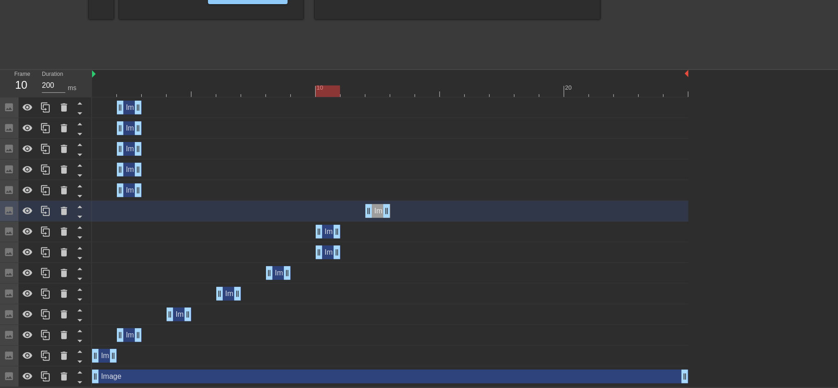
drag, startPoint x: 131, startPoint y: 250, endPoint x: 328, endPoint y: 253, distance: 196.9
click at [328, 253] on div "Image drag_handle drag_handle" at bounding box center [328, 253] width 25 height 14
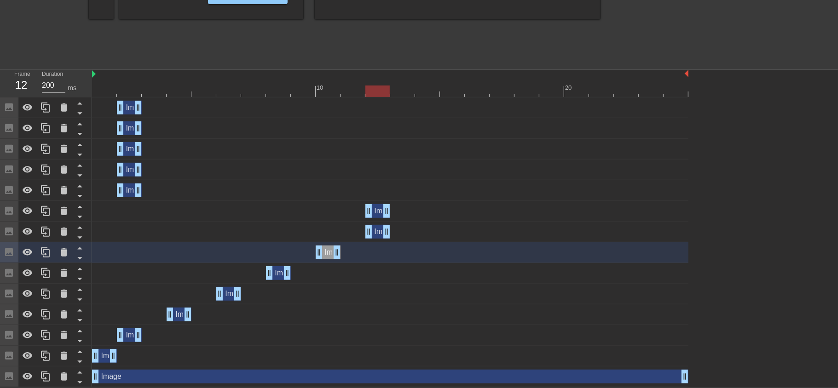
drag, startPoint x: 326, startPoint y: 236, endPoint x: 377, endPoint y: 237, distance: 50.6
click at [377, 237] on div "Image drag_handle drag_handle" at bounding box center [377, 232] width 25 height 14
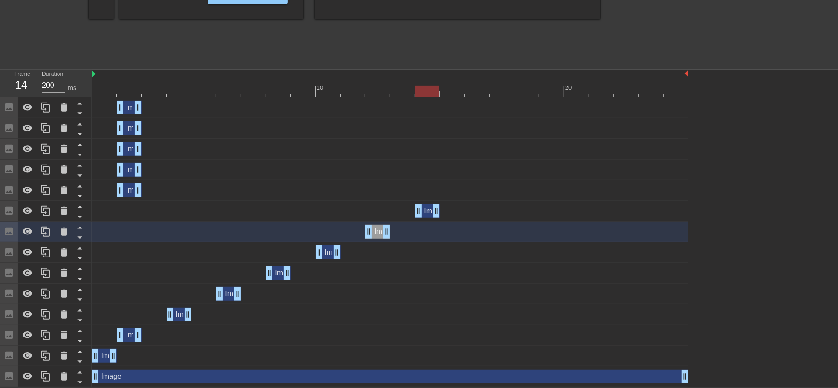
drag, startPoint x: 376, startPoint y: 215, endPoint x: 422, endPoint y: 219, distance: 45.8
click at [422, 219] on div "Image drag_handle drag_handle" at bounding box center [390, 211] width 596 height 21
drag, startPoint x: 129, startPoint y: 188, endPoint x: 471, endPoint y: 197, distance: 341.9
click at [471, 197] on div "Image drag_handle drag_handle" at bounding box center [390, 190] width 596 height 21
drag, startPoint x: 128, startPoint y: 168, endPoint x: 533, endPoint y: 167, distance: 404.8
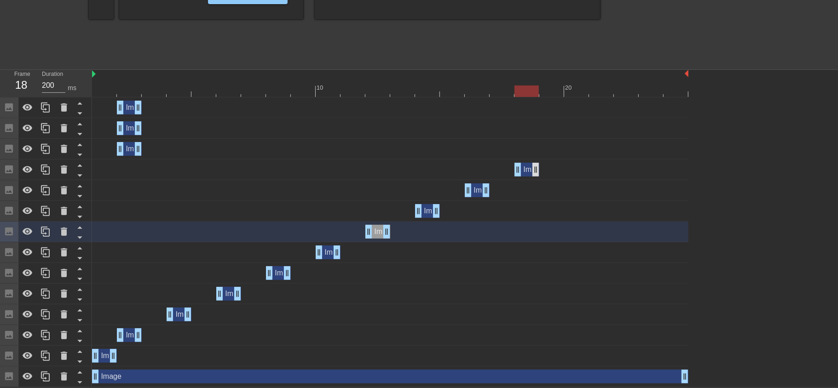
click at [533, 167] on div "Image drag_handle drag_handle" at bounding box center [526, 170] width 25 height 14
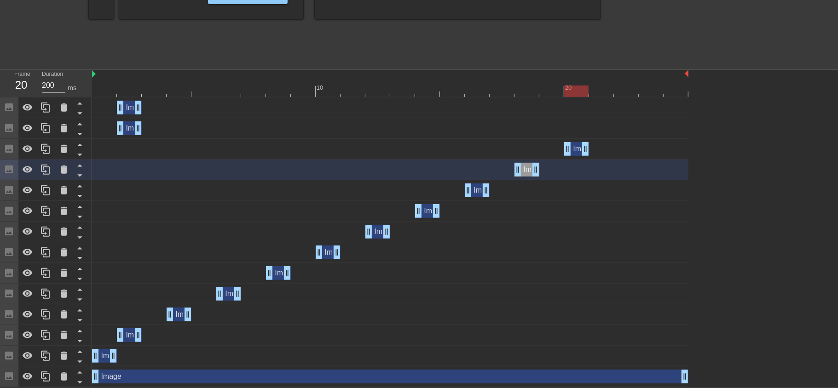
drag, startPoint x: 128, startPoint y: 146, endPoint x: 576, endPoint y: 144, distance: 448.0
click at [576, 144] on div "Image drag_handle drag_handle" at bounding box center [576, 149] width 25 height 14
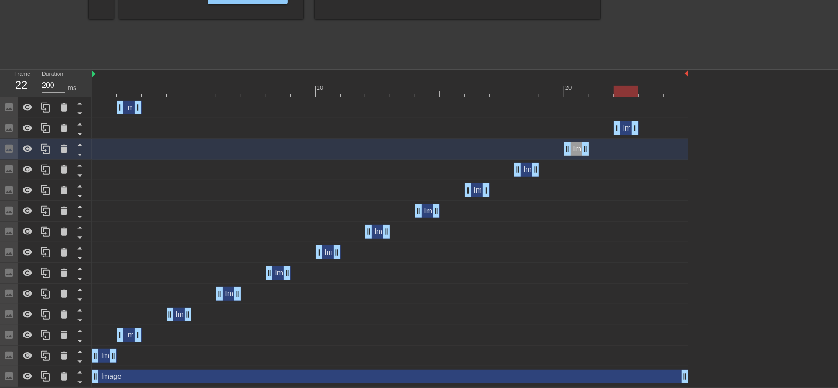
drag, startPoint x: 129, startPoint y: 131, endPoint x: 635, endPoint y: 156, distance: 506.6
click at [635, 156] on div "Image drag_handle drag_handle Image drag_handle drag_handle Image drag_handle d…" at bounding box center [465, 243] width 746 height 290
drag, startPoint x: 128, startPoint y: 107, endPoint x: 692, endPoint y: 115, distance: 564.0
click at [692, 115] on div "Image drag_handle drag_handle Image drag_handle drag_handle Image drag_handle d…" at bounding box center [465, 243] width 746 height 290
click at [104, 323] on div "Image drag_handle drag_handle" at bounding box center [104, 356] width 25 height 14
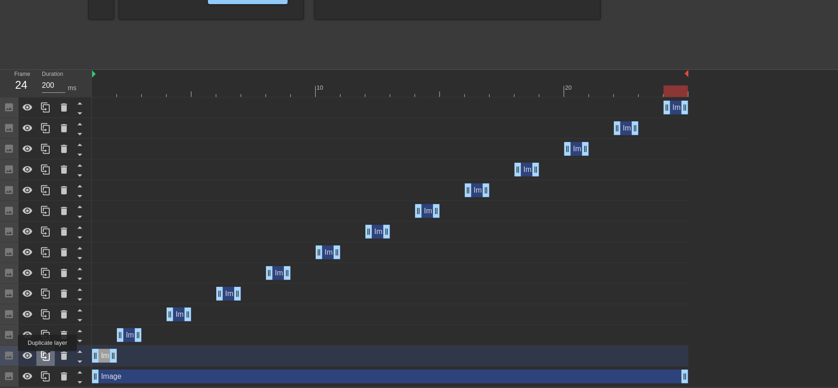
click at [46, 323] on icon at bounding box center [45, 356] width 9 height 10
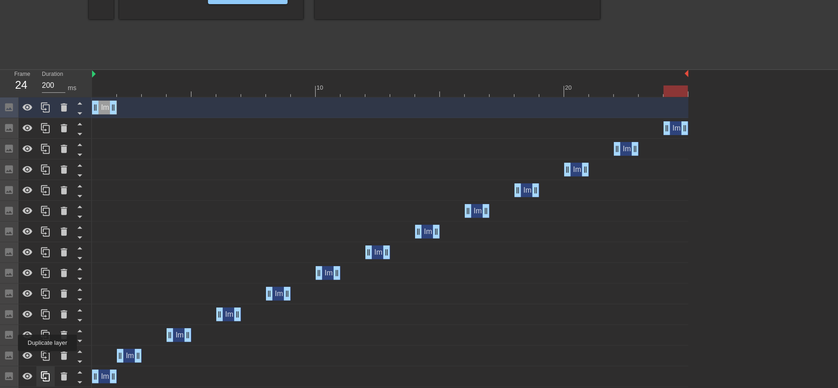
click at [46, 323] on icon at bounding box center [45, 356] width 9 height 10
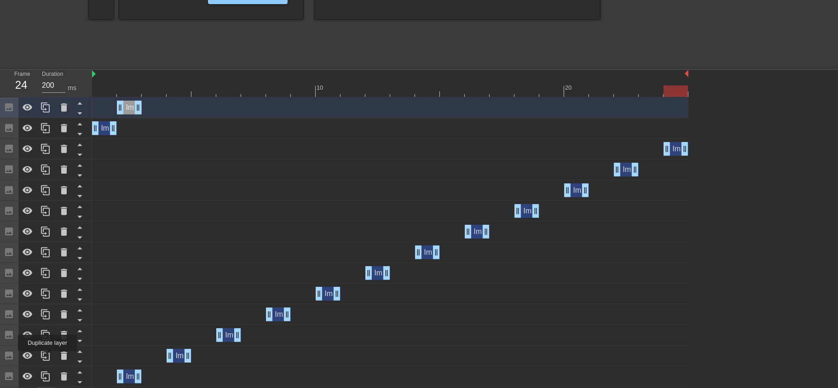
click at [46, 323] on icon at bounding box center [45, 356] width 9 height 10
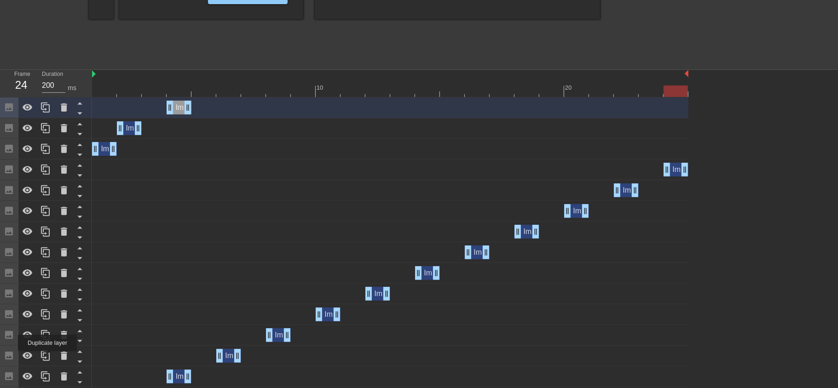
click at [46, 323] on icon at bounding box center [45, 356] width 9 height 10
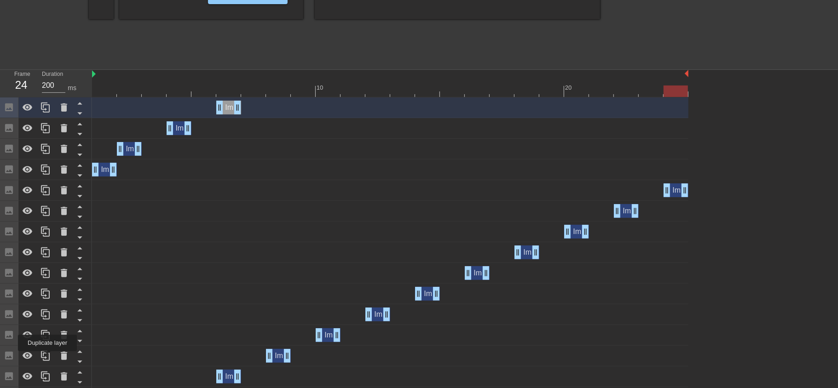
click at [46, 323] on icon at bounding box center [45, 356] width 9 height 10
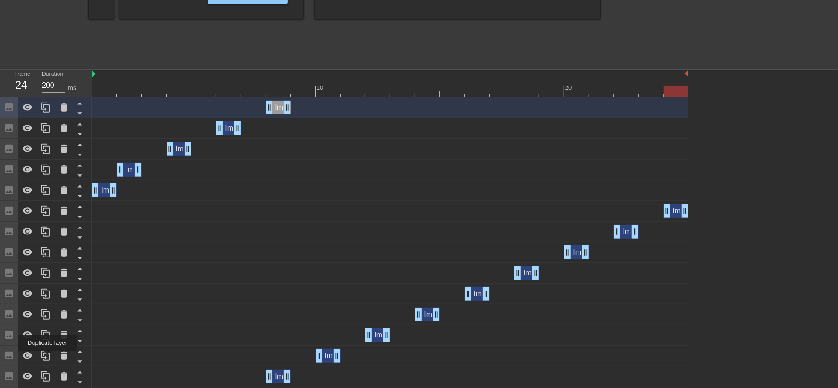
click at [46, 323] on icon at bounding box center [45, 356] width 9 height 10
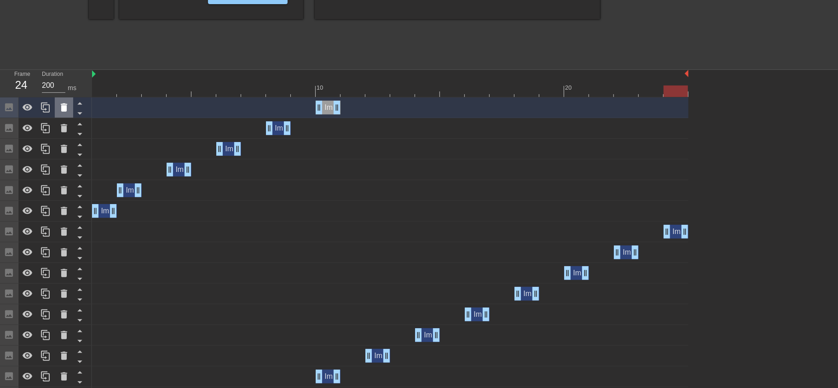
click at [61, 113] on div at bounding box center [64, 108] width 18 height 20
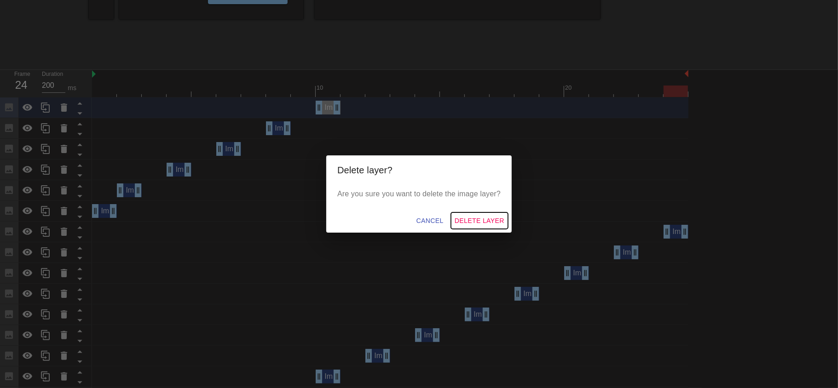
click at [482, 220] on span "Delete Layer" at bounding box center [479, 220] width 50 height 11
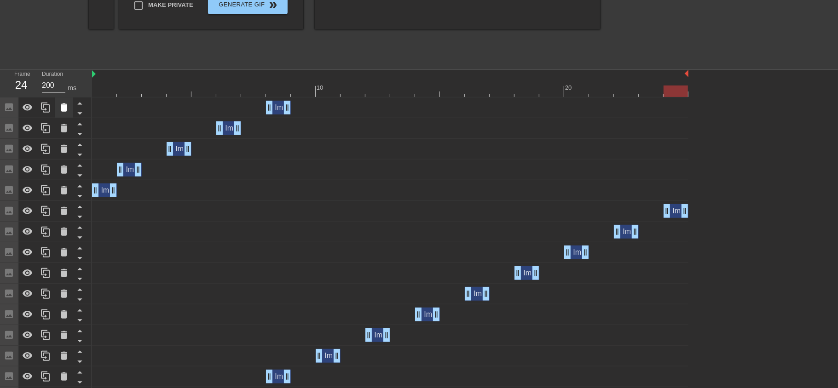
click at [63, 104] on icon at bounding box center [64, 107] width 6 height 8
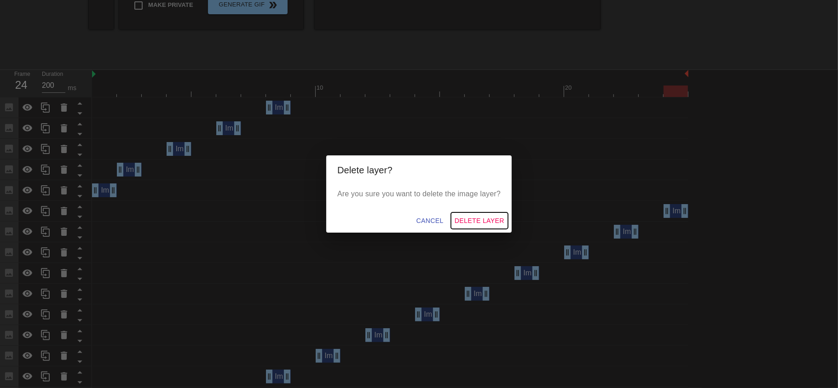
click at [475, 215] on span "Delete Layer" at bounding box center [479, 220] width 50 height 11
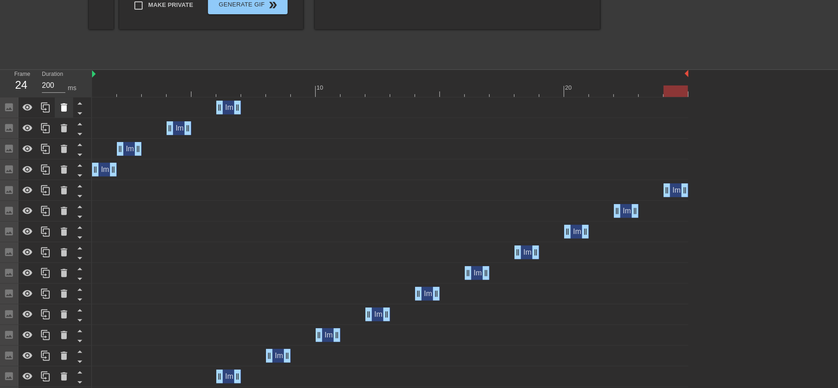
click at [63, 109] on icon at bounding box center [64, 107] width 6 height 8
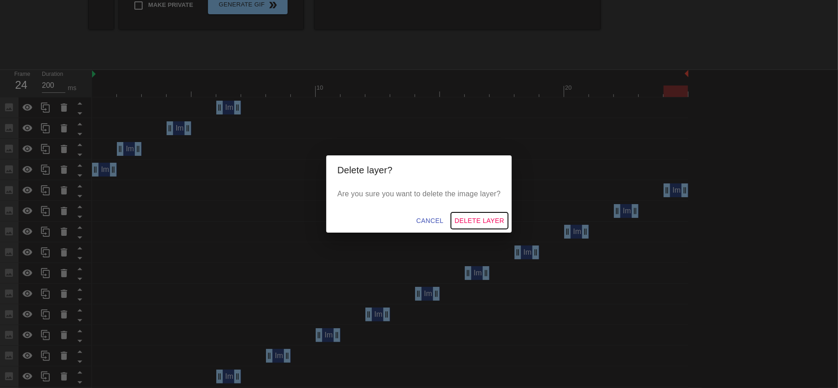
click at [477, 215] on span "Delete Layer" at bounding box center [479, 220] width 50 height 11
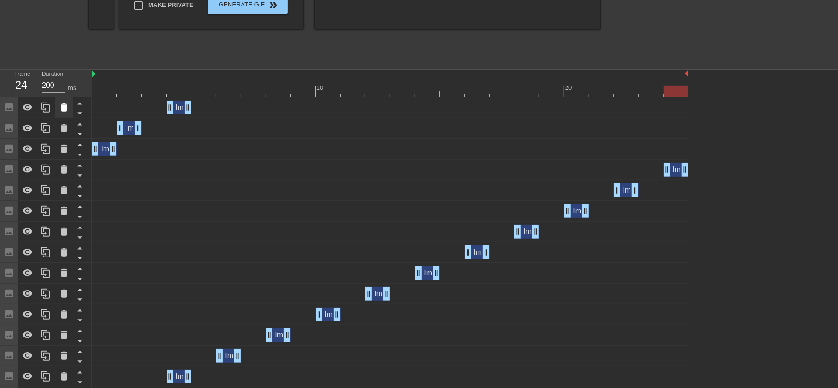
click at [65, 111] on icon at bounding box center [63, 107] width 11 height 11
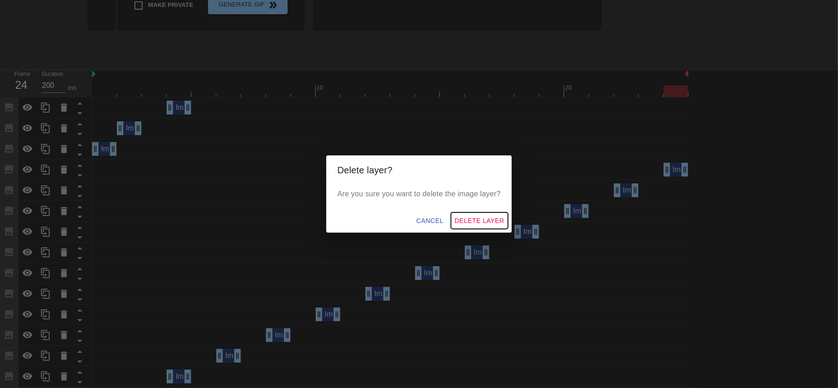
click at [473, 215] on span "Delete Layer" at bounding box center [479, 220] width 50 height 11
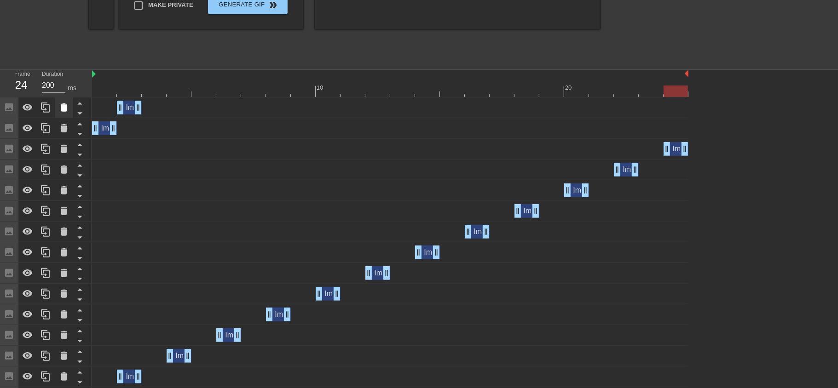
click at [61, 110] on icon at bounding box center [64, 107] width 6 height 8
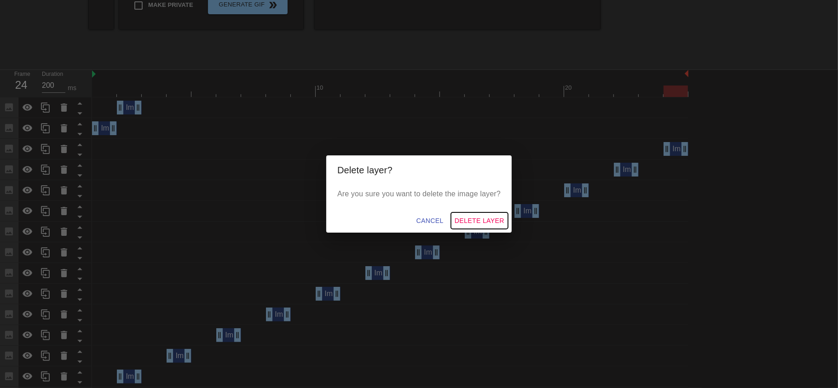
click at [482, 216] on span "Delete Layer" at bounding box center [479, 220] width 50 height 11
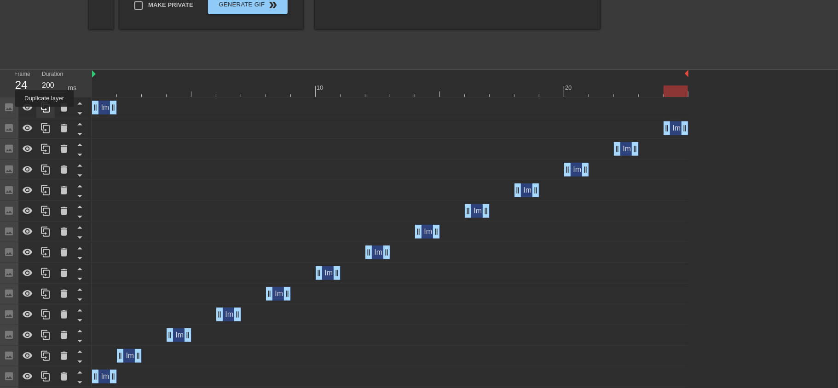
click at [43, 112] on icon at bounding box center [45, 107] width 11 height 11
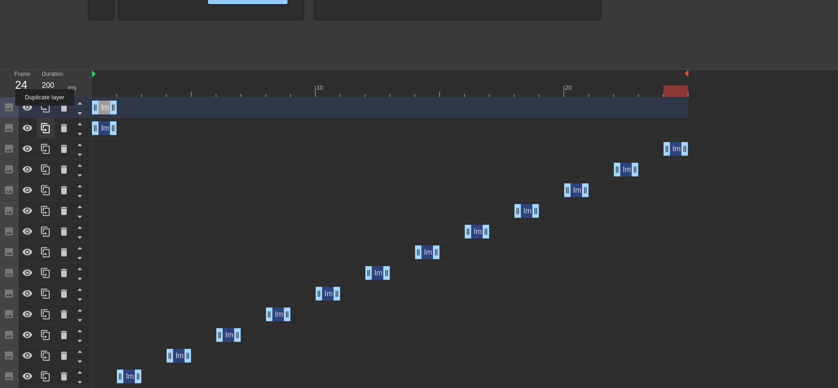
click at [43, 112] on icon at bounding box center [45, 107] width 11 height 11
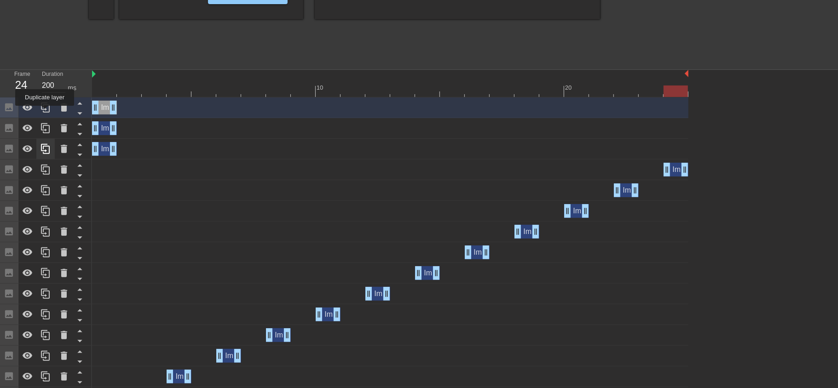
click at [43, 112] on icon at bounding box center [45, 107] width 11 height 11
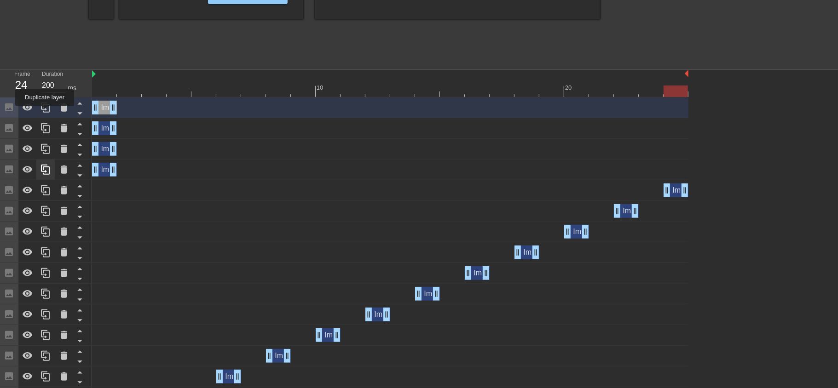
click at [43, 112] on icon at bounding box center [45, 107] width 11 height 11
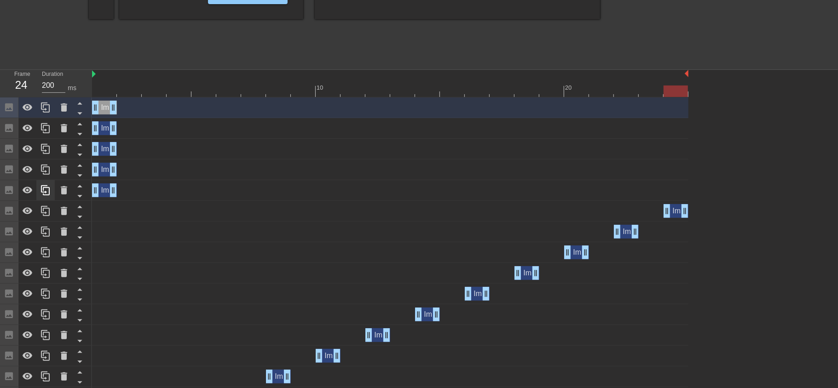
click at [43, 112] on icon at bounding box center [45, 107] width 11 height 11
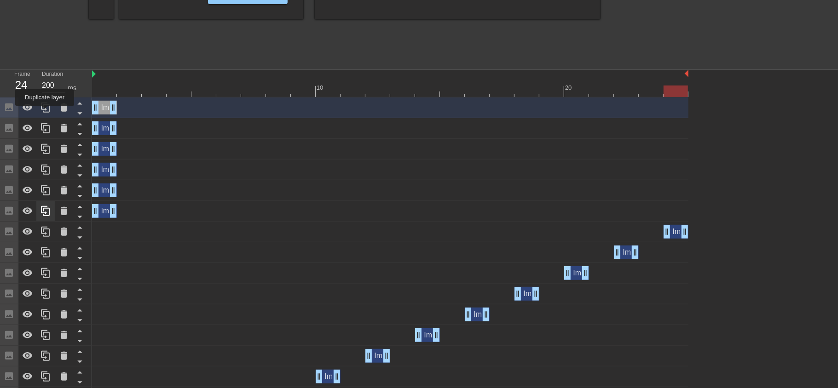
click at [43, 112] on icon at bounding box center [45, 107] width 11 height 11
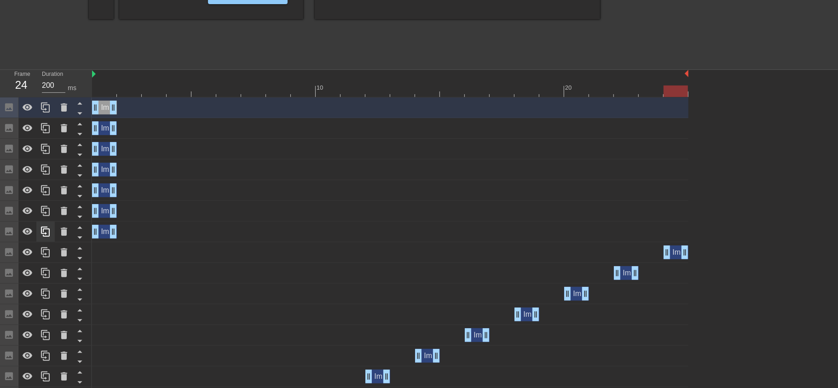
click at [43, 112] on icon at bounding box center [45, 107] width 11 height 11
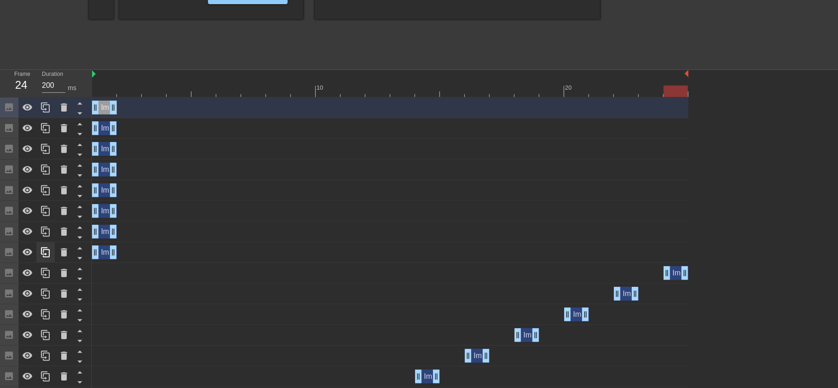
click at [43, 112] on icon at bounding box center [45, 107] width 11 height 11
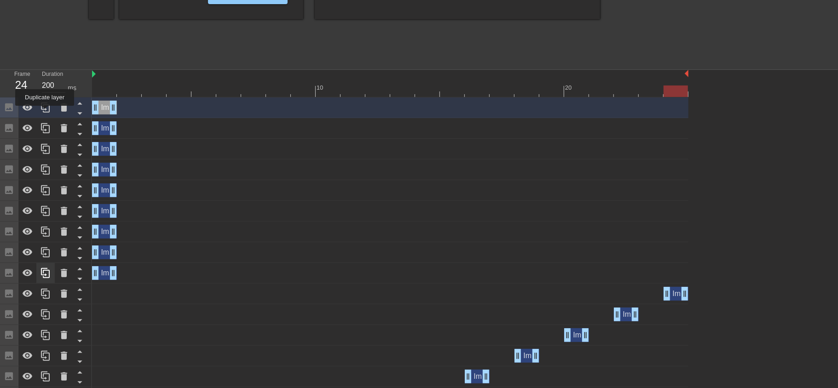
click at [43, 112] on icon at bounding box center [45, 107] width 11 height 11
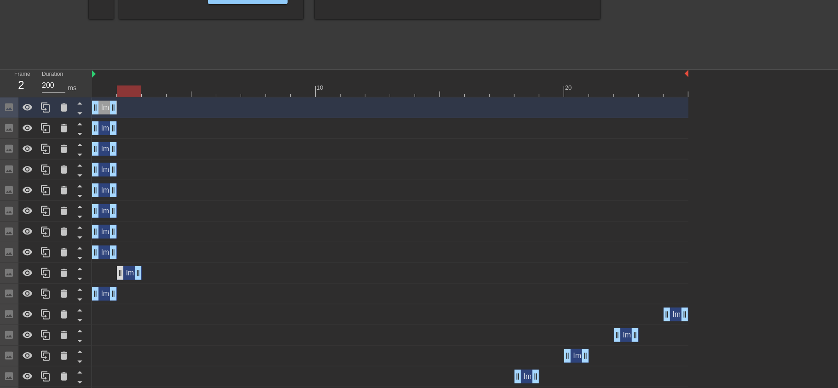
drag, startPoint x: 102, startPoint y: 275, endPoint x: 116, endPoint y: 278, distance: 14.3
click at [117, 278] on div "Image drag_handle drag_handle" at bounding box center [129, 273] width 25 height 14
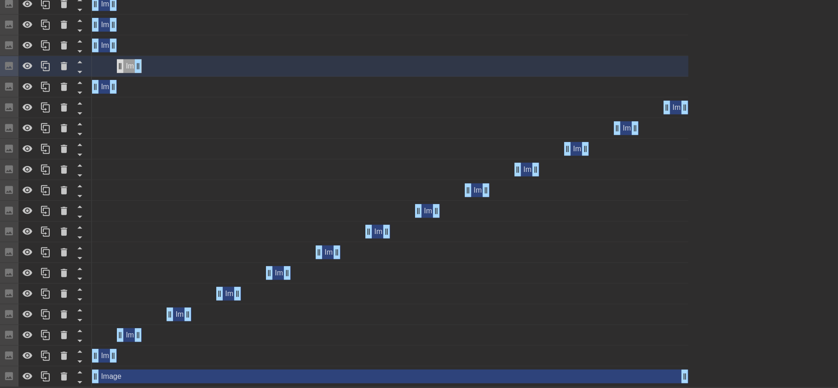
scroll to position [453, 0]
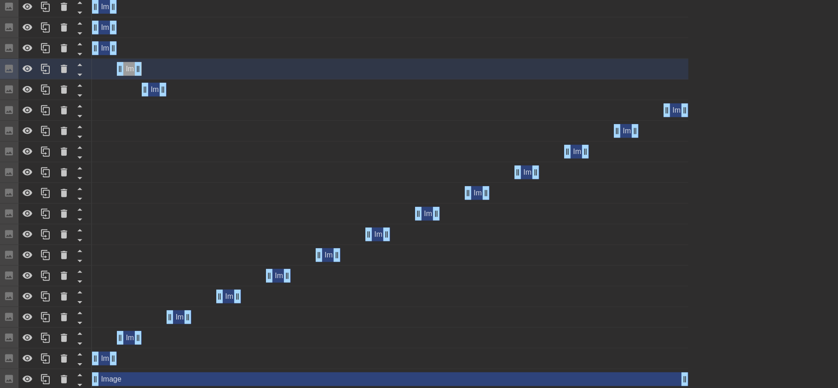
drag, startPoint x: 101, startPoint y: 86, endPoint x: 158, endPoint y: 201, distance: 129.0
click at [158, 201] on div "Image drag_handle drag_handle Image drag_handle drag_handle Image drag_handle d…" at bounding box center [465, 141] width 746 height 497
drag, startPoint x: 130, startPoint y: 65, endPoint x: 198, endPoint y: 66, distance: 68.1
click at [198, 66] on div "Image drag_handle drag_handle" at bounding box center [203, 69] width 25 height 14
drag, startPoint x: 107, startPoint y: 51, endPoint x: 247, endPoint y: 57, distance: 140.4
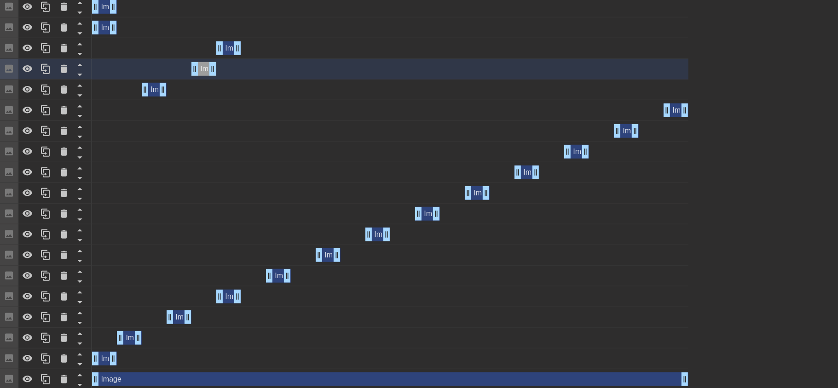
click at [247, 57] on div "Image drag_handle drag_handle" at bounding box center [390, 48] width 596 height 21
drag, startPoint x: 101, startPoint y: 31, endPoint x: 295, endPoint y: 37, distance: 194.2
click at [295, 37] on div "Image drag_handle drag_handle" at bounding box center [390, 27] width 596 height 21
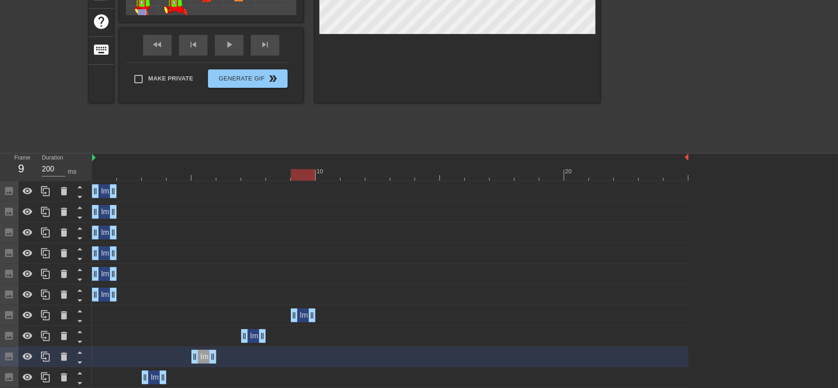
scroll to position [131, 0]
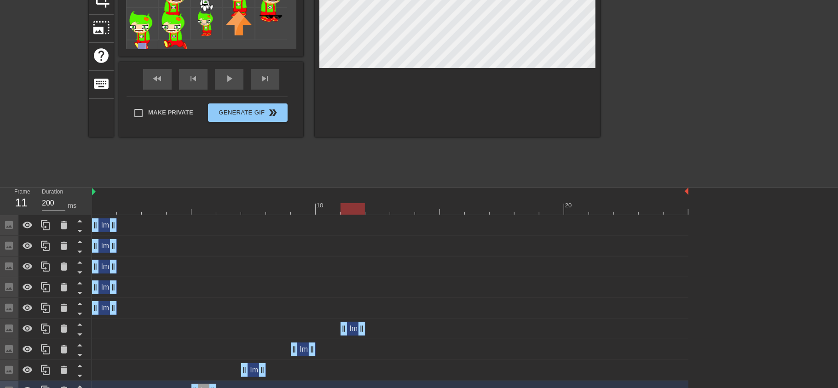
drag, startPoint x: 103, startPoint y: 333, endPoint x: 351, endPoint y: 325, distance: 247.6
click at [351, 323] on div "Image drag_handle drag_handle" at bounding box center [352, 329] width 25 height 14
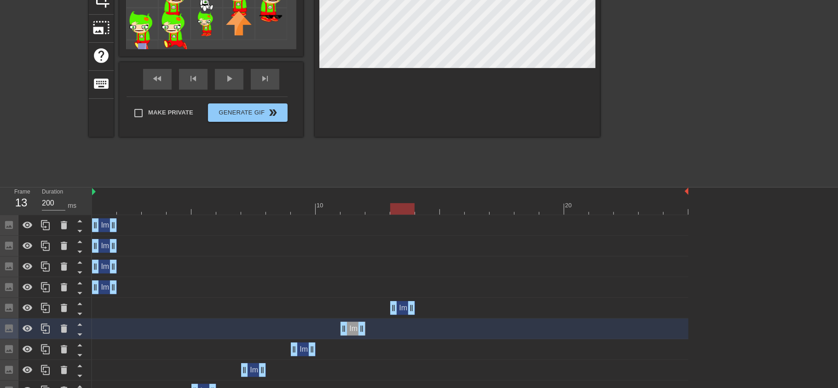
drag, startPoint x: 104, startPoint y: 305, endPoint x: 403, endPoint y: 290, distance: 299.3
drag, startPoint x: 105, startPoint y: 287, endPoint x: 447, endPoint y: 287, distance: 341.3
click at [440, 287] on div "Image drag_handle drag_handle" at bounding box center [427, 288] width 25 height 14
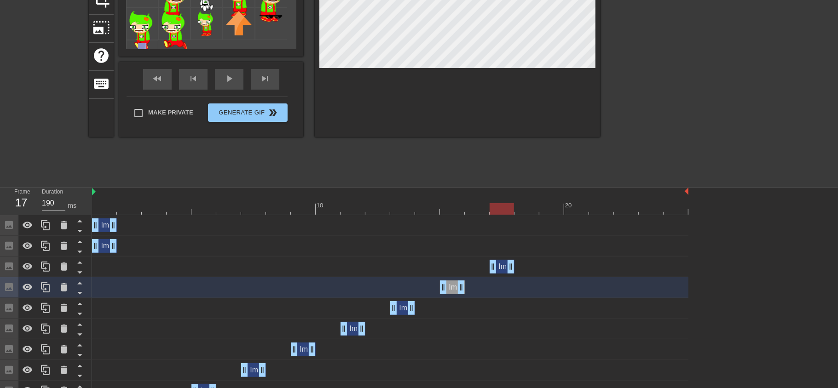
drag, startPoint x: 105, startPoint y: 266, endPoint x: 499, endPoint y: 262, distance: 393.8
click at [499, 262] on div "Image drag_handle drag_handle" at bounding box center [501, 267] width 25 height 14
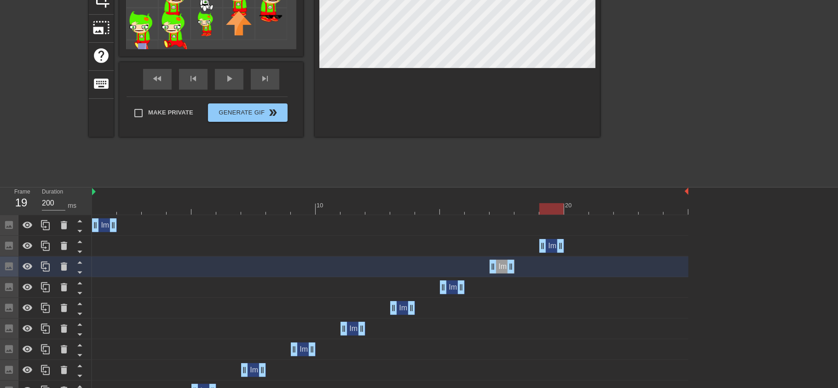
drag, startPoint x: 104, startPoint y: 243, endPoint x: 546, endPoint y: 236, distance: 441.7
click at [546, 236] on div "Image drag_handle drag_handle" at bounding box center [390, 246] width 596 height 21
drag, startPoint x: 107, startPoint y: 225, endPoint x: 612, endPoint y: 217, distance: 505.1
click at [612, 217] on div "Image drag_handle drag_handle" at bounding box center [390, 225] width 596 height 21
click at [46, 225] on icon at bounding box center [45, 225] width 11 height 11
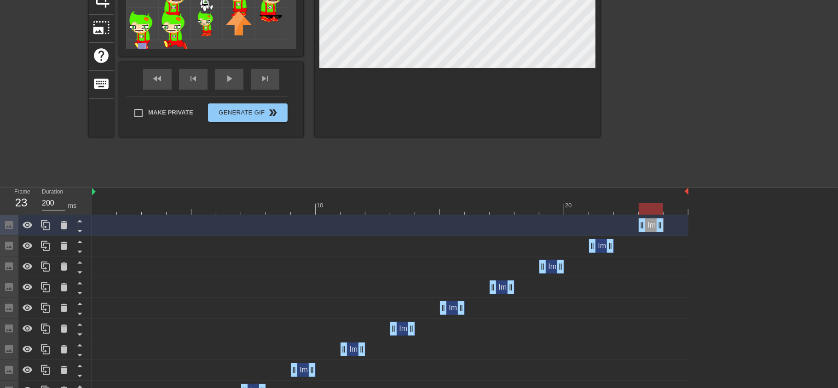
drag, startPoint x: 600, startPoint y: 226, endPoint x: 648, endPoint y: 227, distance: 47.8
click at [648, 227] on div "Image drag_handle drag_handle" at bounding box center [650, 225] width 25 height 14
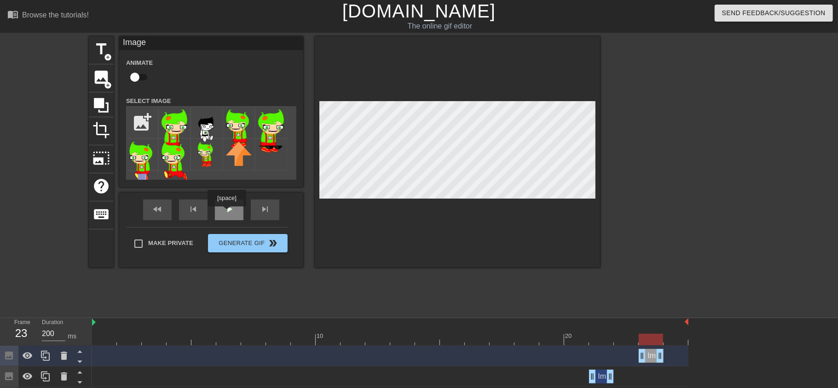
click at [228, 213] on span "play_arrow" at bounding box center [229, 209] width 11 height 11
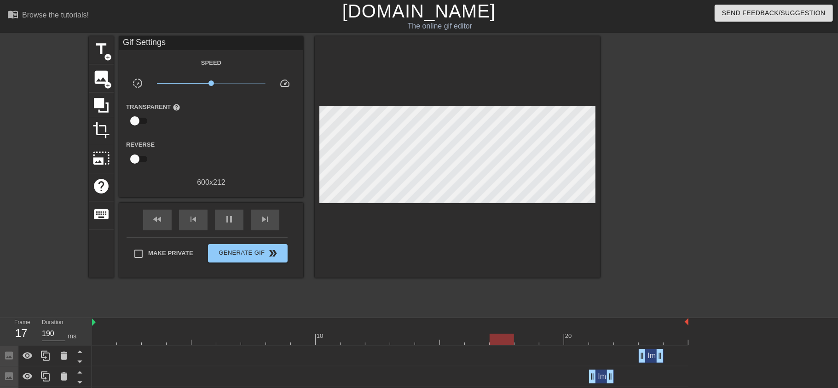
type input "200"
click at [139, 121] on input "checkbox" at bounding box center [135, 120] width 52 height 17
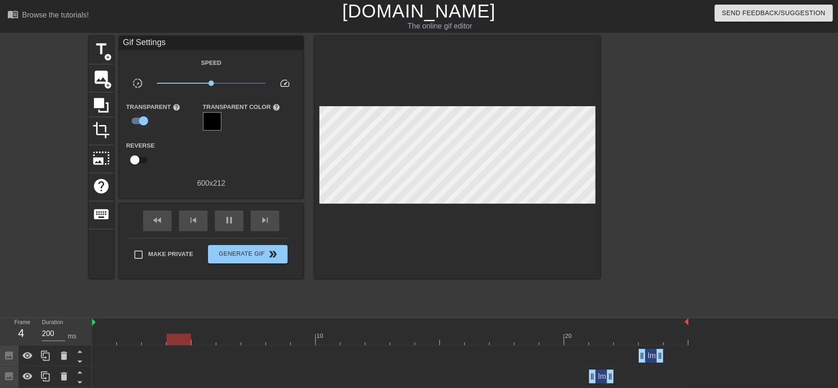
click at [139, 121] on input "checkbox" at bounding box center [143, 120] width 52 height 17
checkbox input "false"
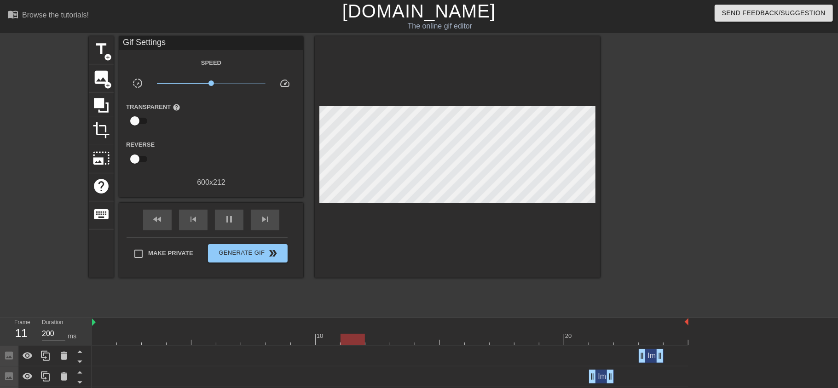
click at [136, 153] on input "checkbox" at bounding box center [135, 158] width 52 height 17
click at [136, 153] on input "checkbox" at bounding box center [143, 158] width 52 height 17
checkbox input "false"
type input "200"
click at [137, 116] on input "checkbox" at bounding box center [135, 120] width 52 height 17
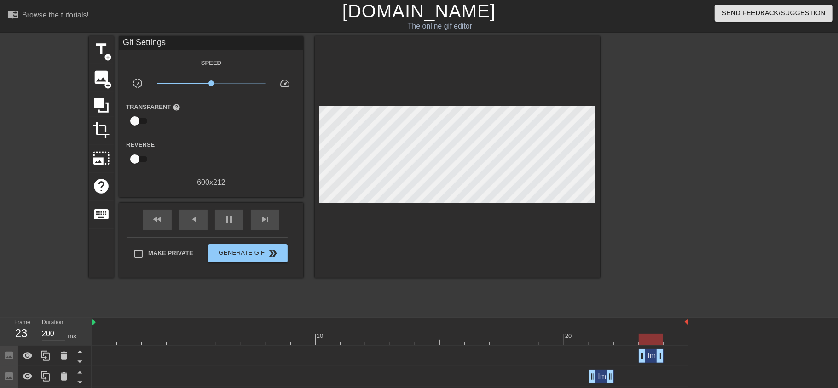
checkbox input "true"
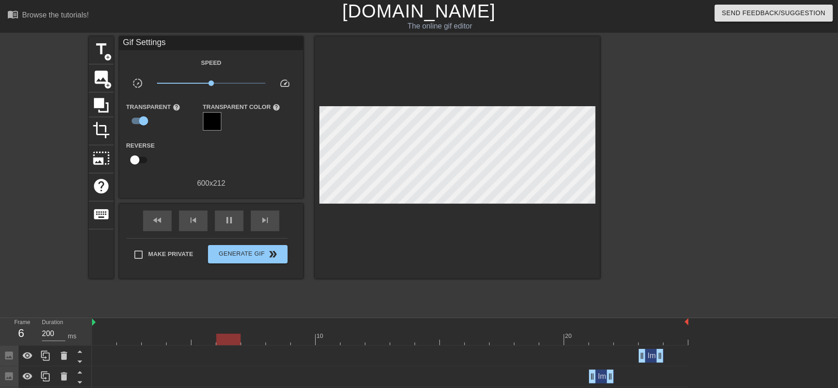
click at [206, 117] on div at bounding box center [212, 121] width 18 height 18
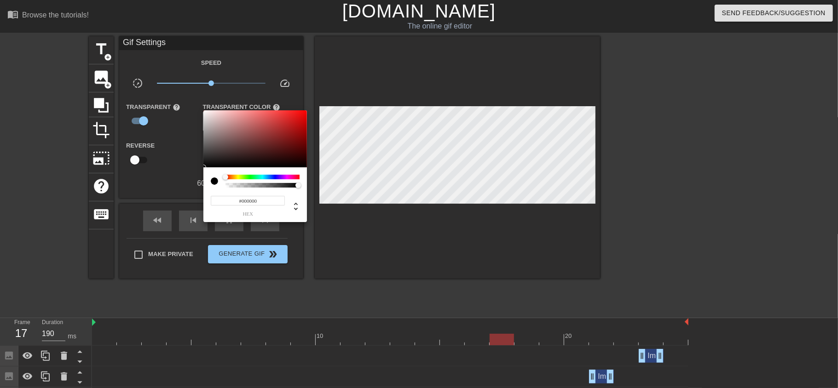
type input "200"
type input "0"
drag, startPoint x: 295, startPoint y: 184, endPoint x: 187, endPoint y: 191, distance: 108.3
click at [187, 191] on div "0 r 0 g 0 b 0 a" at bounding box center [419, 194] width 838 height 388
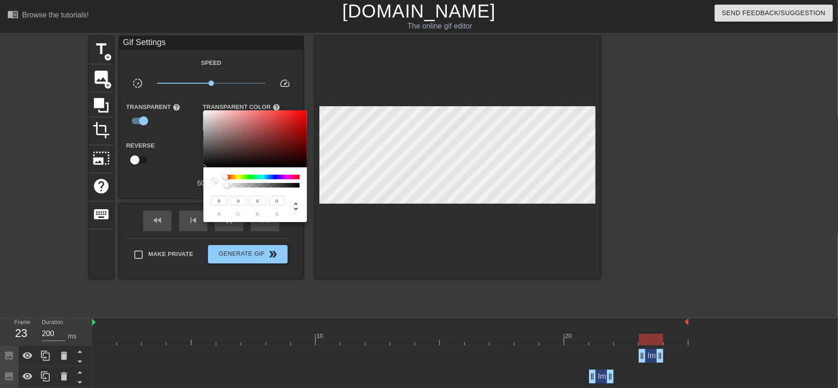
click at [157, 170] on div at bounding box center [419, 194] width 838 height 388
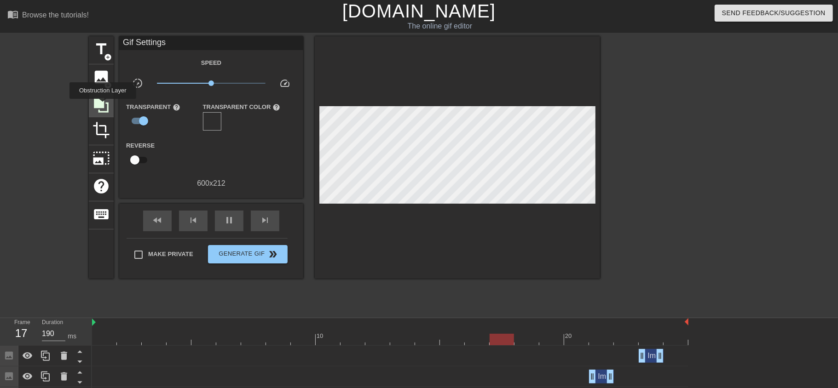
click at [102, 105] on icon at bounding box center [101, 105] width 15 height 15
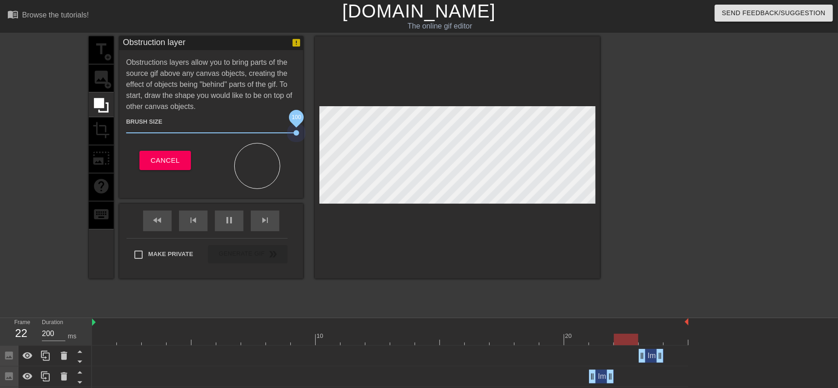
drag, startPoint x: 177, startPoint y: 123, endPoint x: 305, endPoint y: 134, distance: 128.9
click at [305, 134] on div "title add_circle image add_circle crop photo_size_select_large help keyboard Ob…" at bounding box center [344, 157] width 511 height 242
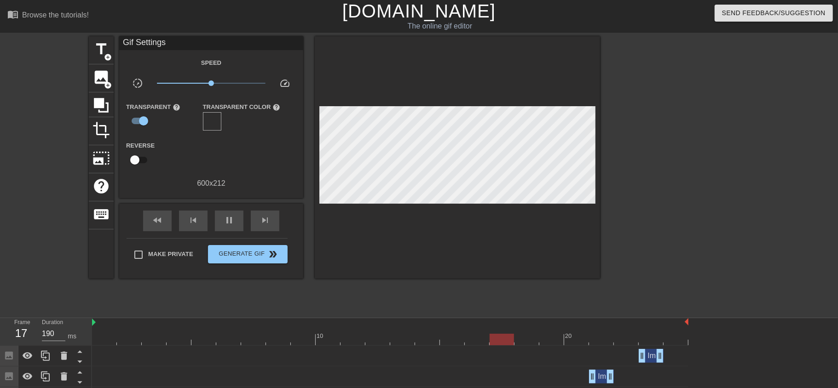
type input "200"
